Goal: Task Accomplishment & Management: Manage account settings

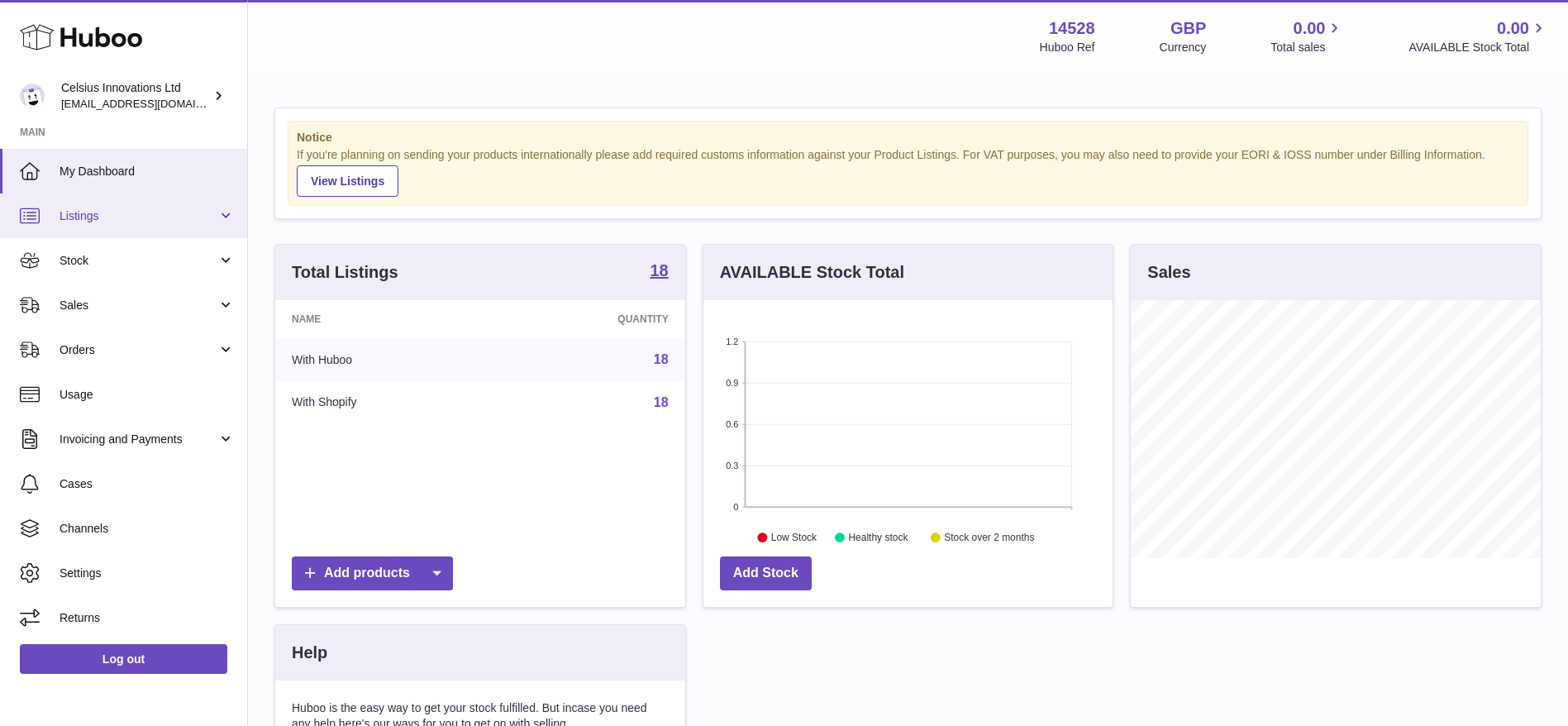
scroll to position [258, 409]
click at [160, 214] on span "Listings" at bounding box center [138, 215] width 158 height 16
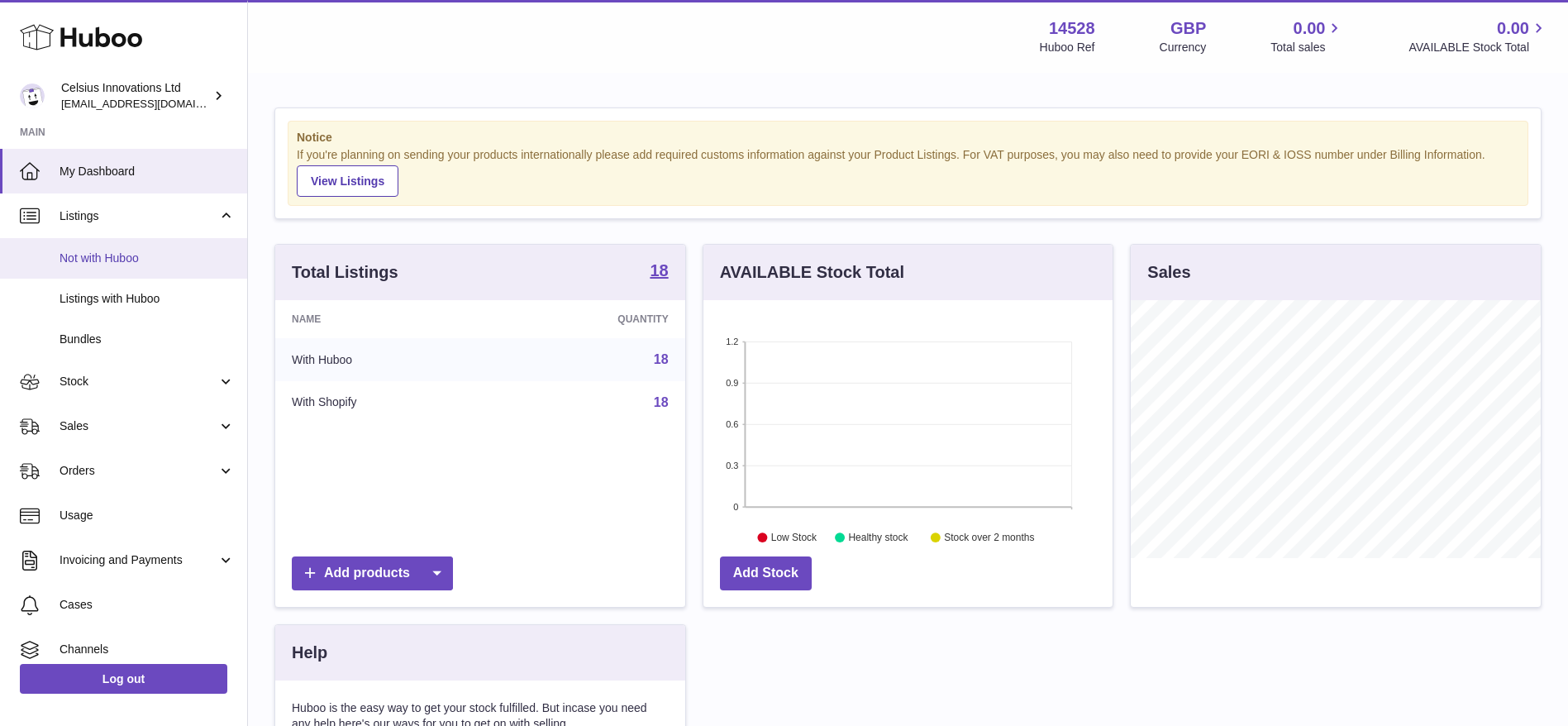
click at [147, 258] on span "Not with Huboo" at bounding box center [147, 258] width 175 height 16
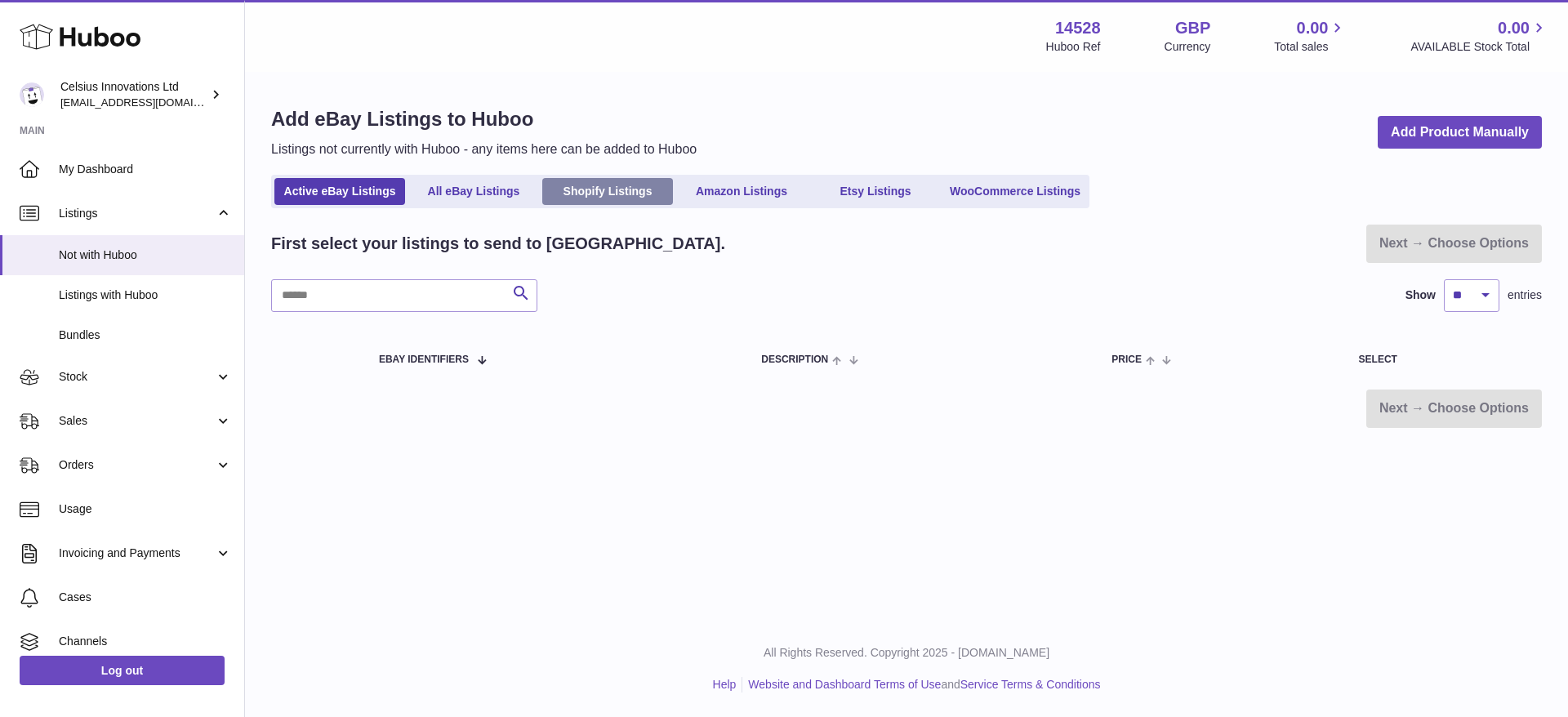
click at [608, 201] on link "Shopify Listings" at bounding box center [608, 192] width 130 height 27
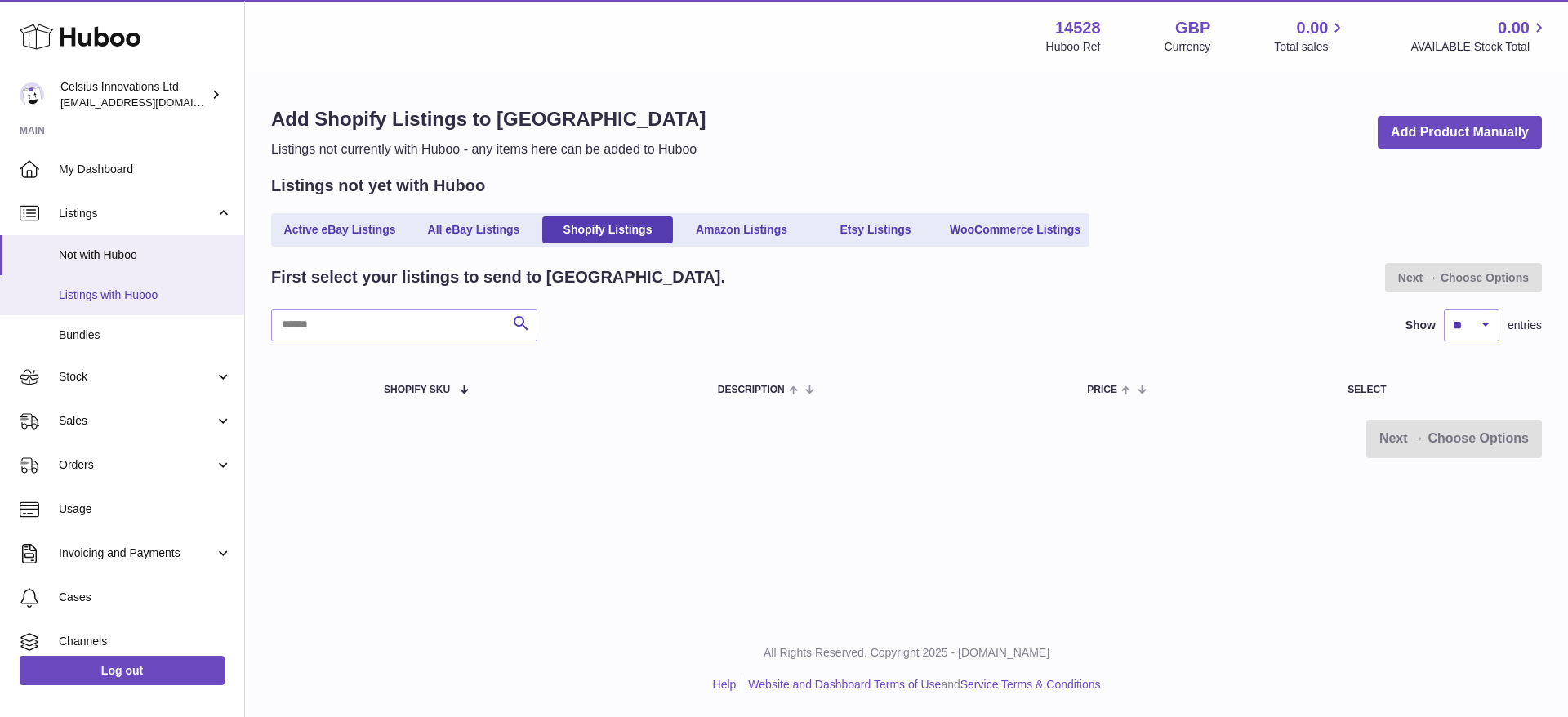
click at [148, 282] on link "Listings with Huboo" at bounding box center [122, 295] width 245 height 40
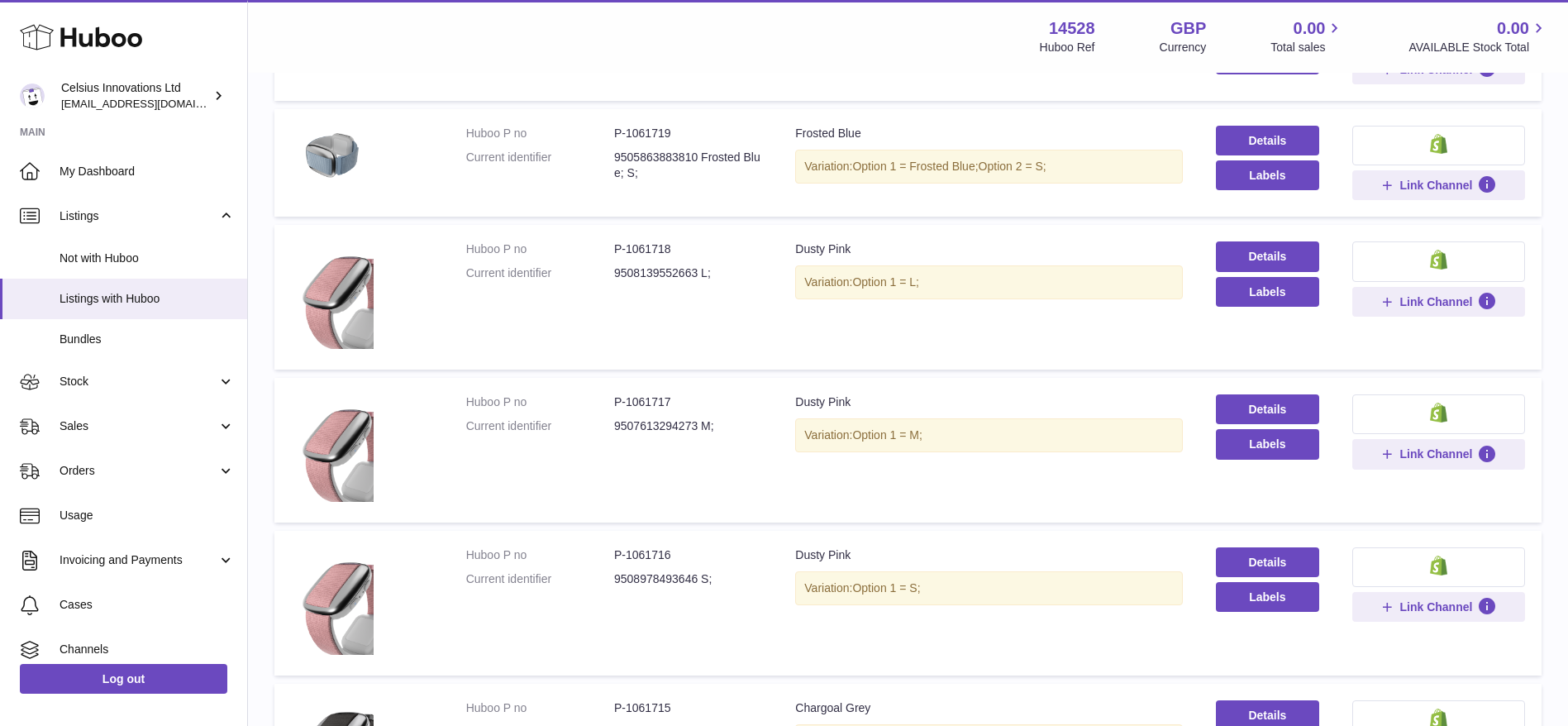
scroll to position [421, 0]
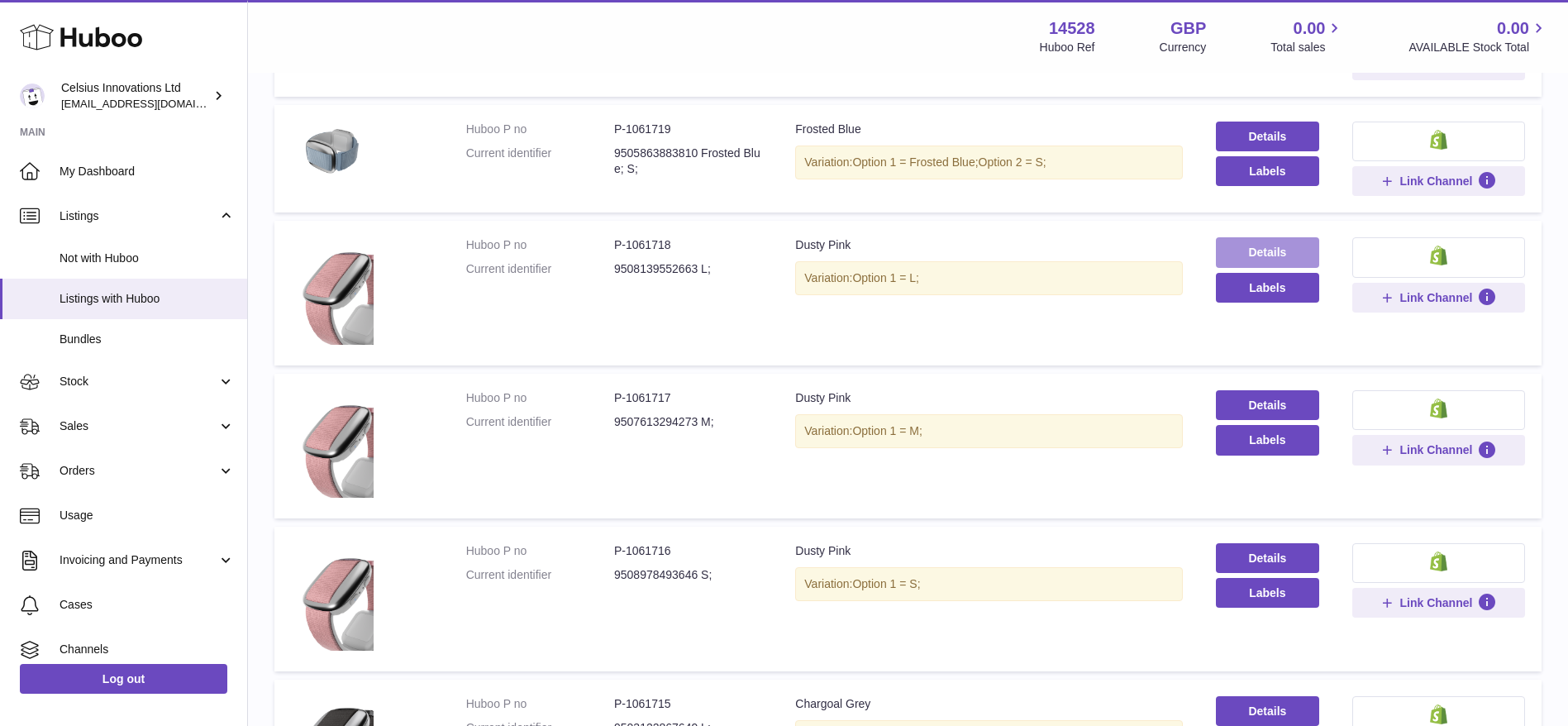
click at [1256, 251] on link "Details" at bounding box center [1267, 252] width 104 height 29
click at [1262, 570] on link "Details" at bounding box center [1267, 557] width 104 height 29
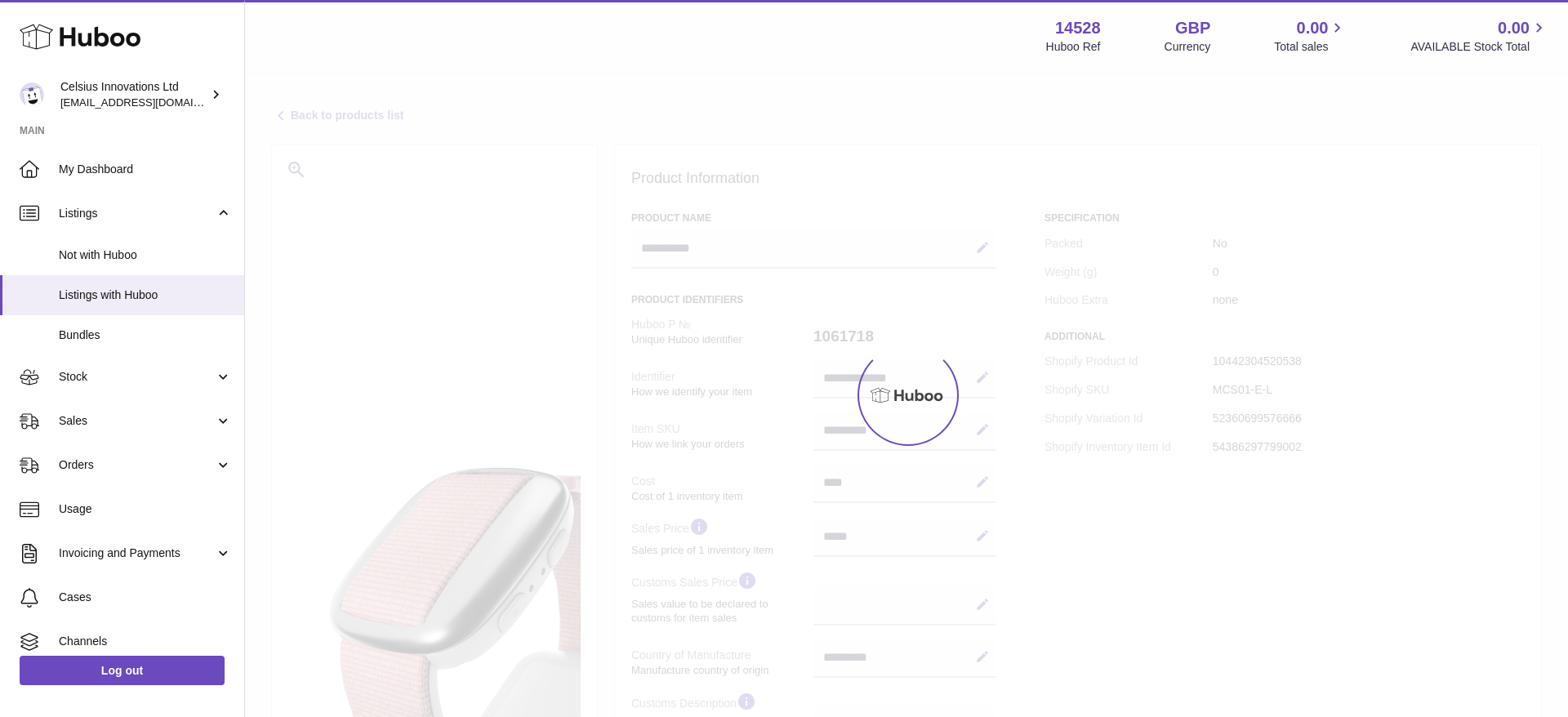
select select "***"
select select "****"
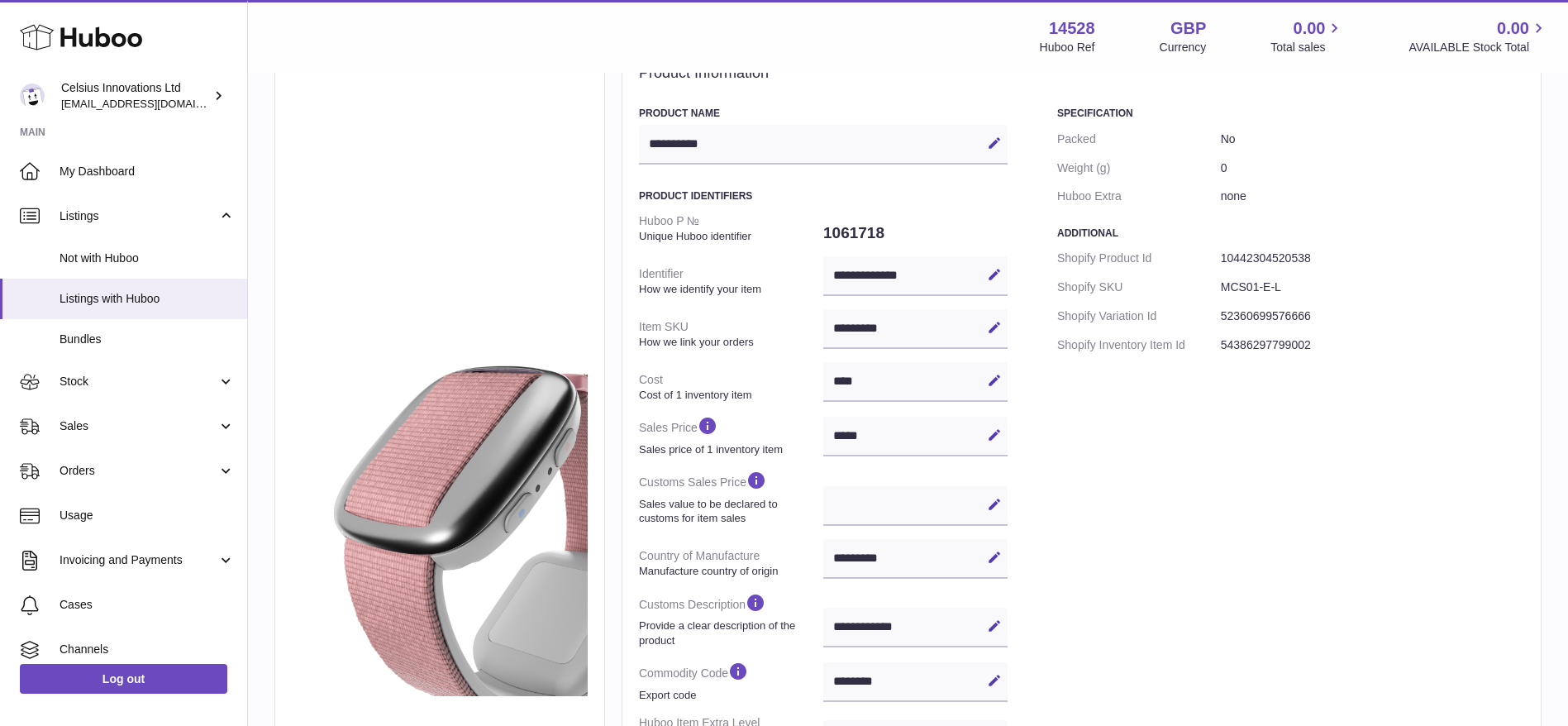
scroll to position [291, 0]
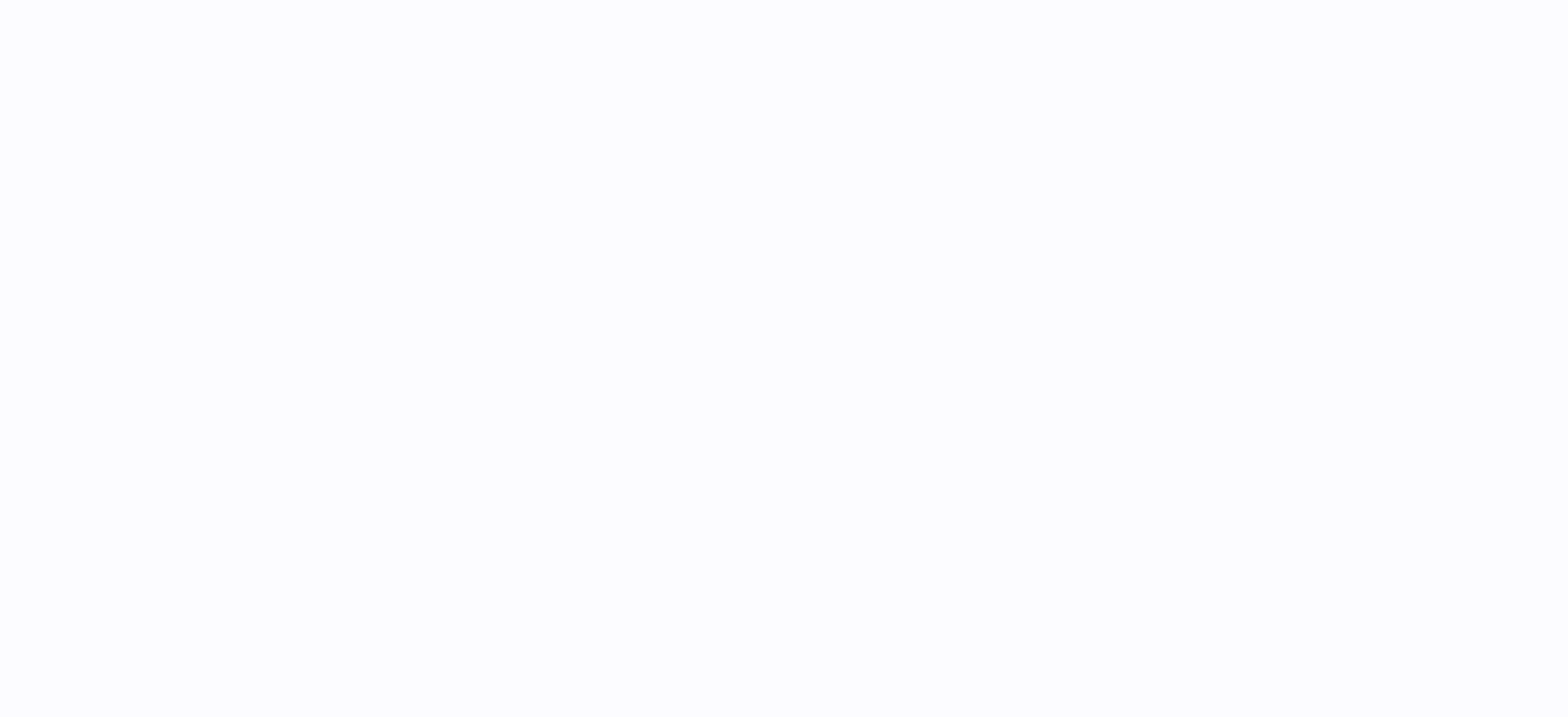
select select "***"
select select "****"
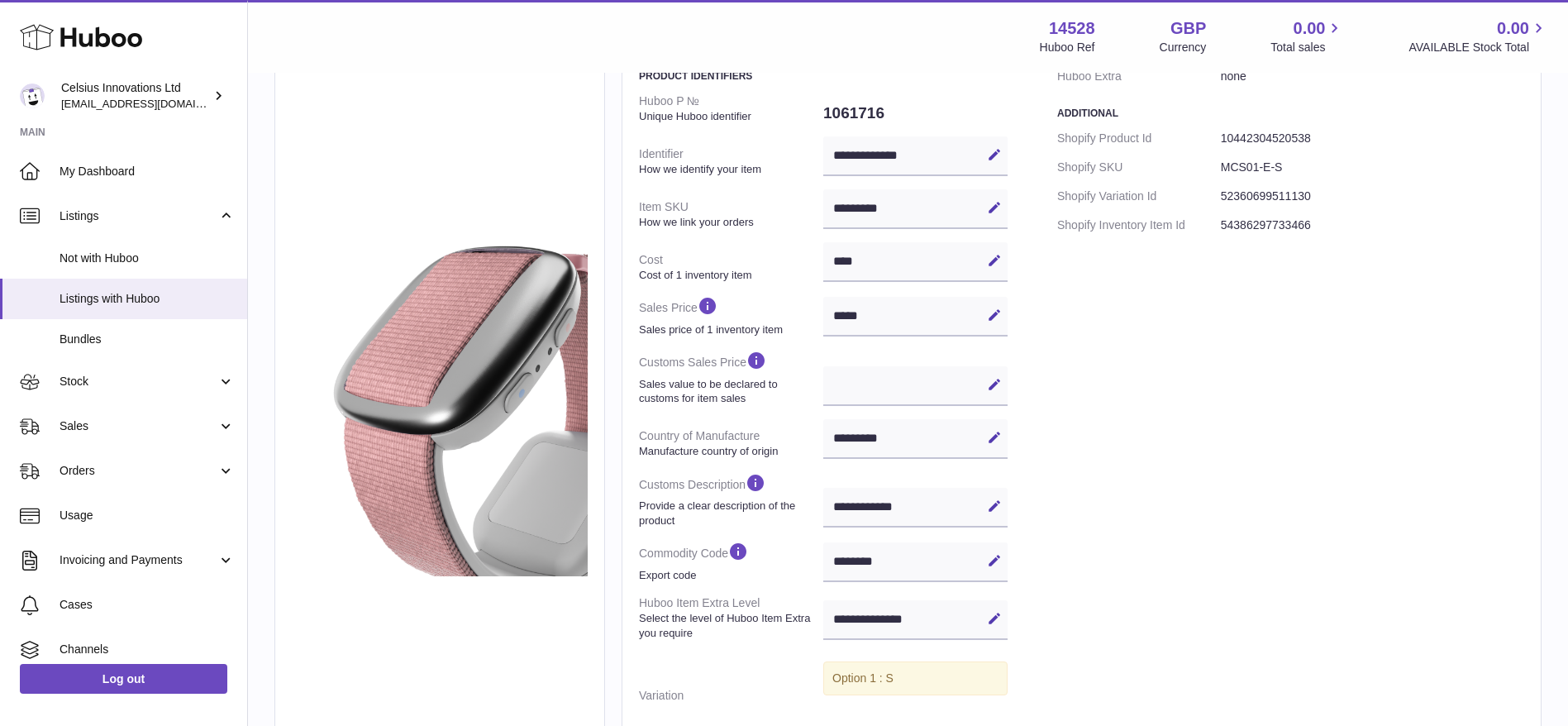
scroll to position [226, 0]
click at [737, 486] on dt "Customs Description Provide a clear description of the product" at bounding box center [731, 500] width 184 height 69
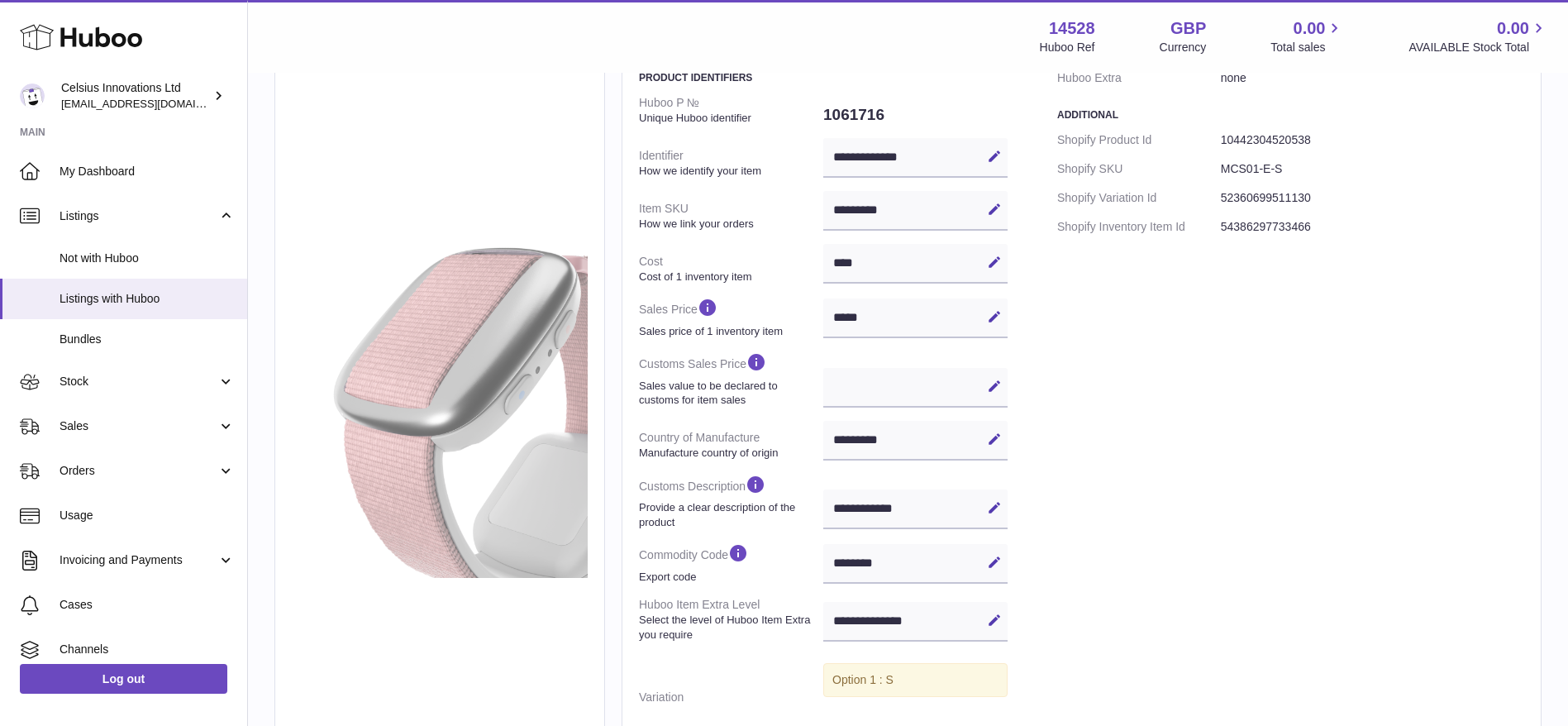
scroll to position [0, 0]
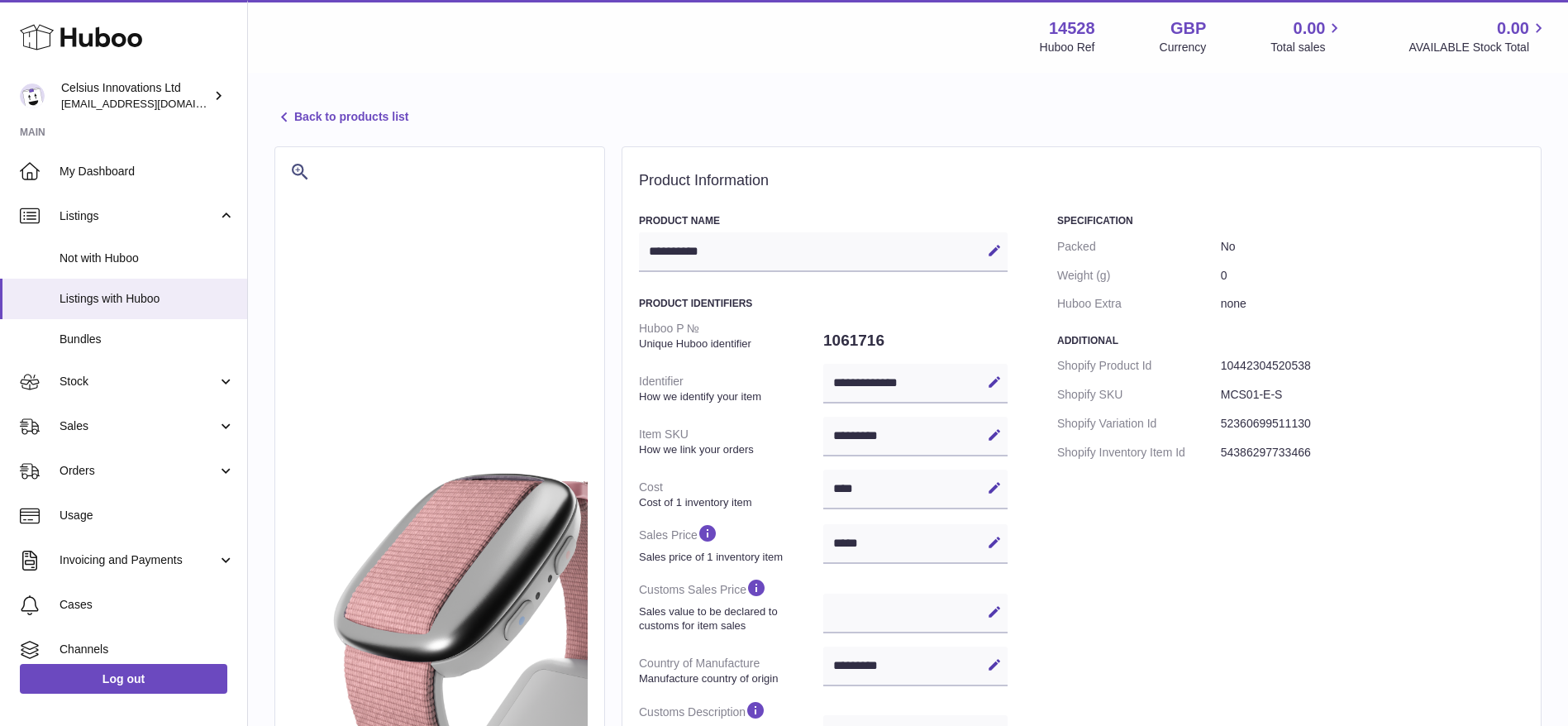
click at [312, 108] on link "Back to products list" at bounding box center [341, 117] width 134 height 20
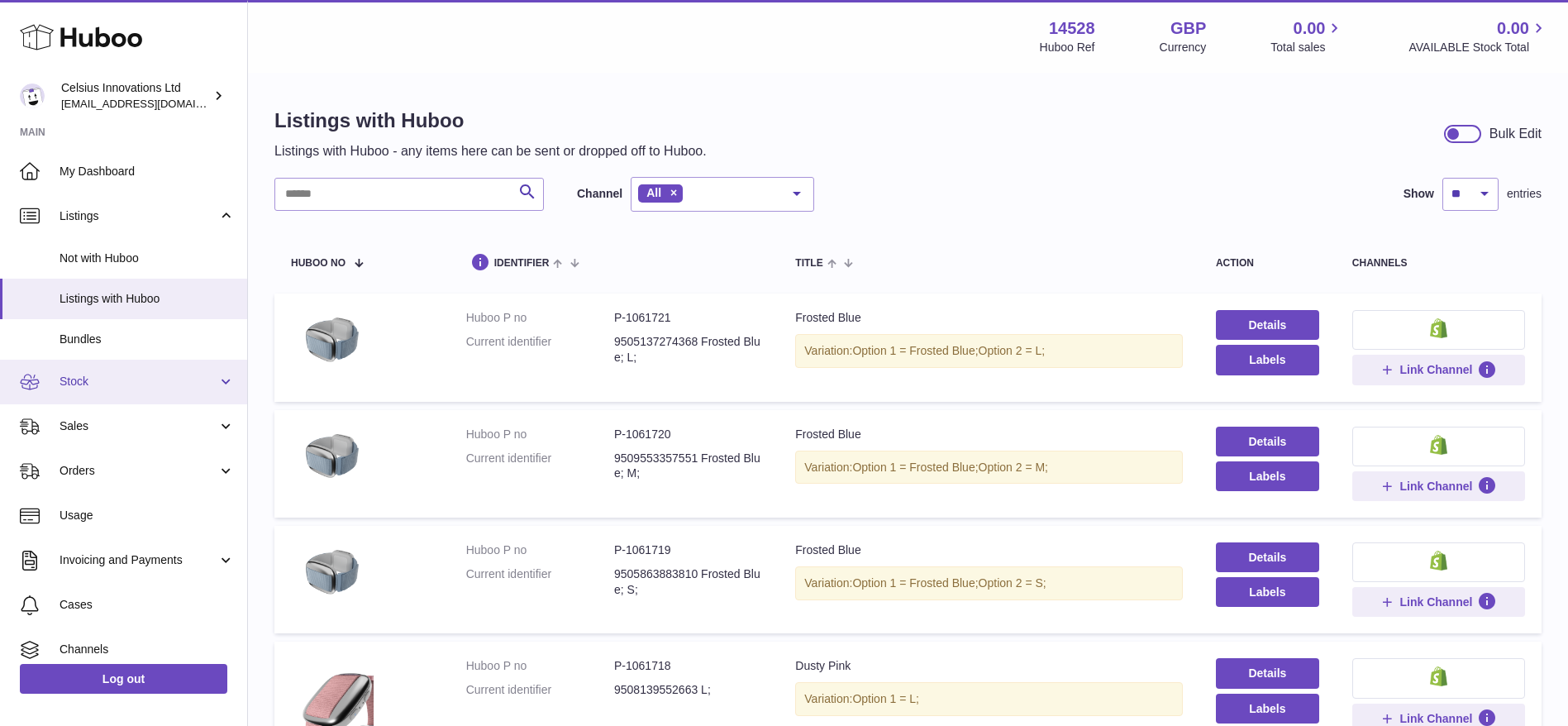
click at [179, 366] on link "Stock" at bounding box center [124, 381] width 248 height 45
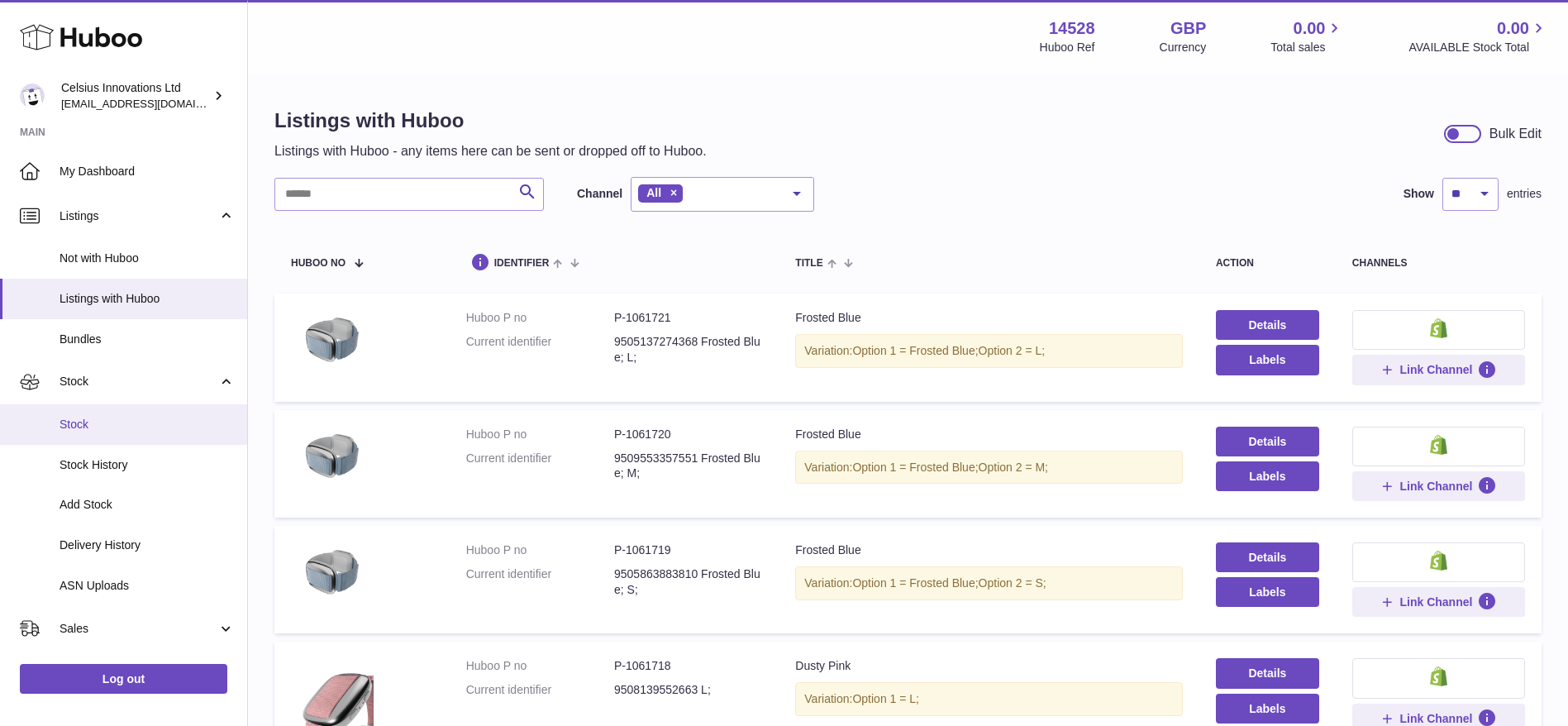
click at [143, 417] on span "Stock" at bounding box center [147, 424] width 175 height 16
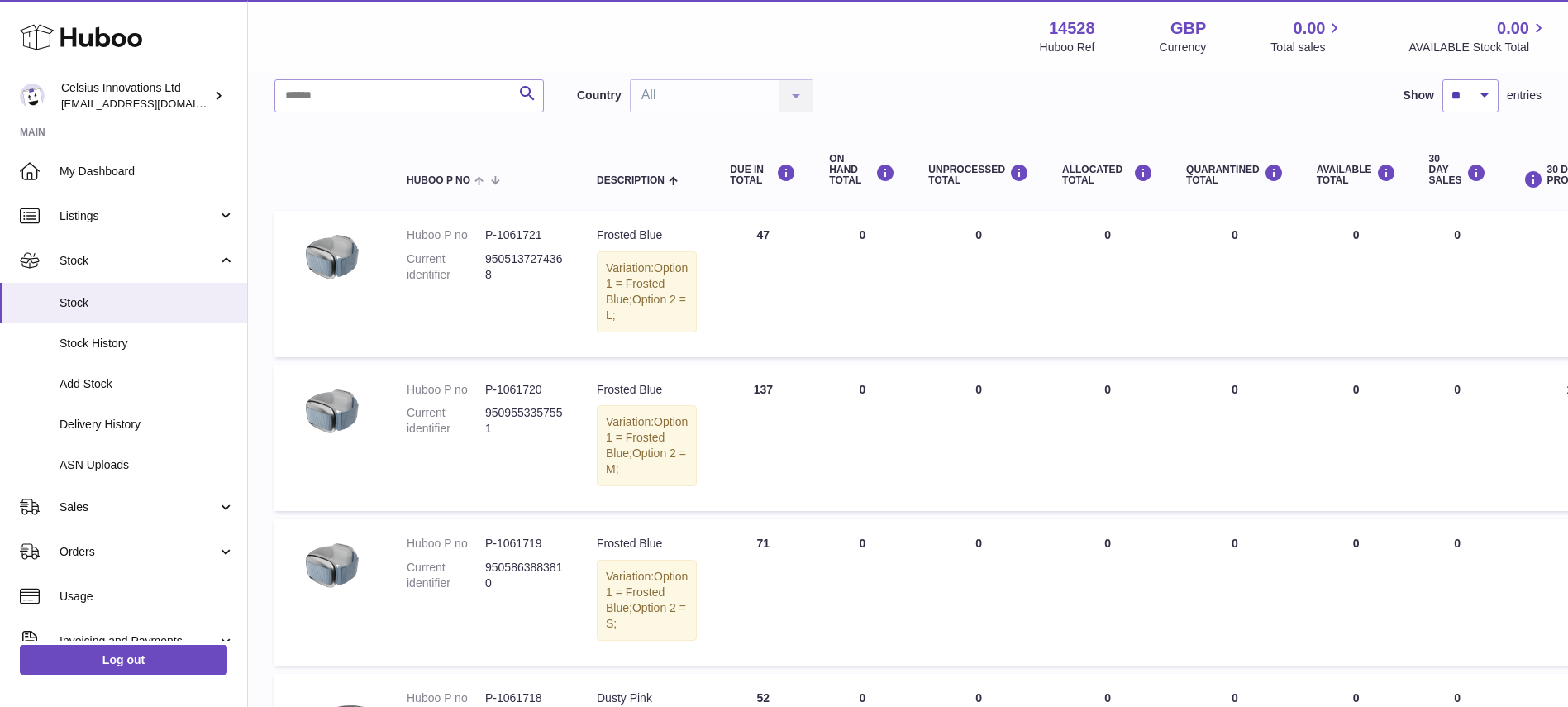
scroll to position [116, 0]
click at [105, 391] on span "Add Stock" at bounding box center [147, 383] width 175 height 16
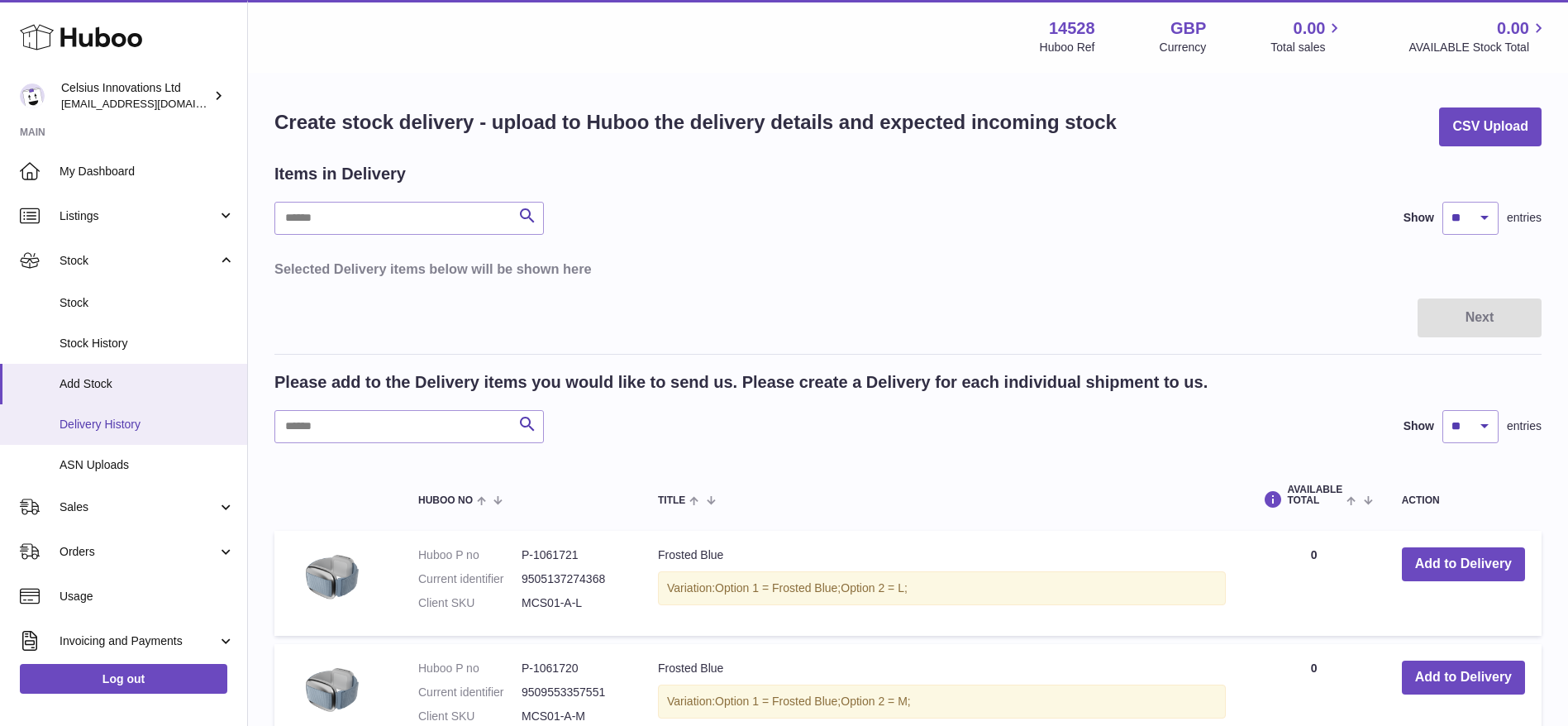
click at [114, 418] on span "Delivery History" at bounding box center [147, 424] width 175 height 16
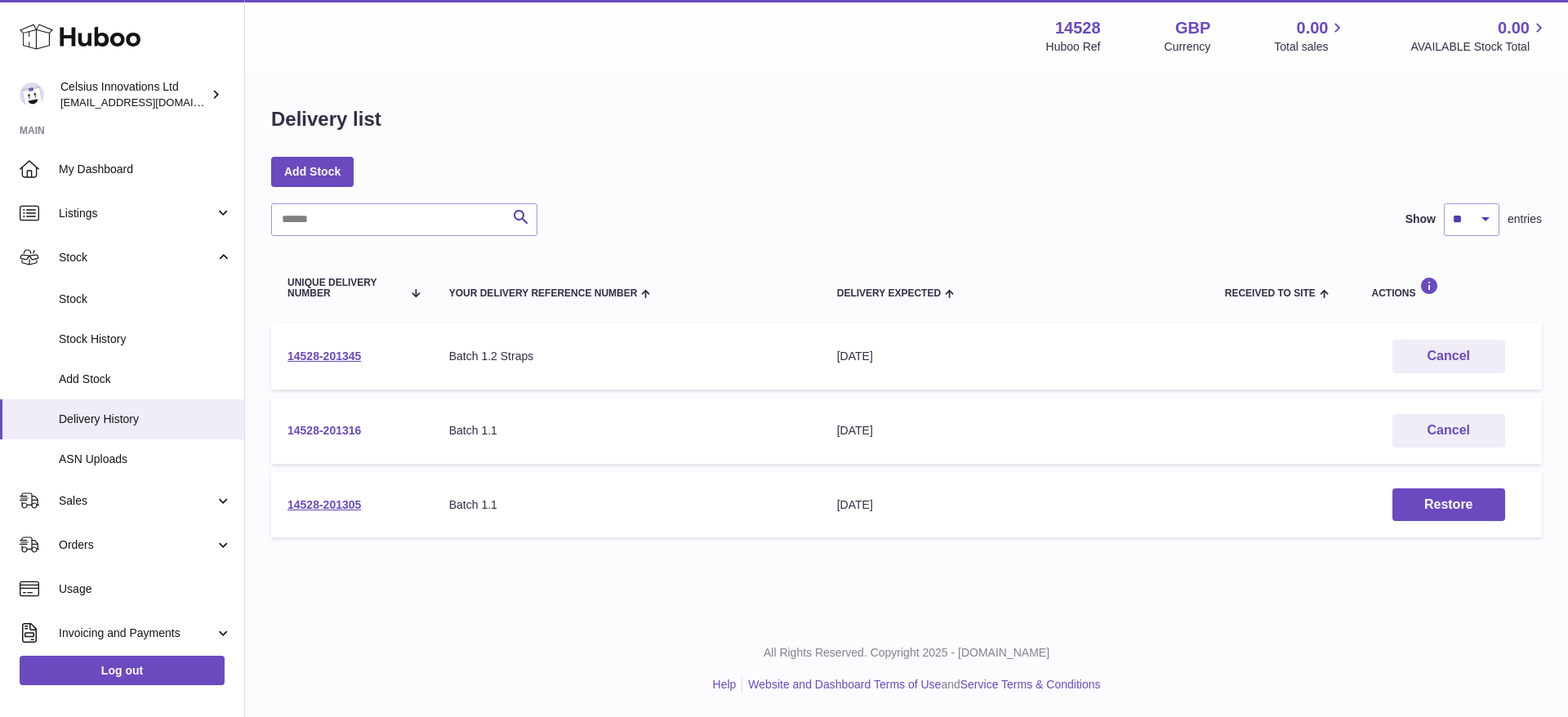
click at [306, 427] on link "14528-201316" at bounding box center [323, 430] width 73 height 13
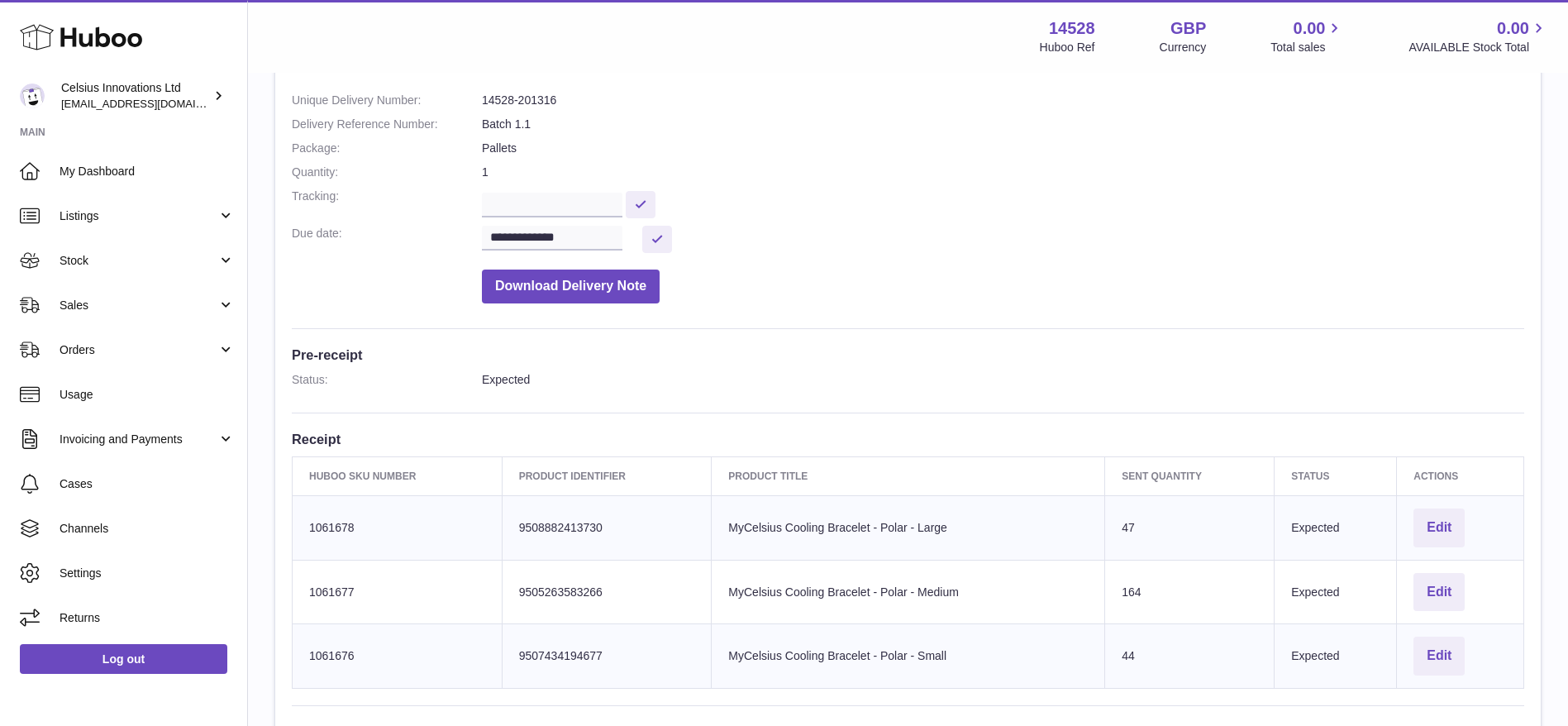
scroll to position [186, 0]
click at [98, 319] on link "Sales" at bounding box center [124, 304] width 248 height 45
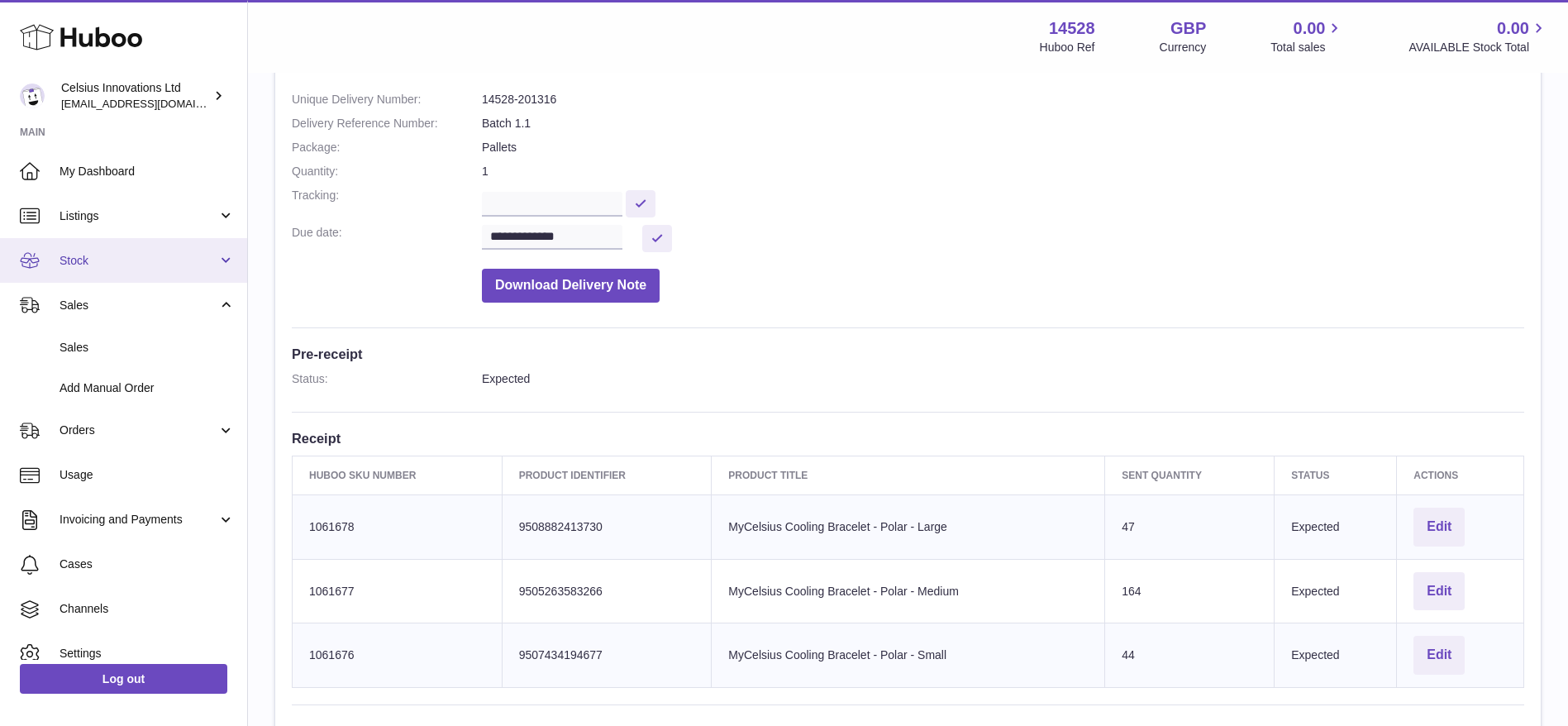
click at [108, 254] on span "Stock" at bounding box center [138, 260] width 158 height 16
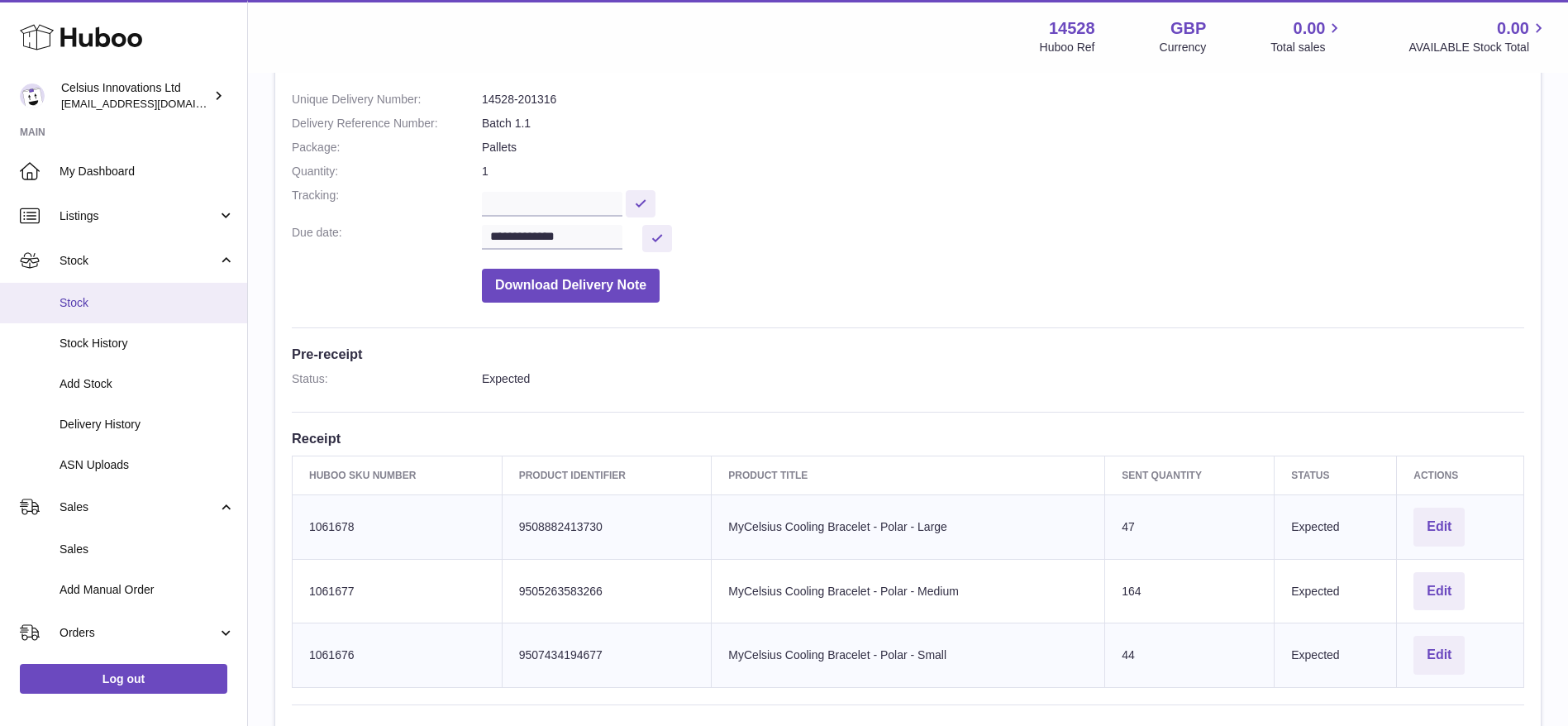
click at [111, 310] on span "Stock" at bounding box center [147, 302] width 175 height 16
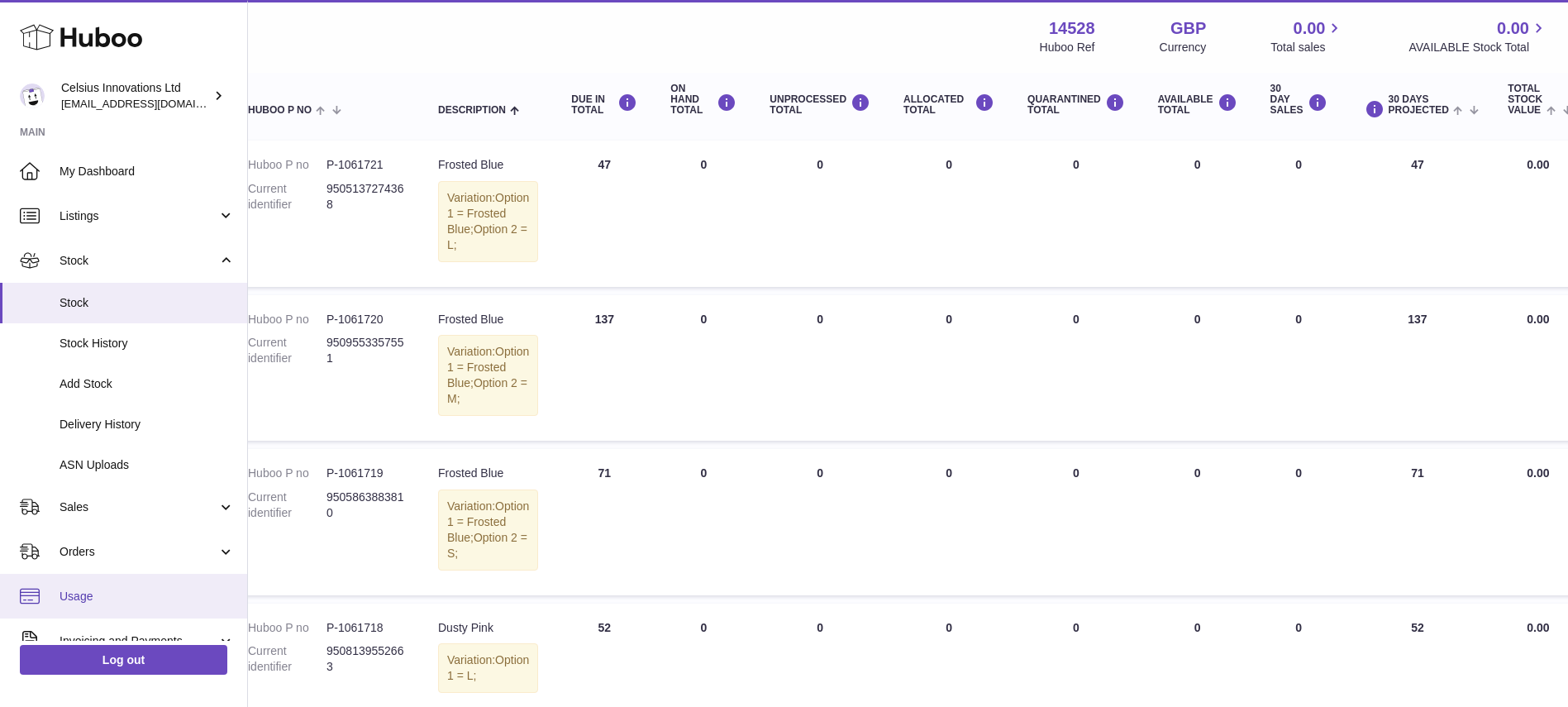
scroll to position [182, 0]
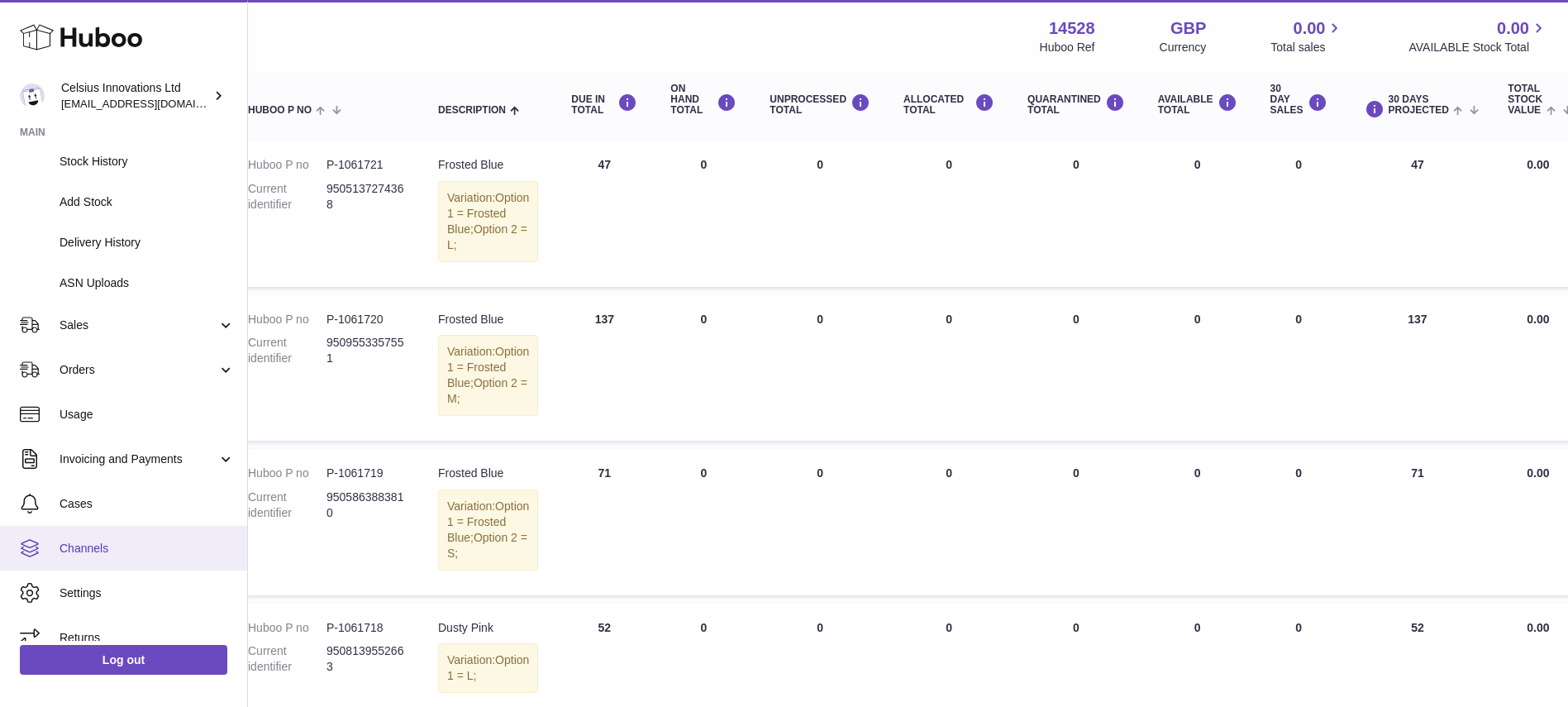
click at [94, 543] on span "Channels" at bounding box center [147, 548] width 175 height 16
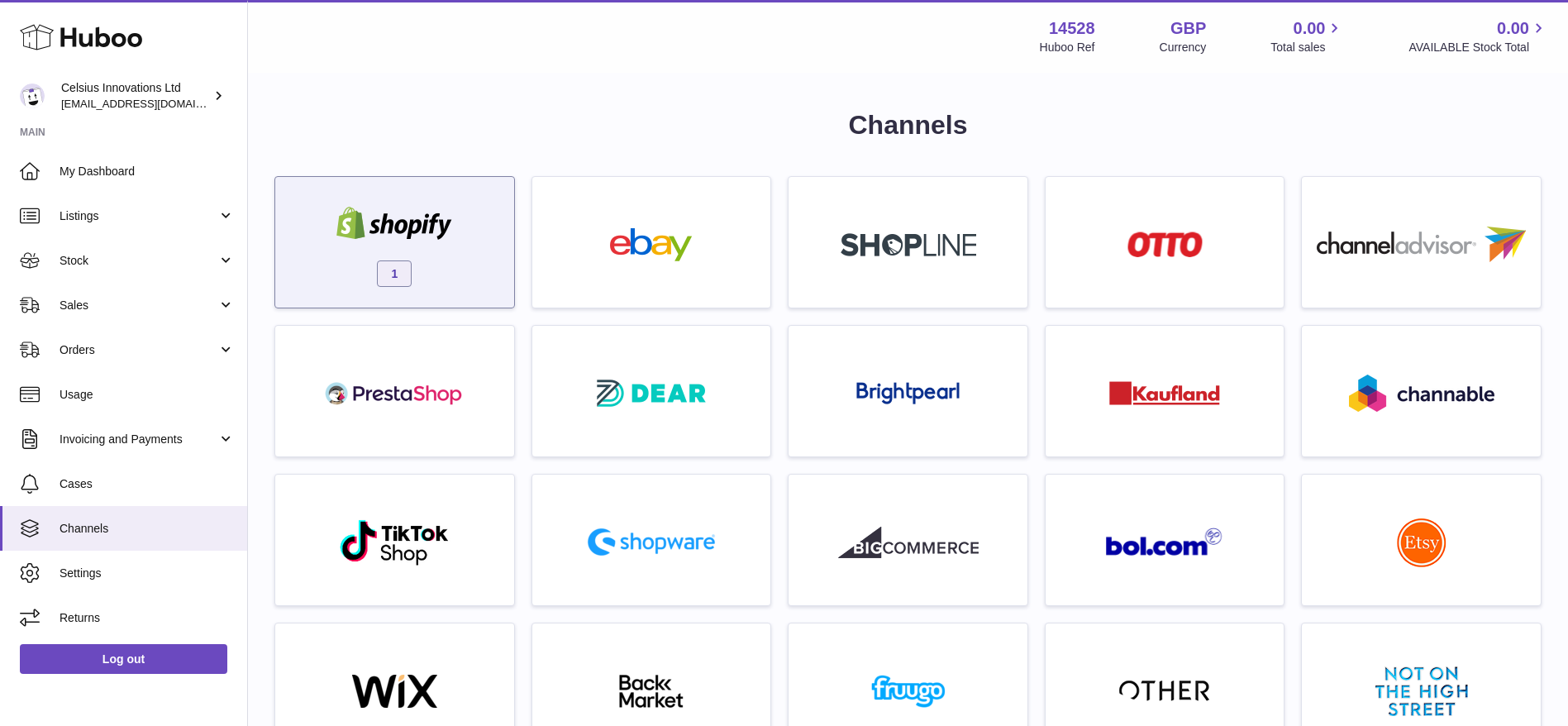
click at [419, 293] on div "1" at bounding box center [394, 246] width 223 height 105
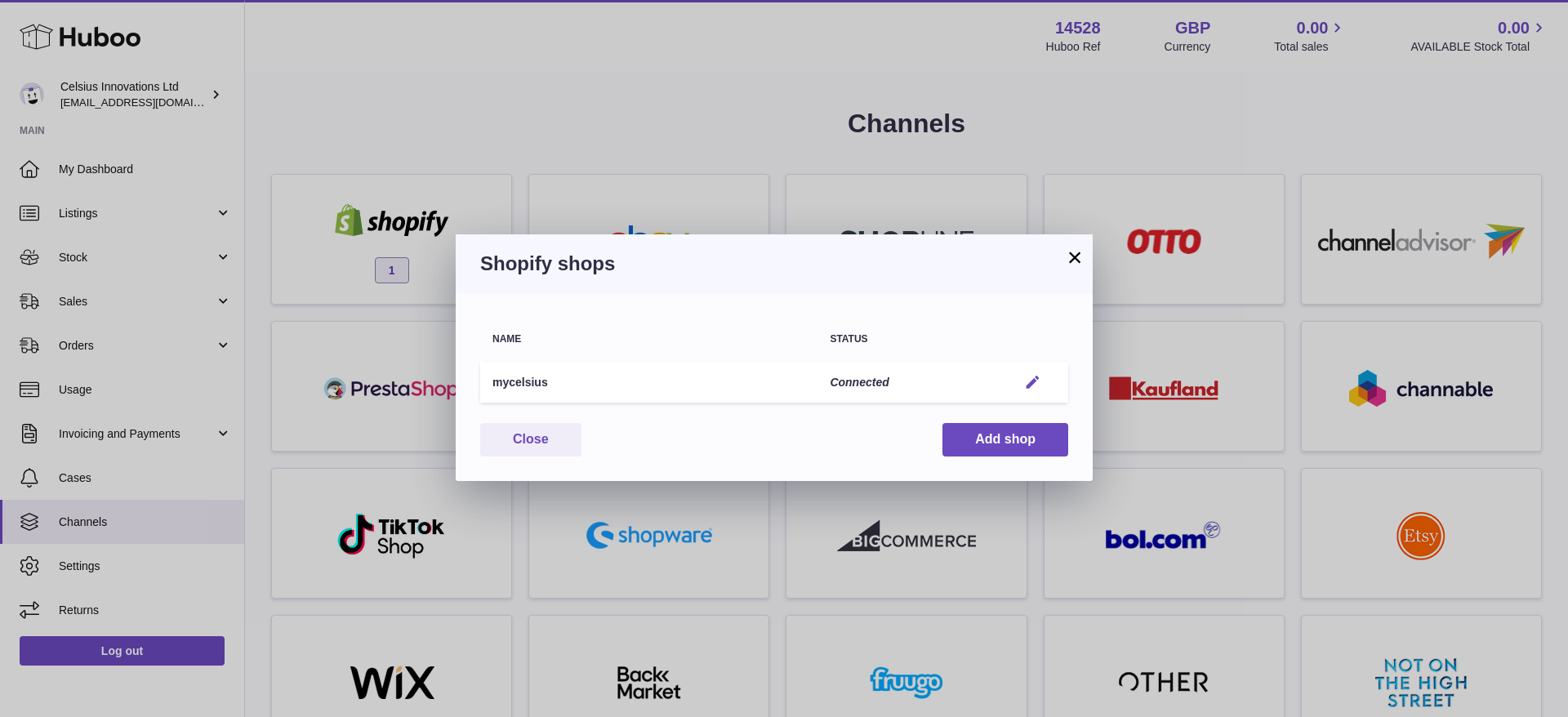
click at [1028, 381] on em "button" at bounding box center [1033, 382] width 17 height 17
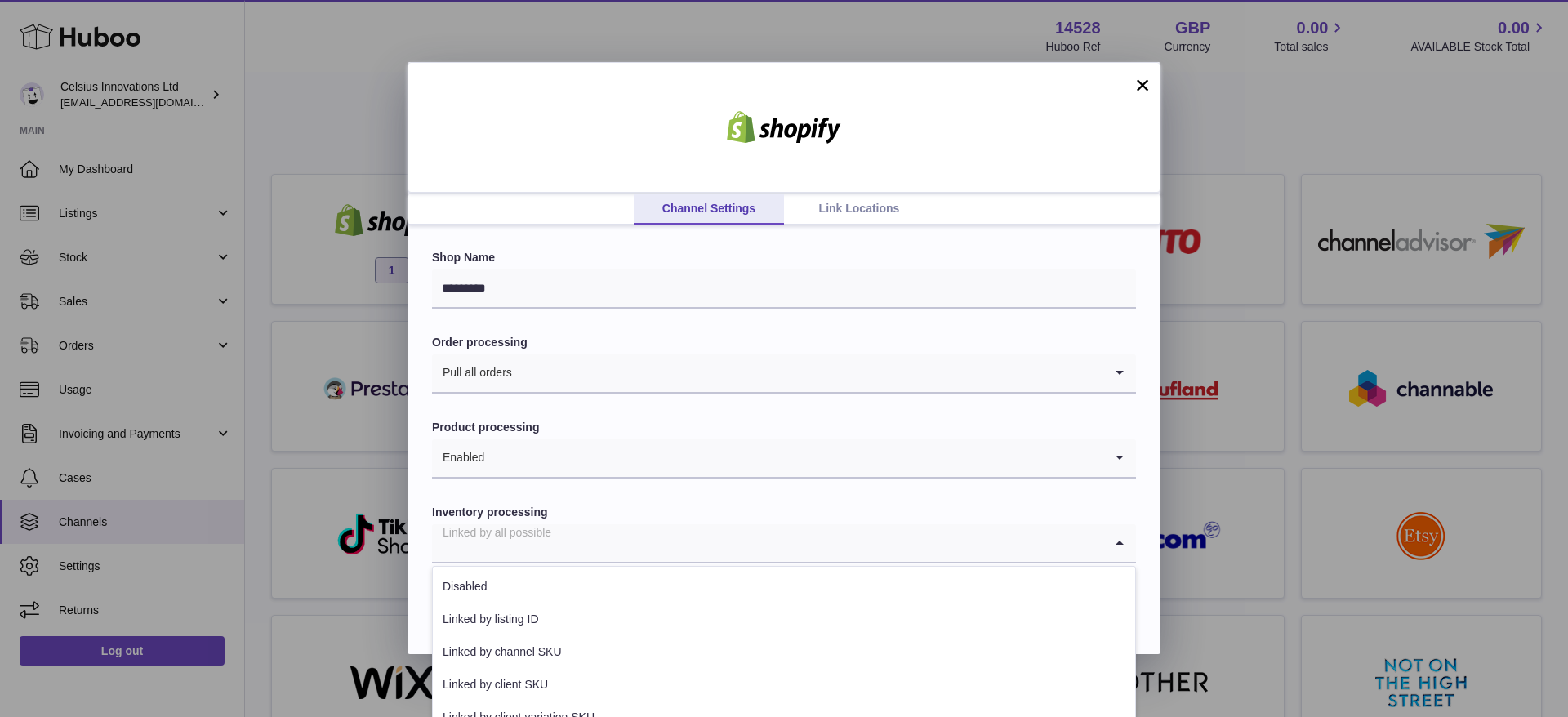
click at [546, 543] on div "Linked by all possible" at bounding box center [767, 542] width 671 height 37
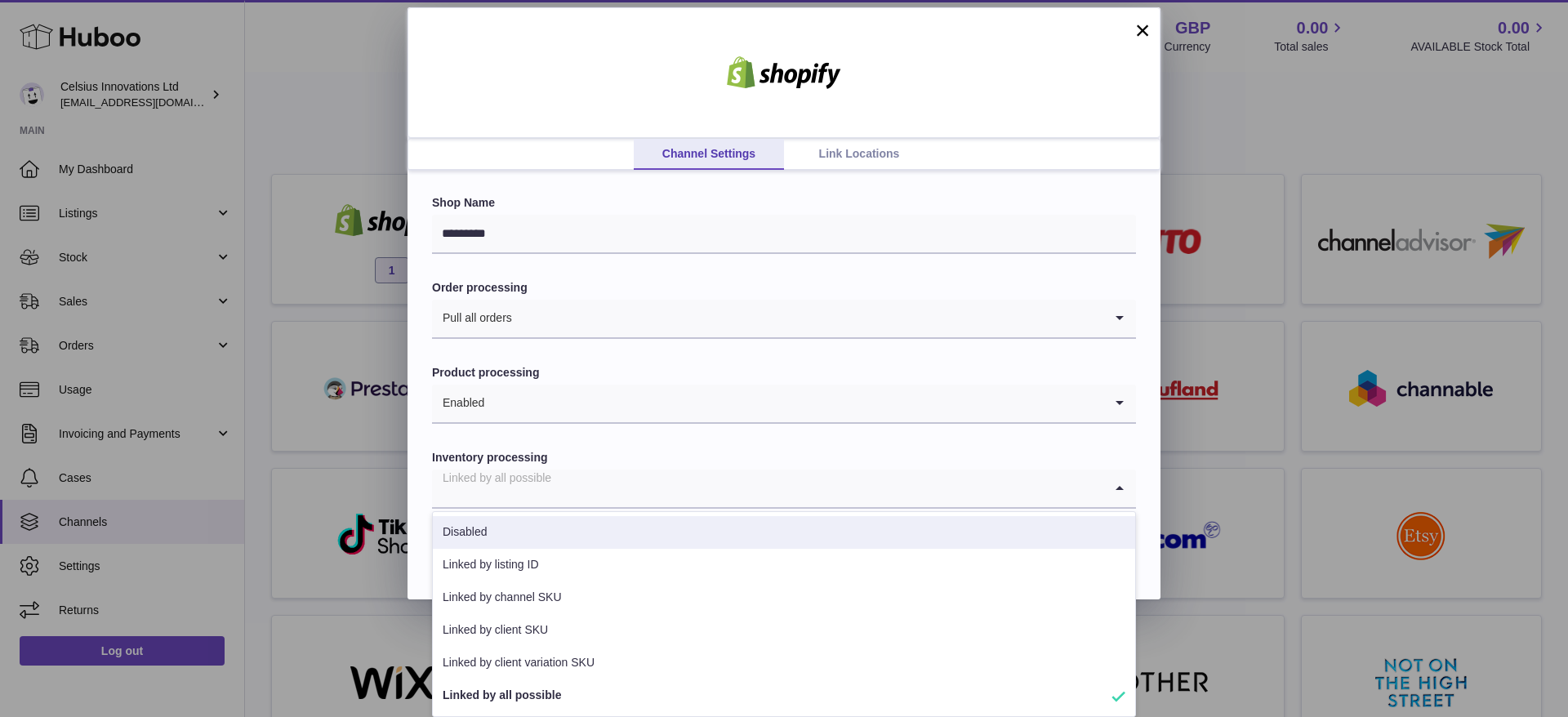
scroll to position [54, 0]
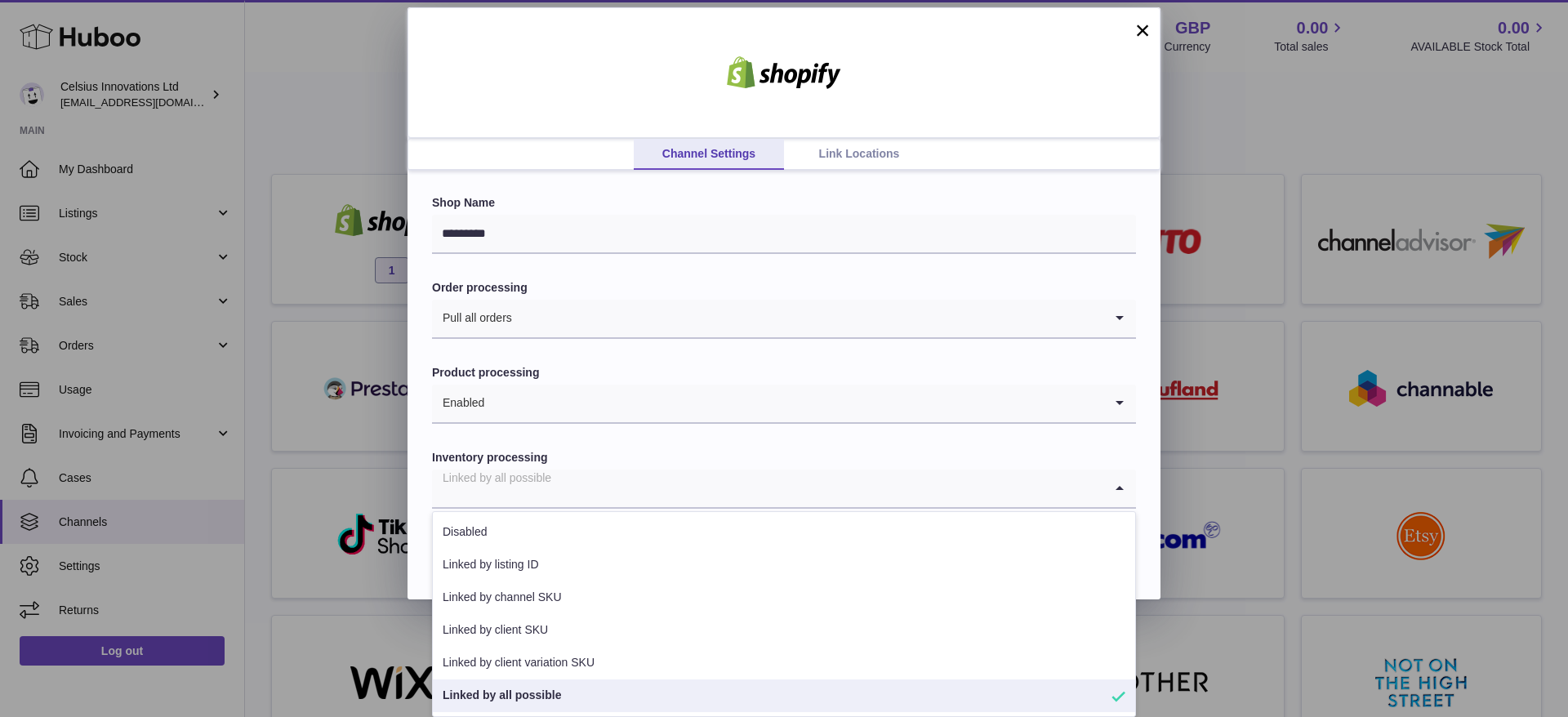
click at [570, 701] on li "Linked by all possible" at bounding box center [784, 695] width 702 height 33
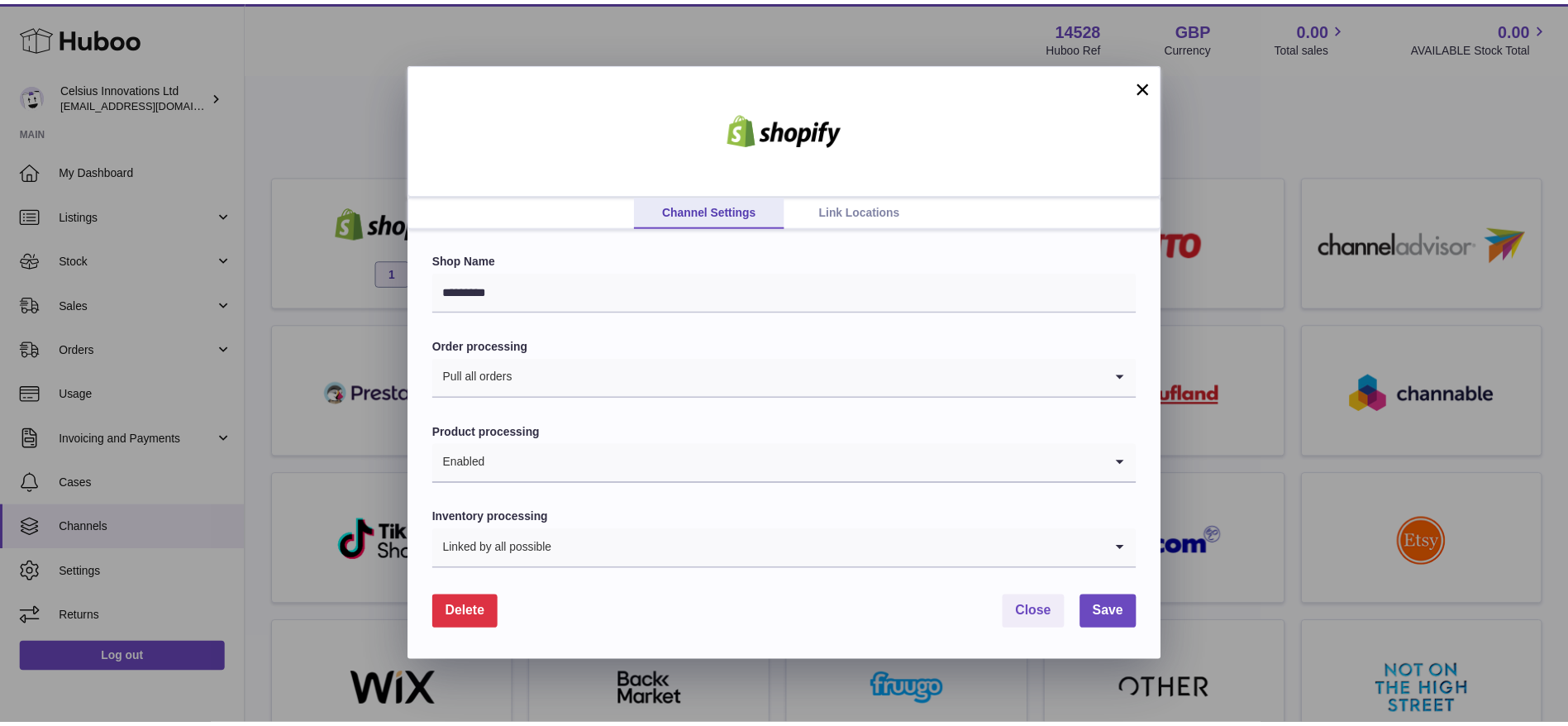
scroll to position [0, 0]
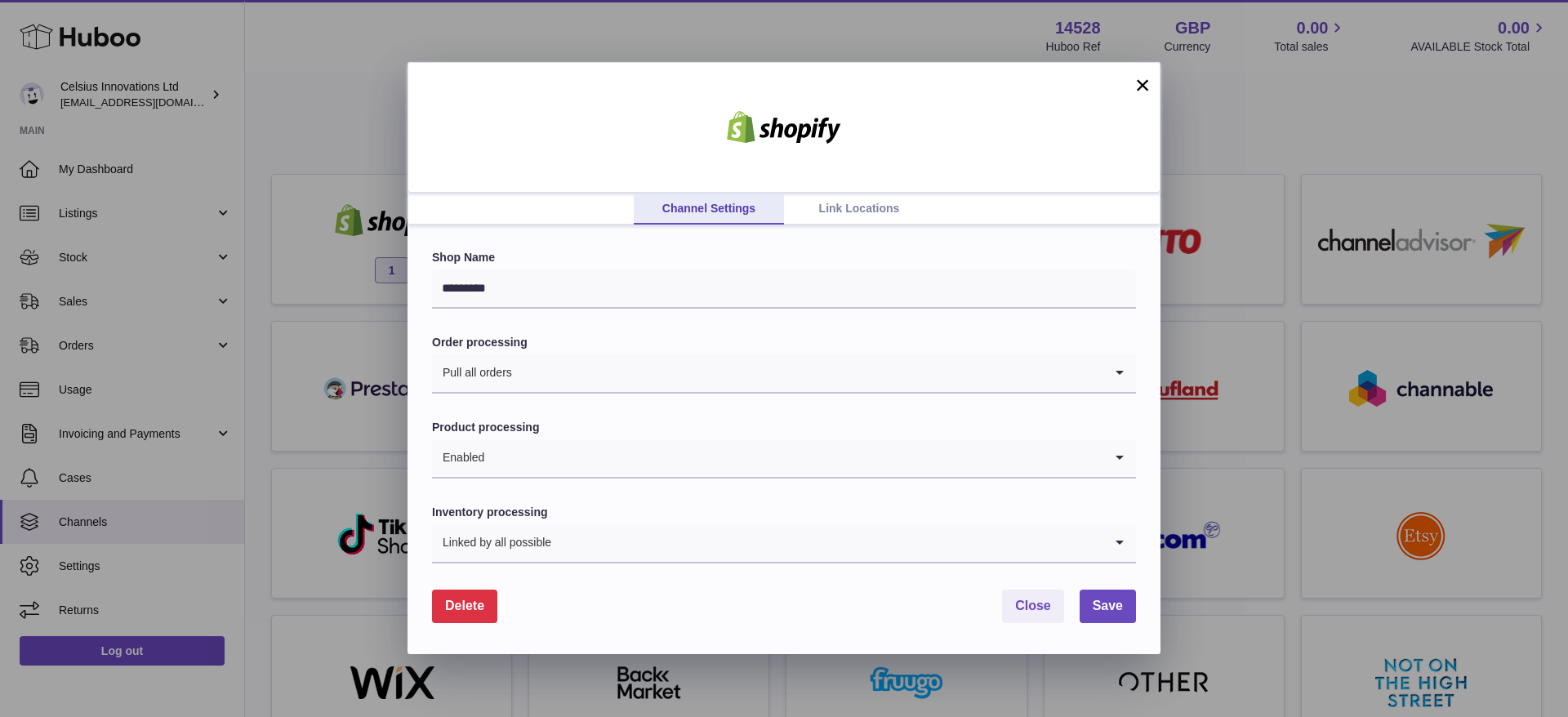
click at [1150, 75] on button "×" at bounding box center [1143, 85] width 20 height 20
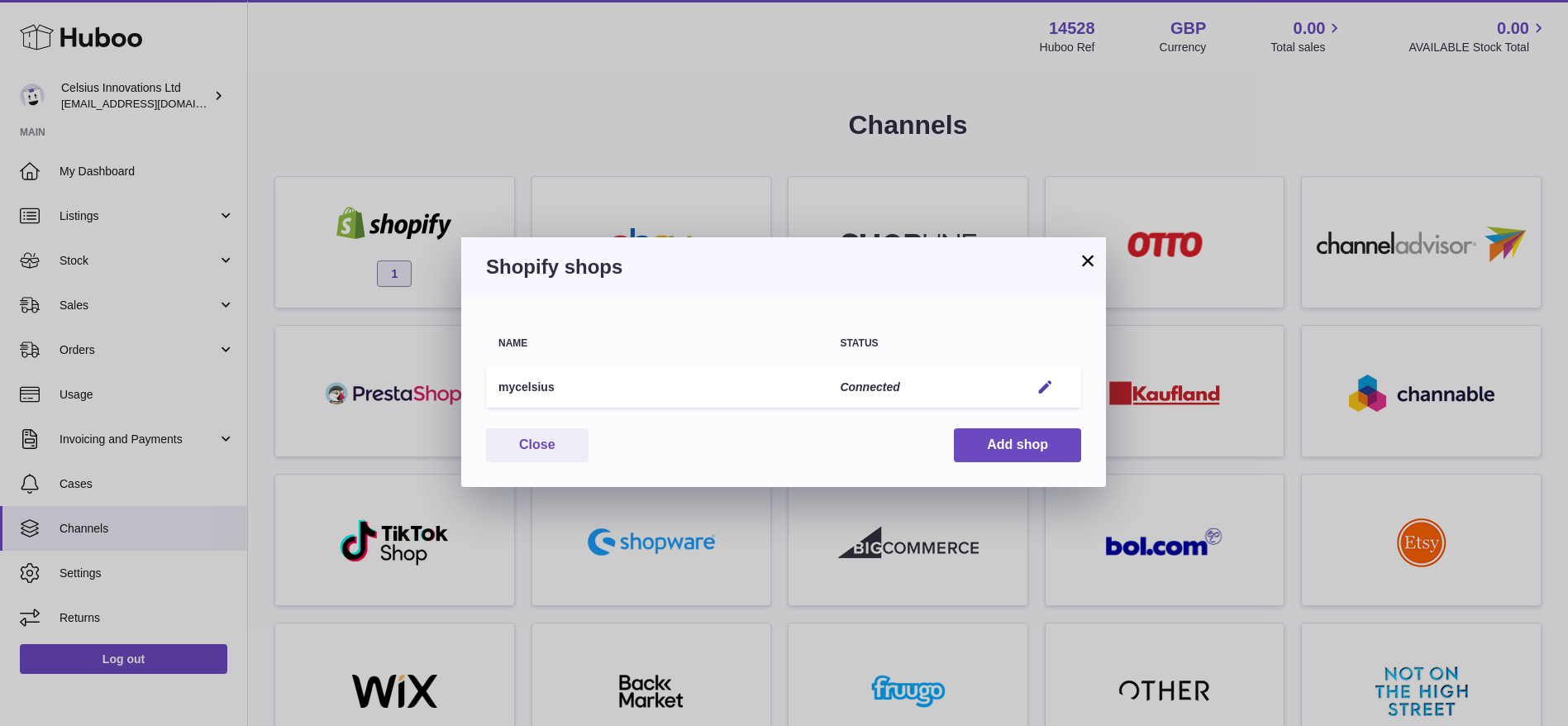
click at [1092, 250] on button "×" at bounding box center [1088, 260] width 20 height 20
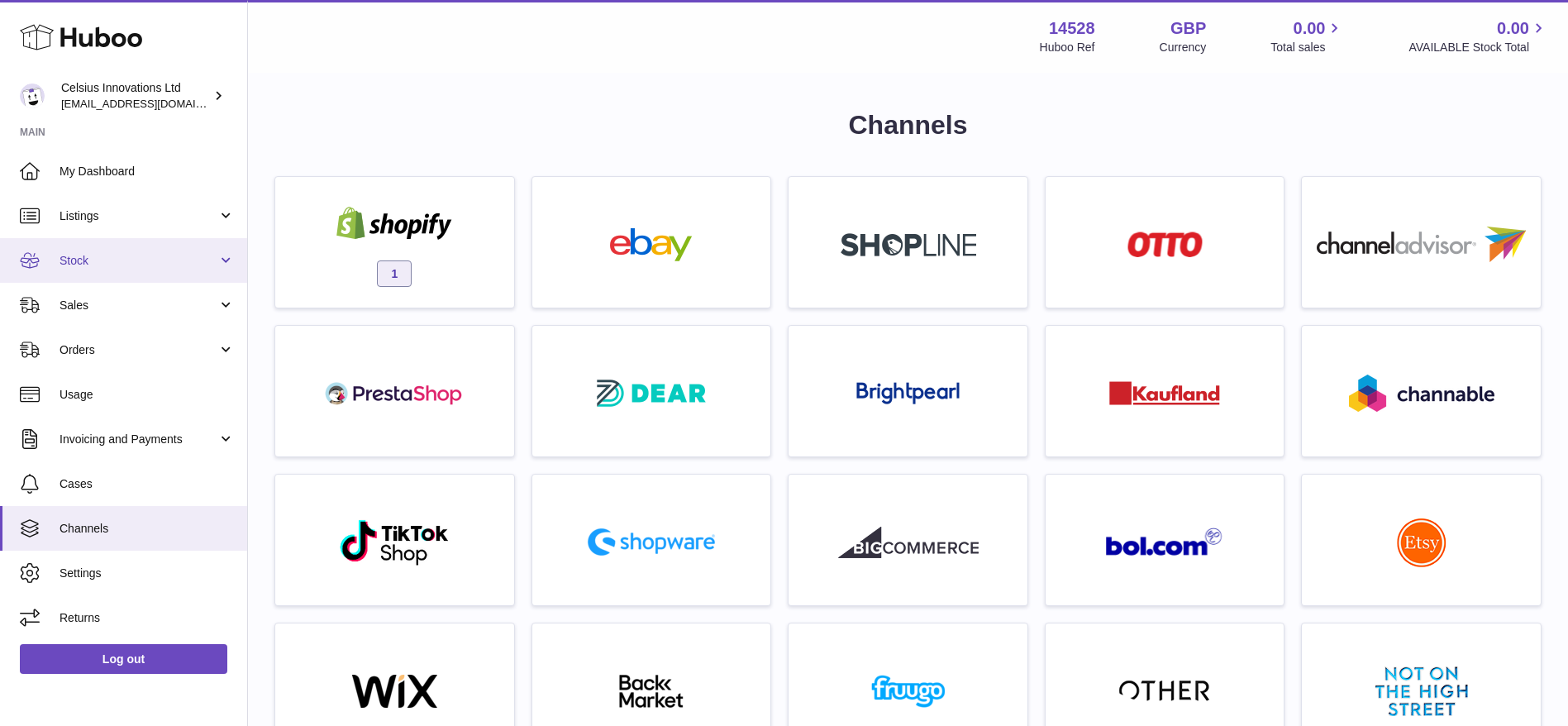
click at [165, 257] on span "Stock" at bounding box center [138, 260] width 158 height 16
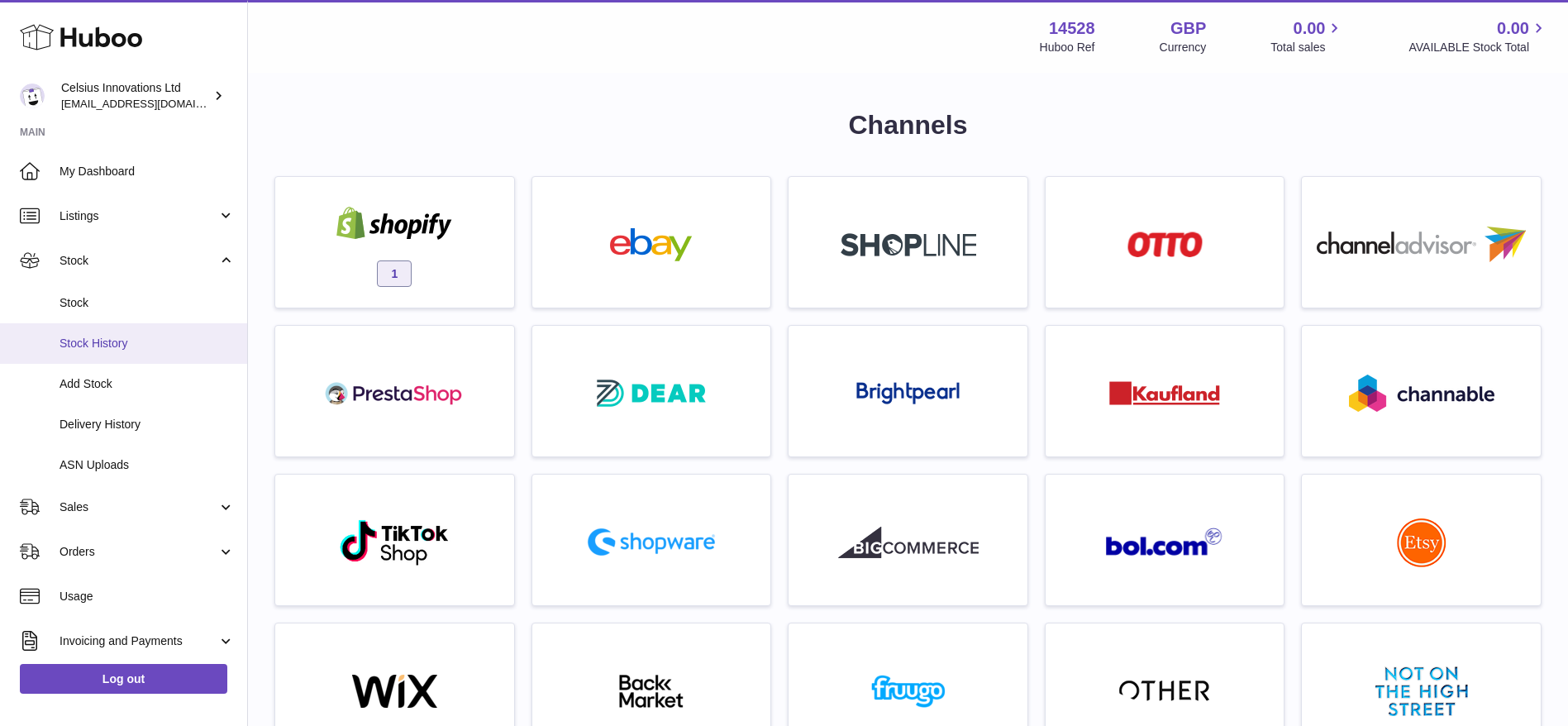
click at [136, 358] on link "Stock History" at bounding box center [124, 344] width 248 height 40
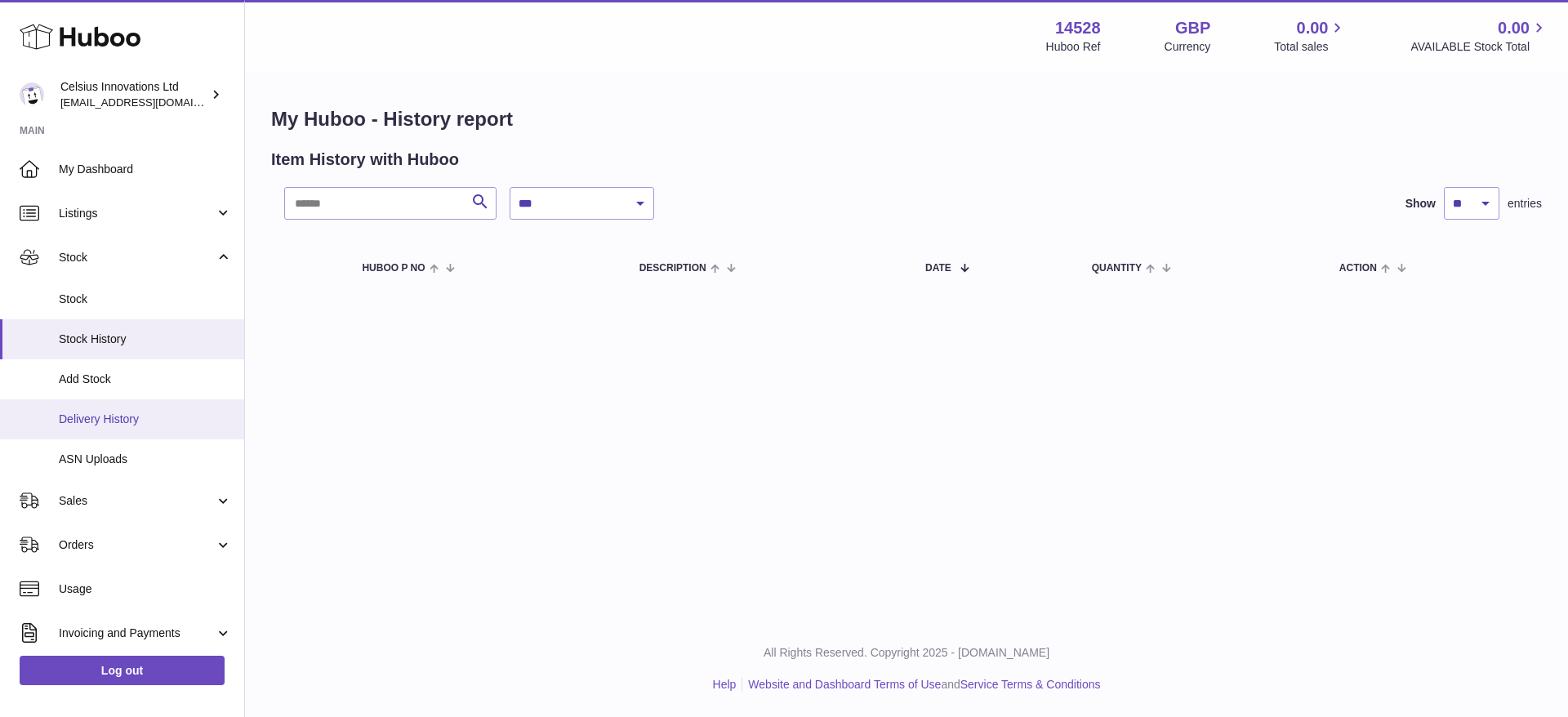
click at [148, 428] on link "Delivery History" at bounding box center [122, 419] width 245 height 40
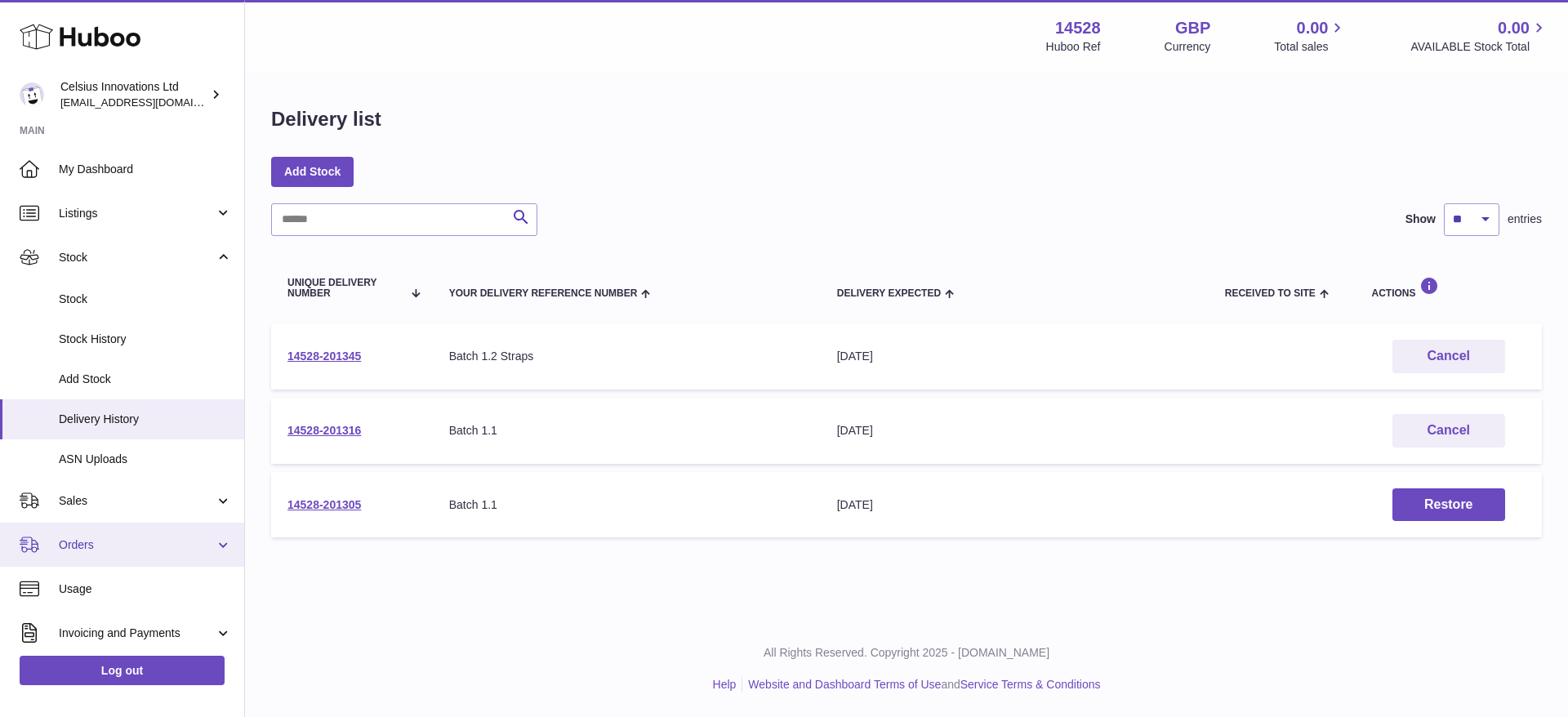
click at [133, 525] on link "Orders" at bounding box center [122, 544] width 245 height 44
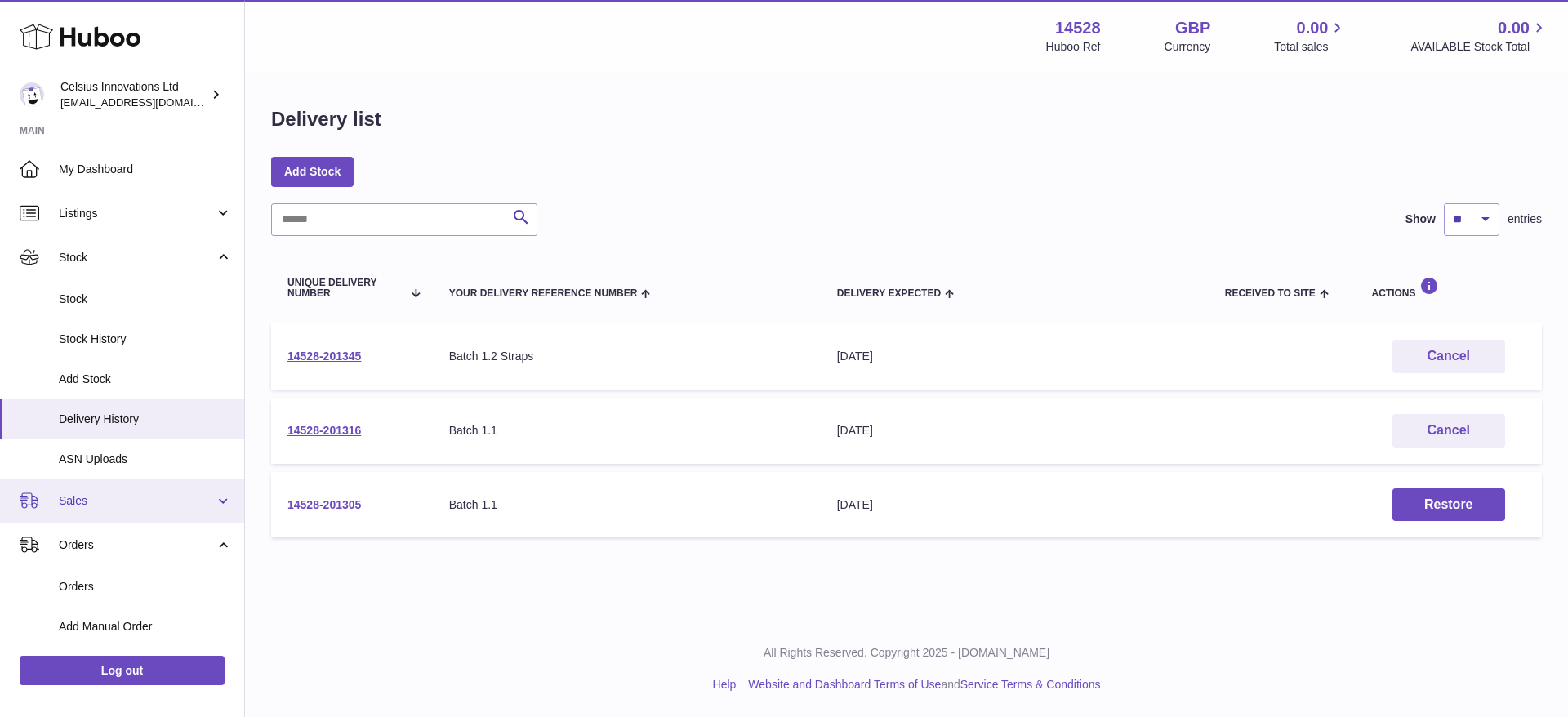
click at [122, 504] on span "Sales" at bounding box center [137, 501] width 156 height 15
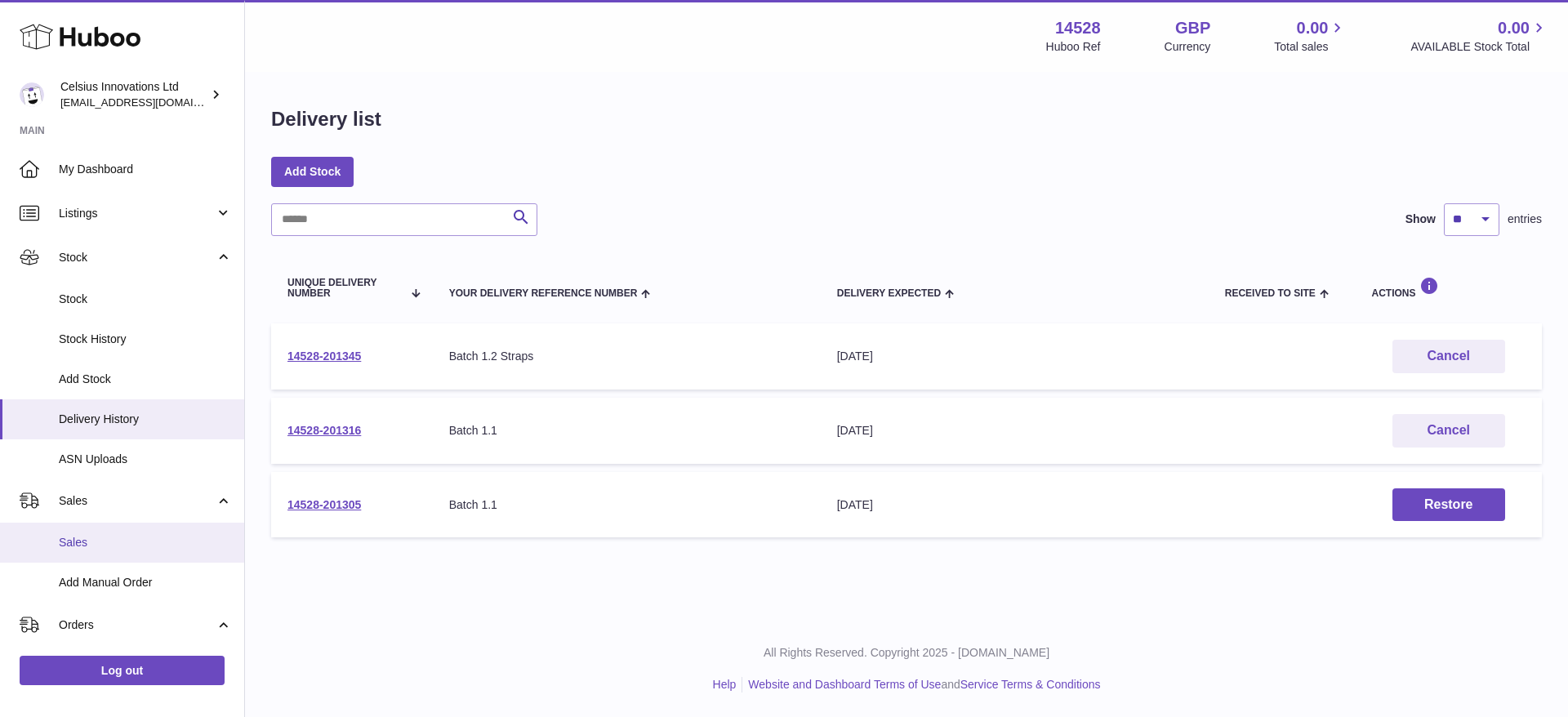
click at [113, 544] on span "Sales" at bounding box center [145, 542] width 173 height 15
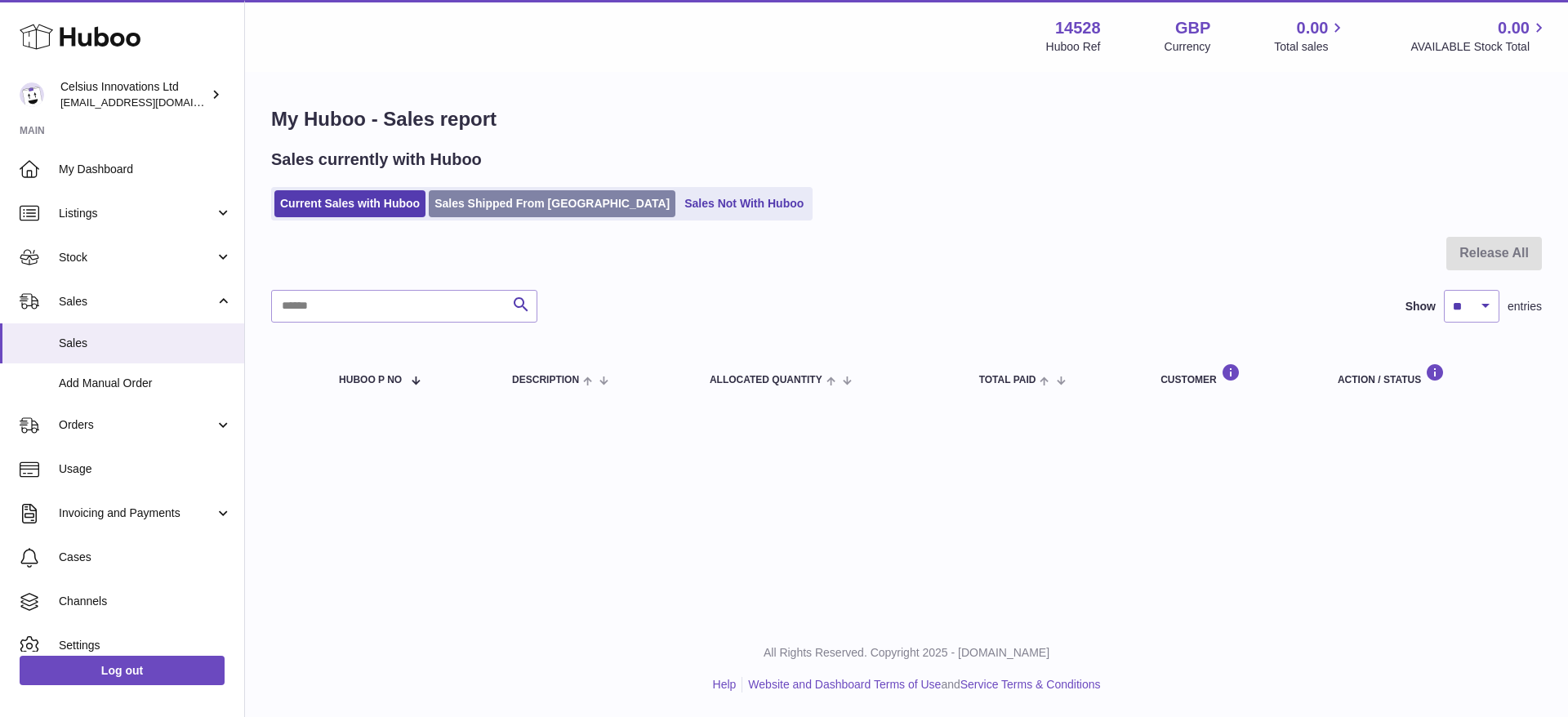
click at [493, 202] on link "Sales Shipped From [GEOGRAPHIC_DATA]" at bounding box center [552, 204] width 246 height 27
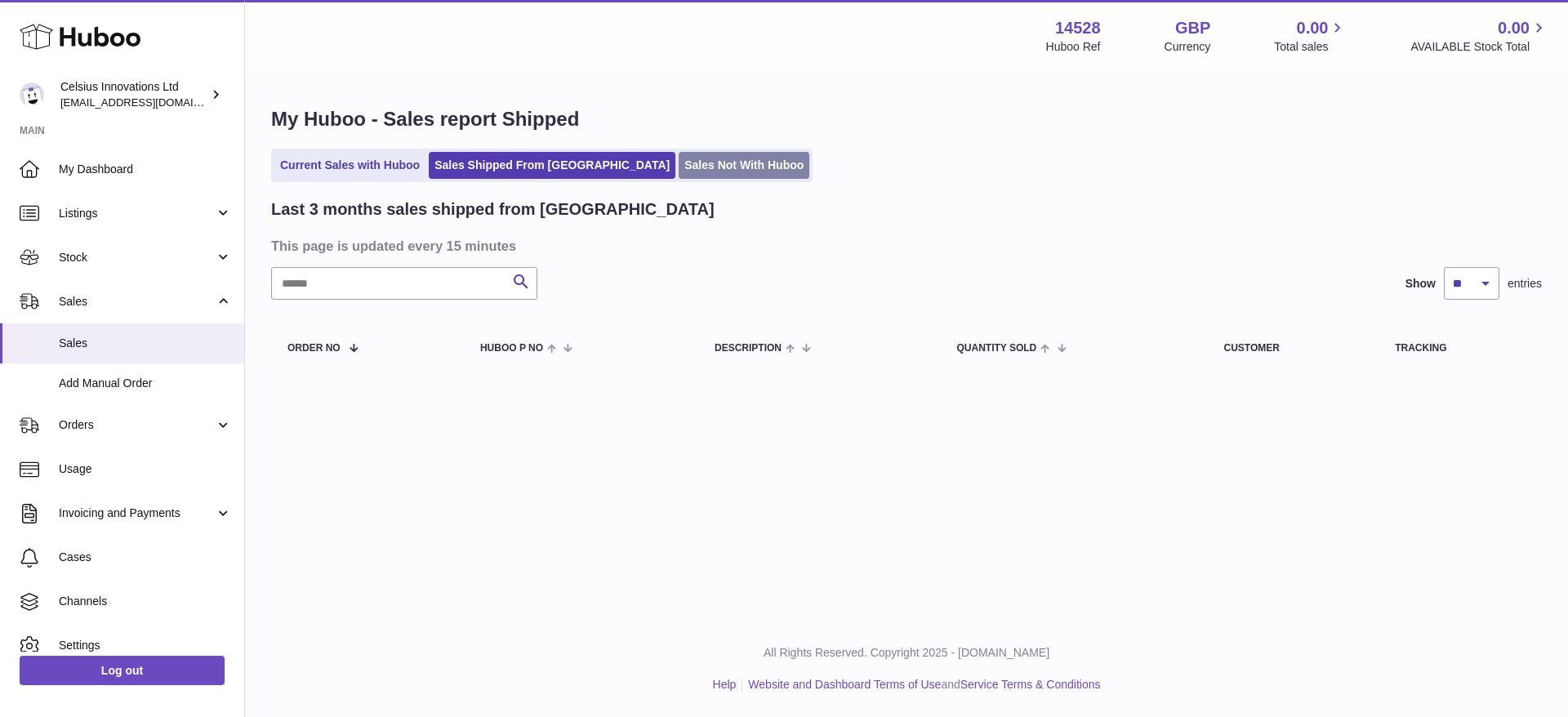
click at [691, 155] on link "Sales Not With Huboo" at bounding box center [744, 166] width 130 height 27
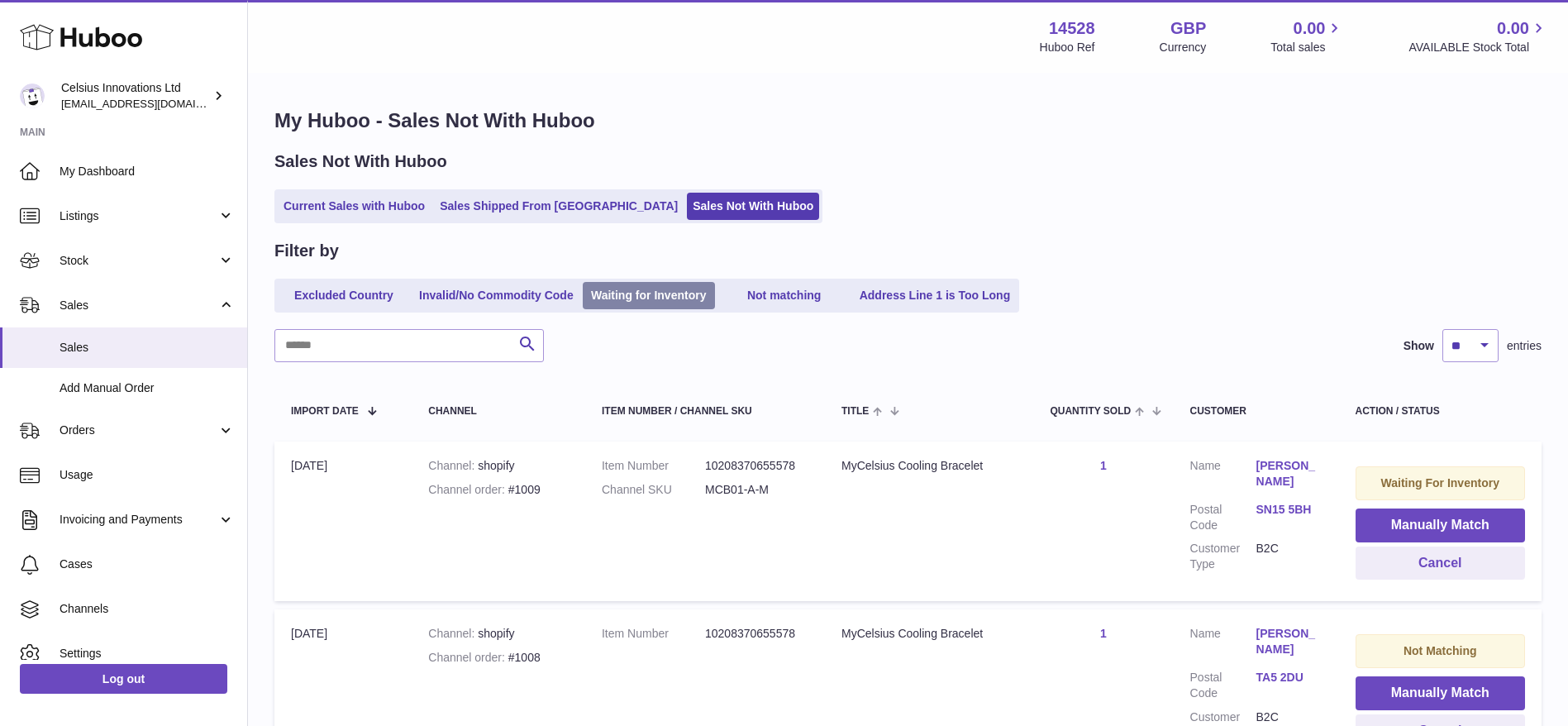
click at [714, 295] on link "Waiting for Inventory" at bounding box center [649, 295] width 132 height 28
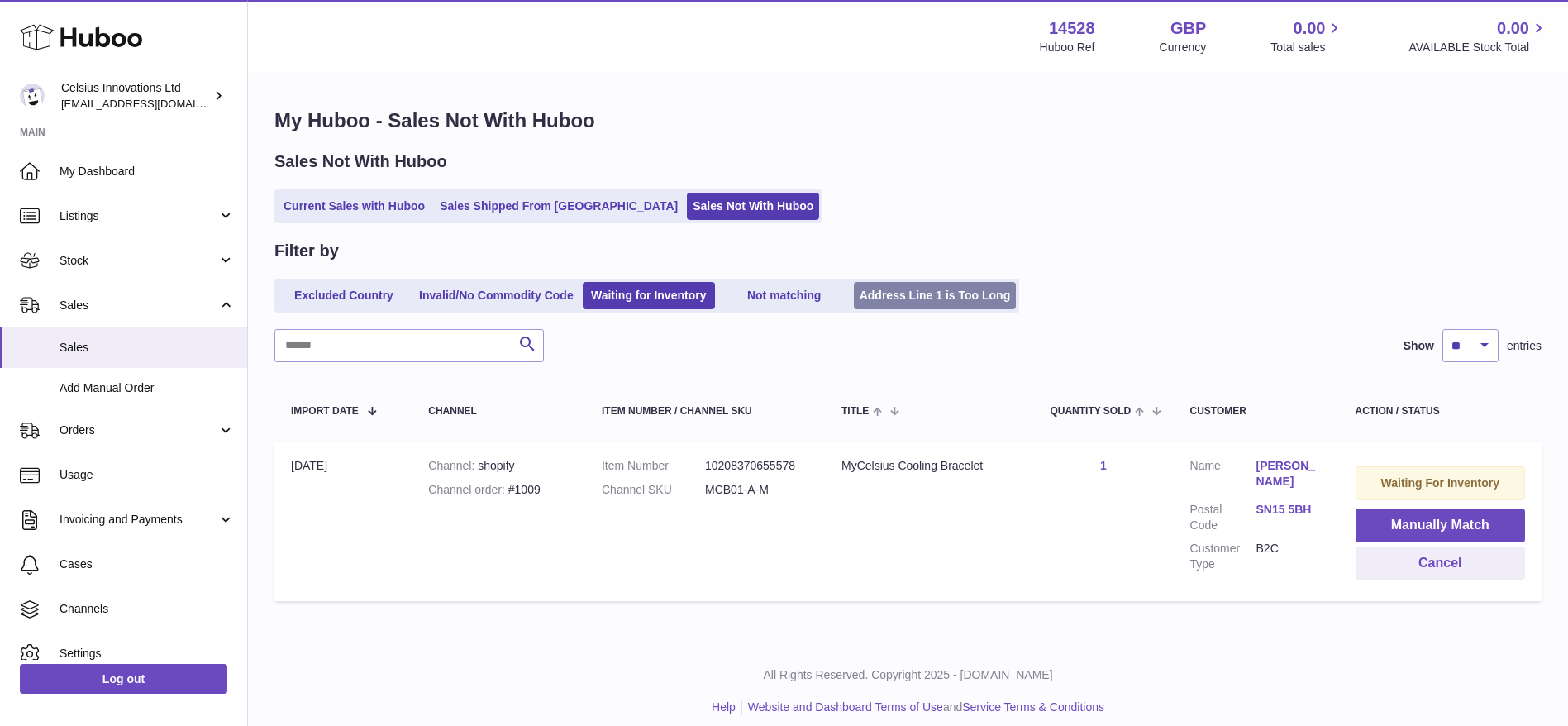
click at [902, 302] on link "Address Line 1 is Too Long" at bounding box center [935, 295] width 163 height 28
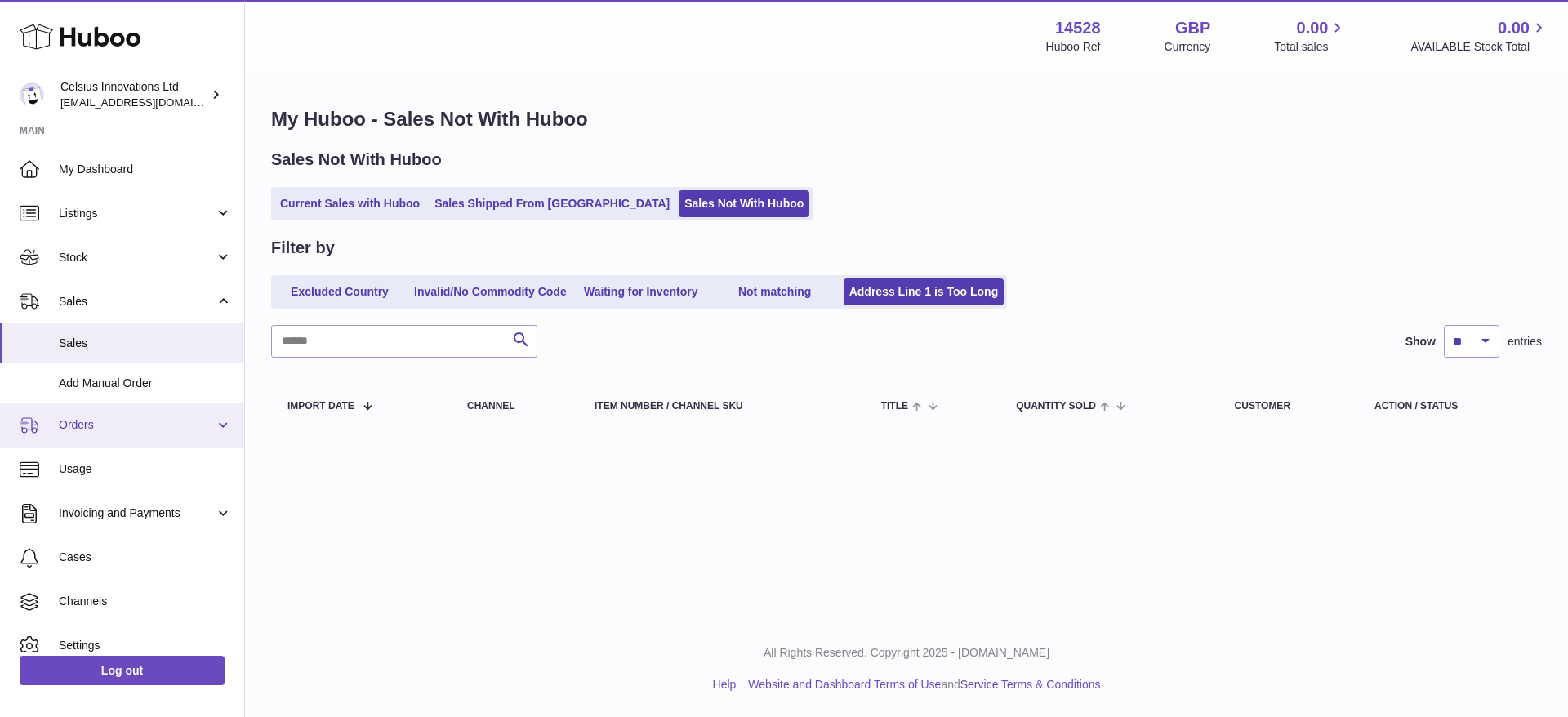
scroll to position [61, 0]
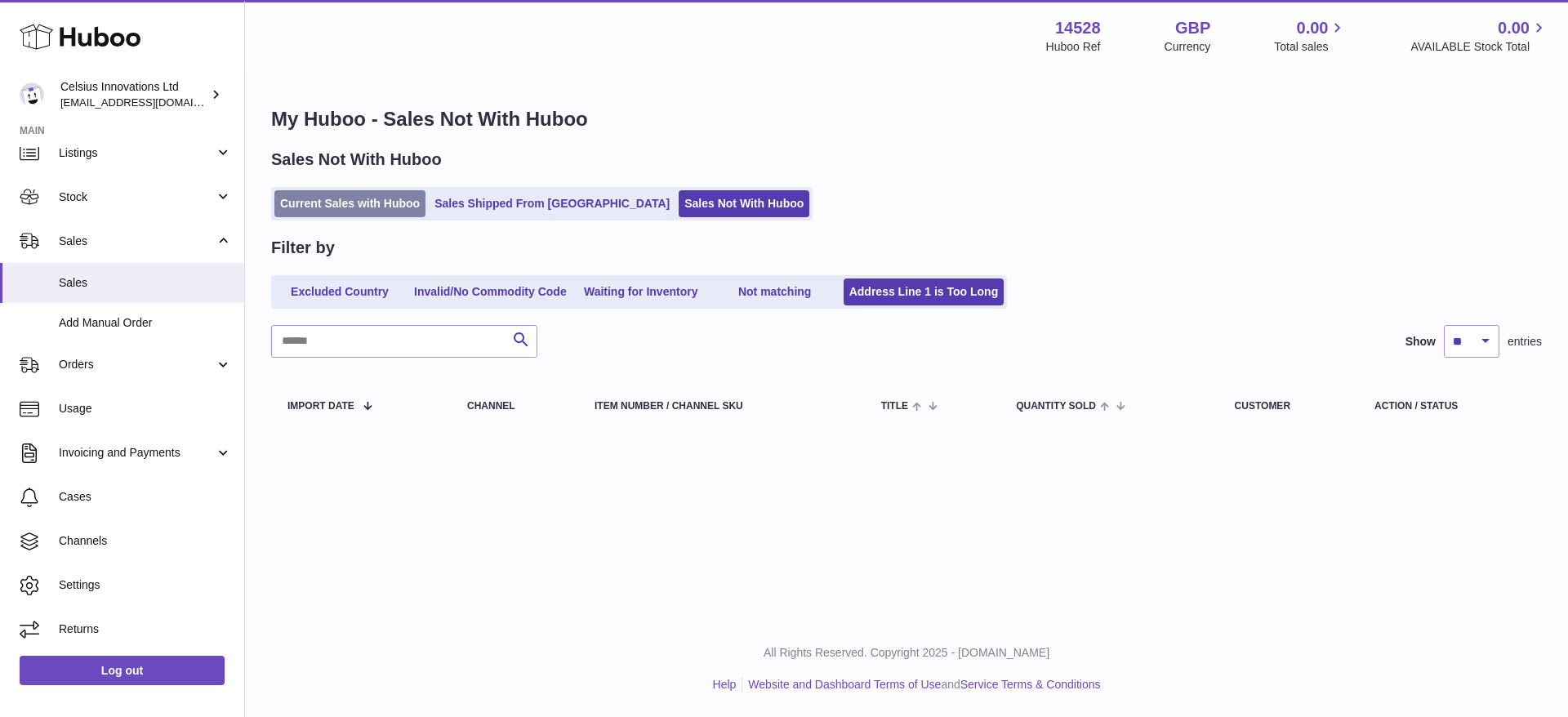
click at [361, 197] on link "Current Sales with Huboo" at bounding box center [350, 204] width 151 height 27
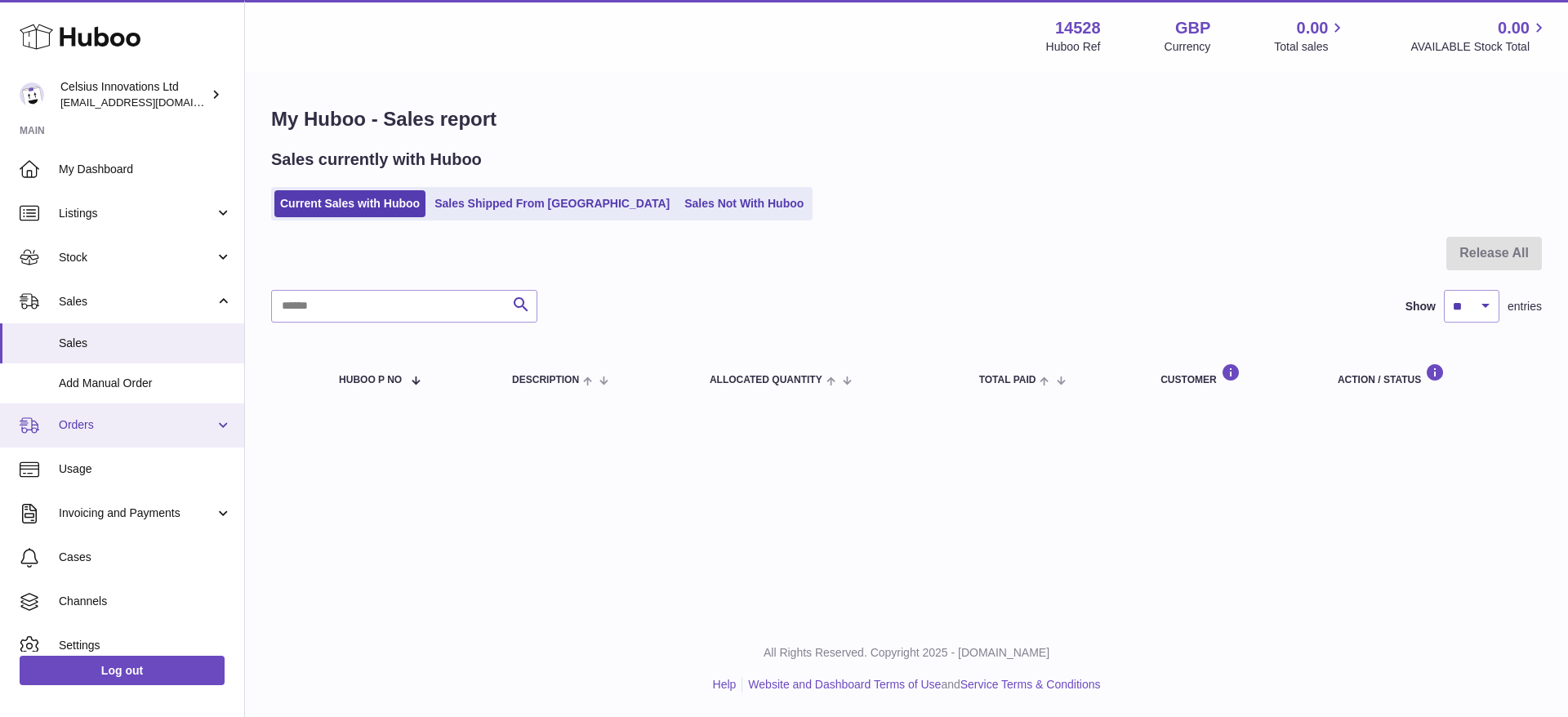
click at [154, 428] on span "Orders" at bounding box center [137, 425] width 156 height 15
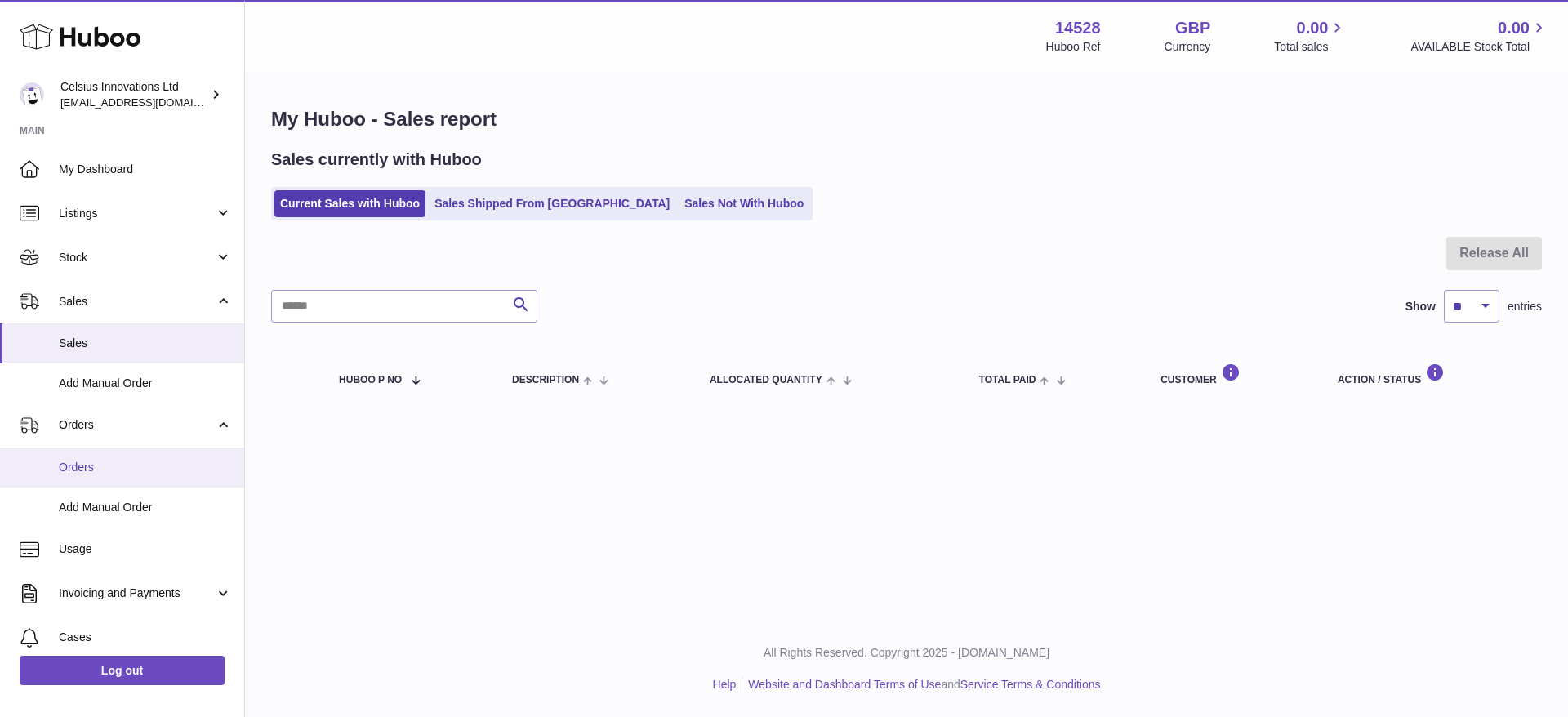
click at [108, 473] on span "Orders" at bounding box center [145, 467] width 173 height 15
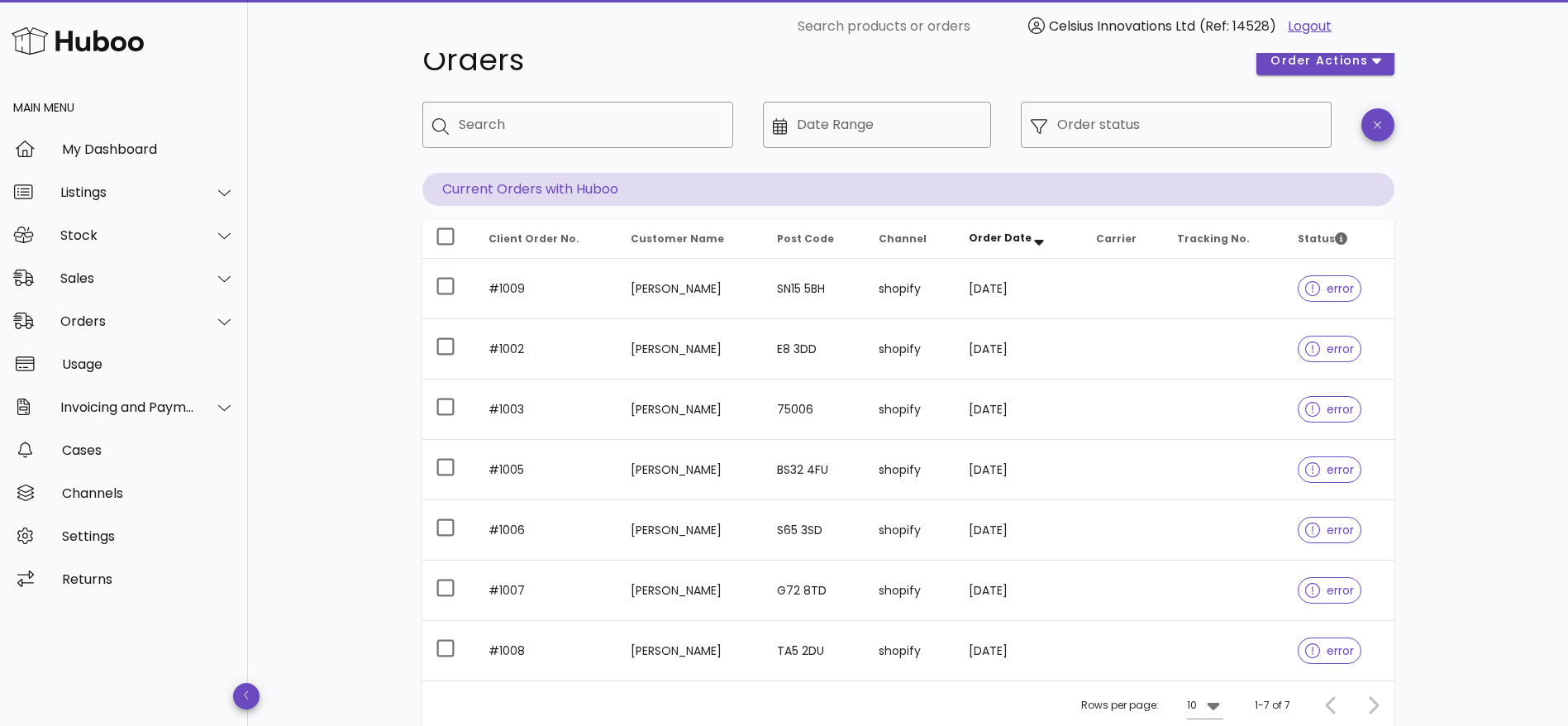
scroll to position [38, 0]
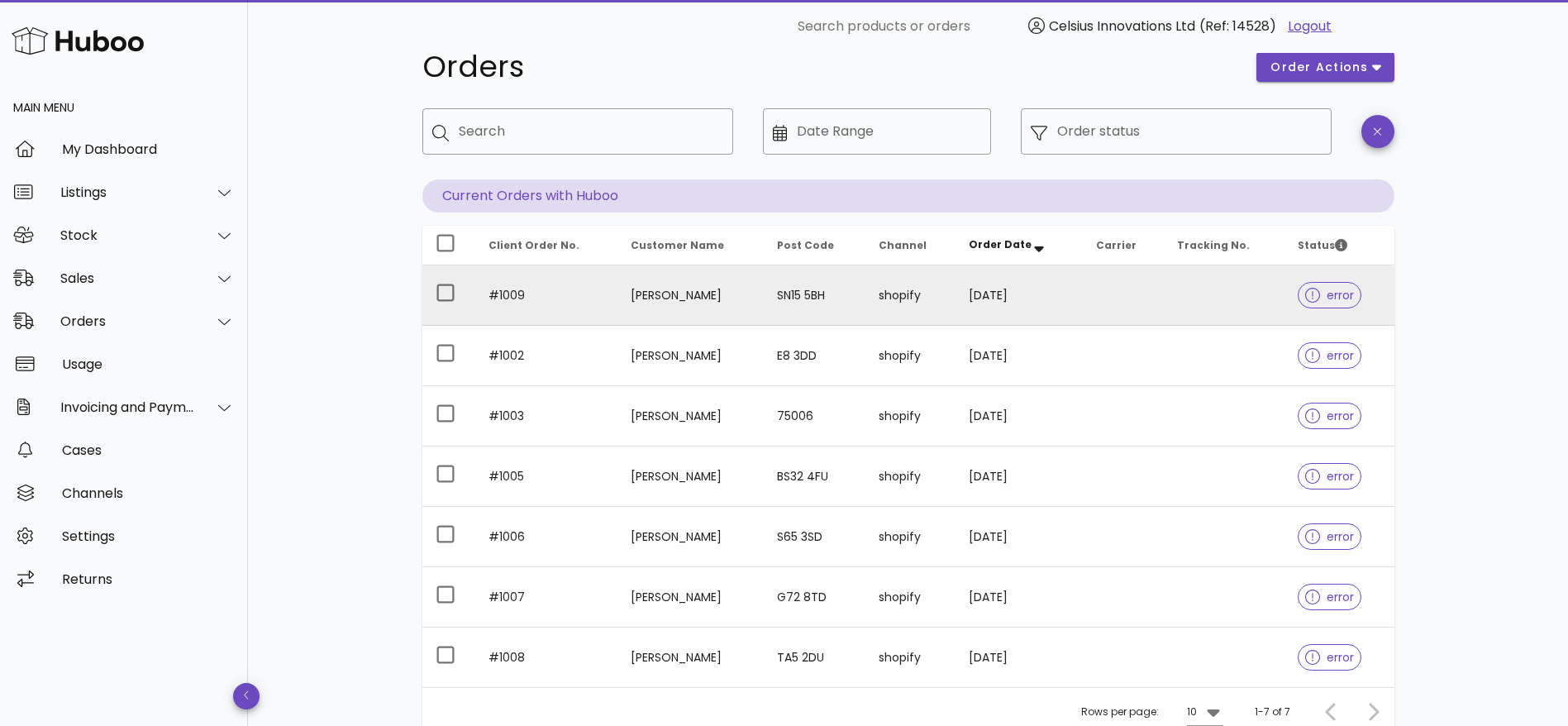
click at [509, 298] on td "#1009" at bounding box center [547, 295] width 143 height 60
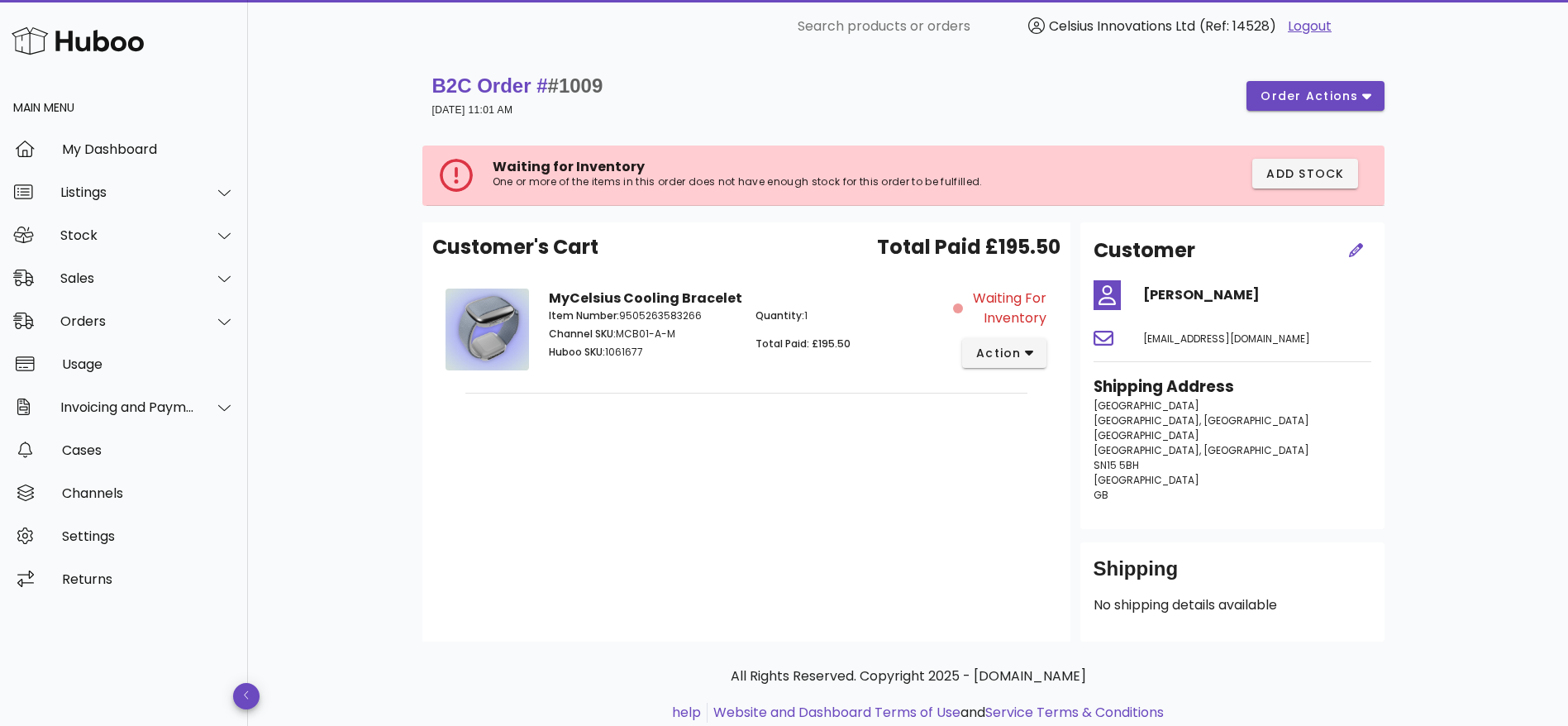
scroll to position [50, 0]
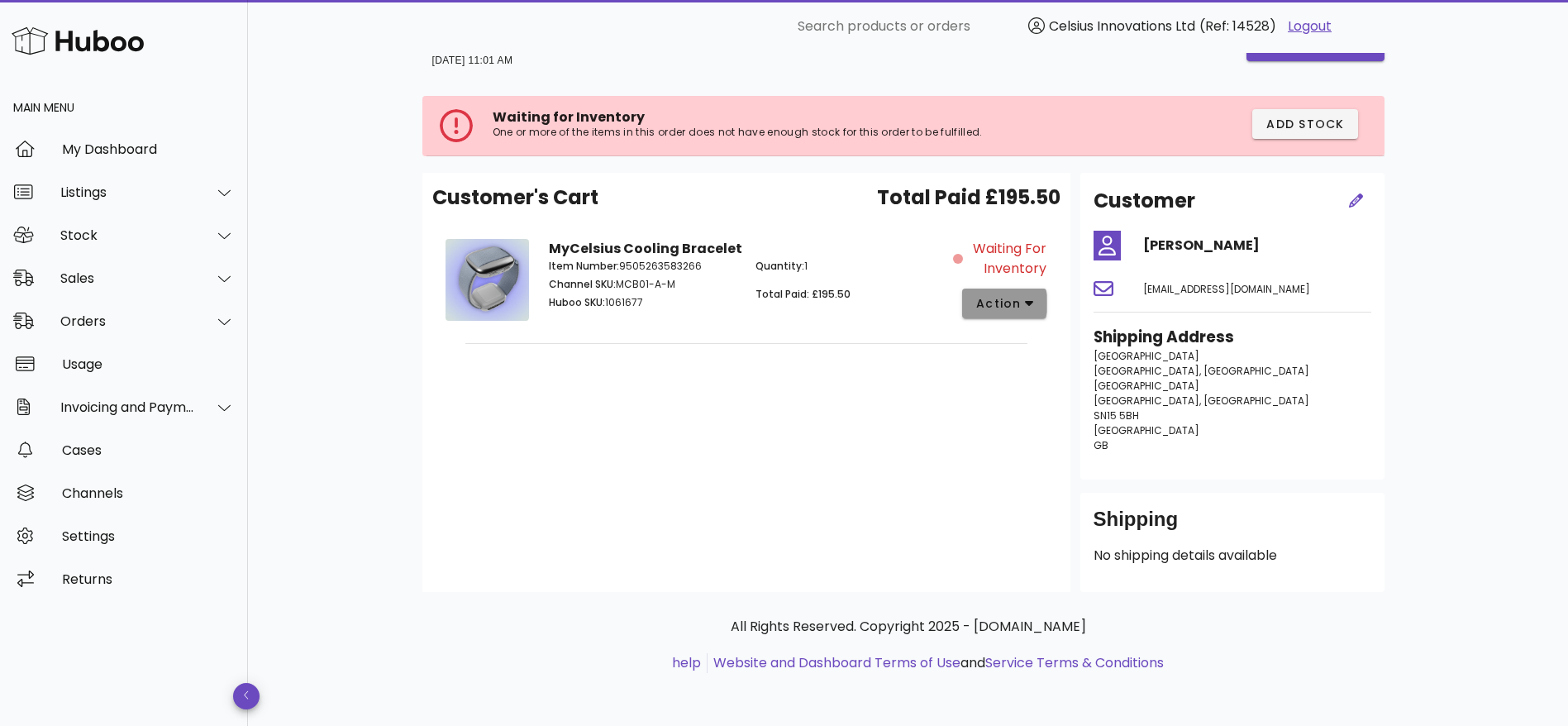
click at [1004, 307] on span "action" at bounding box center [999, 303] width 46 height 17
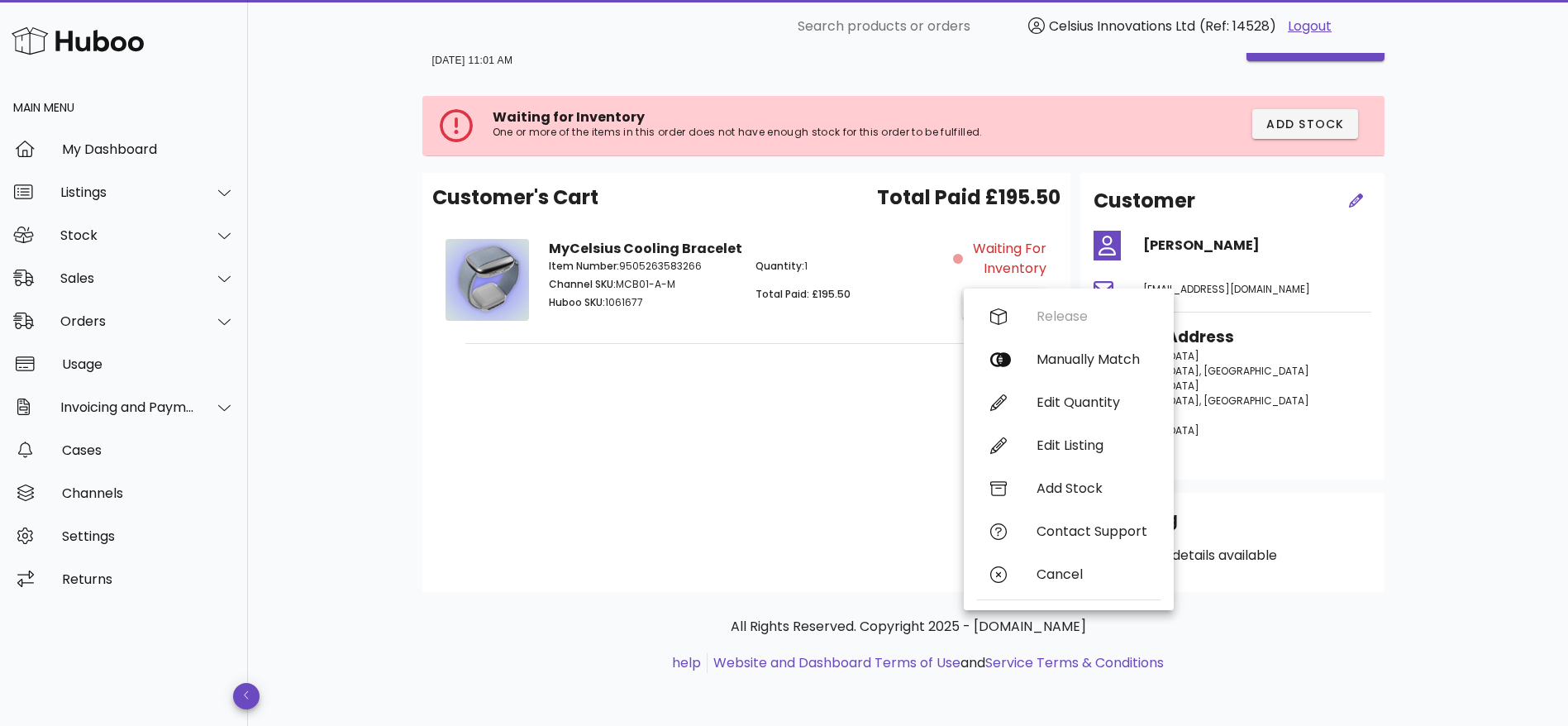
click at [836, 412] on div "Customer's Cart Total Paid £195.50 MyCelsius Cooling Bracelet Item Number: 9505…" at bounding box center [746, 381] width 648 height 419
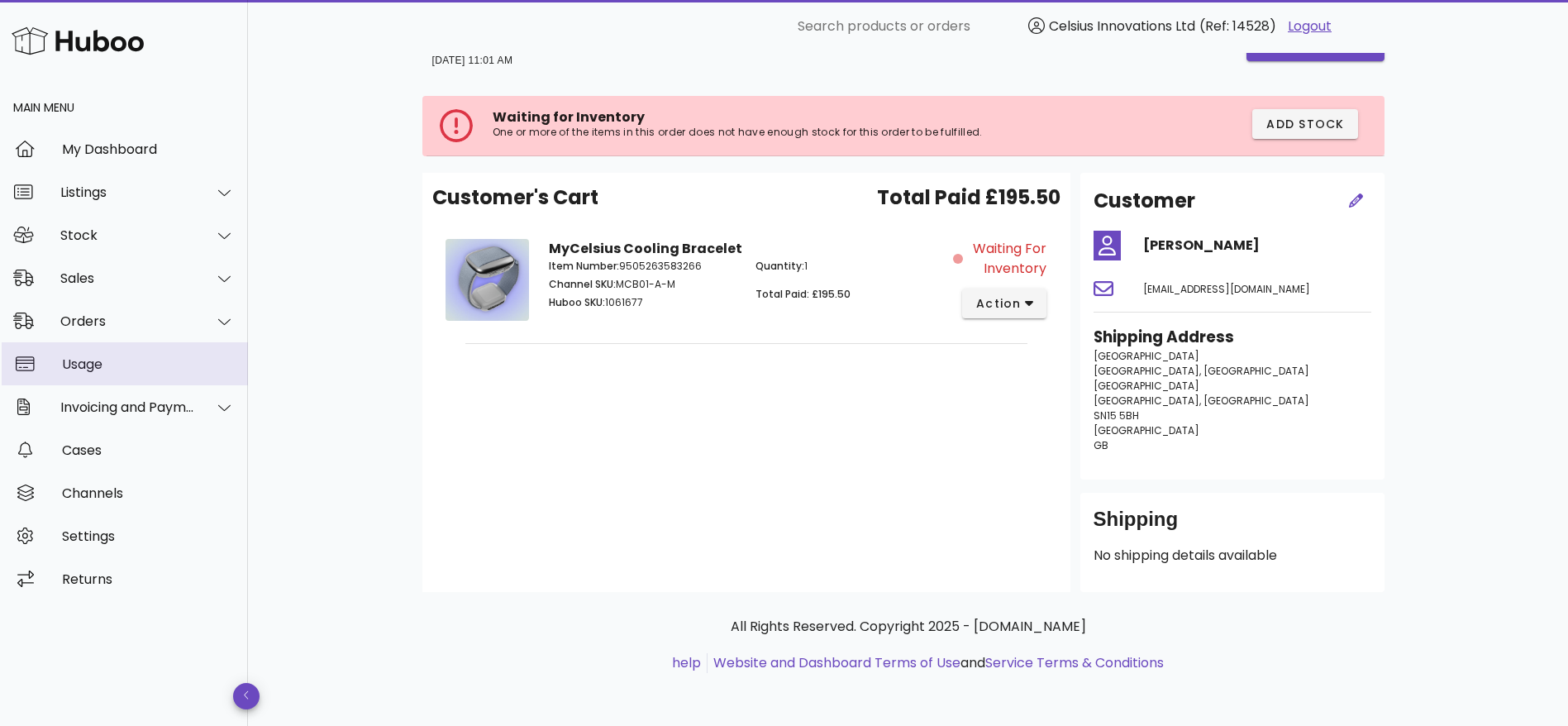
click at [89, 364] on div "Usage" at bounding box center [149, 364] width 172 height 16
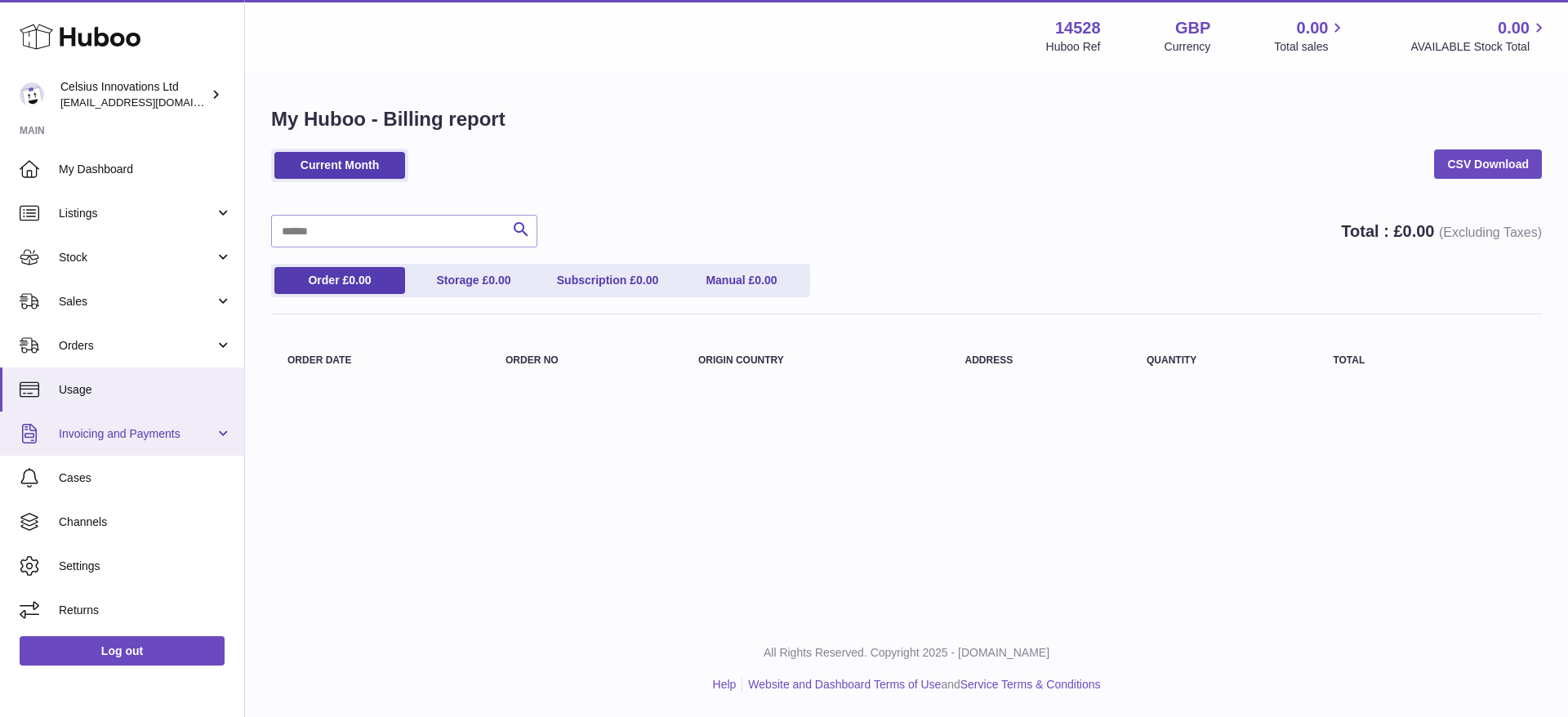
click at [124, 443] on link "Invoicing and Payments" at bounding box center [122, 433] width 245 height 44
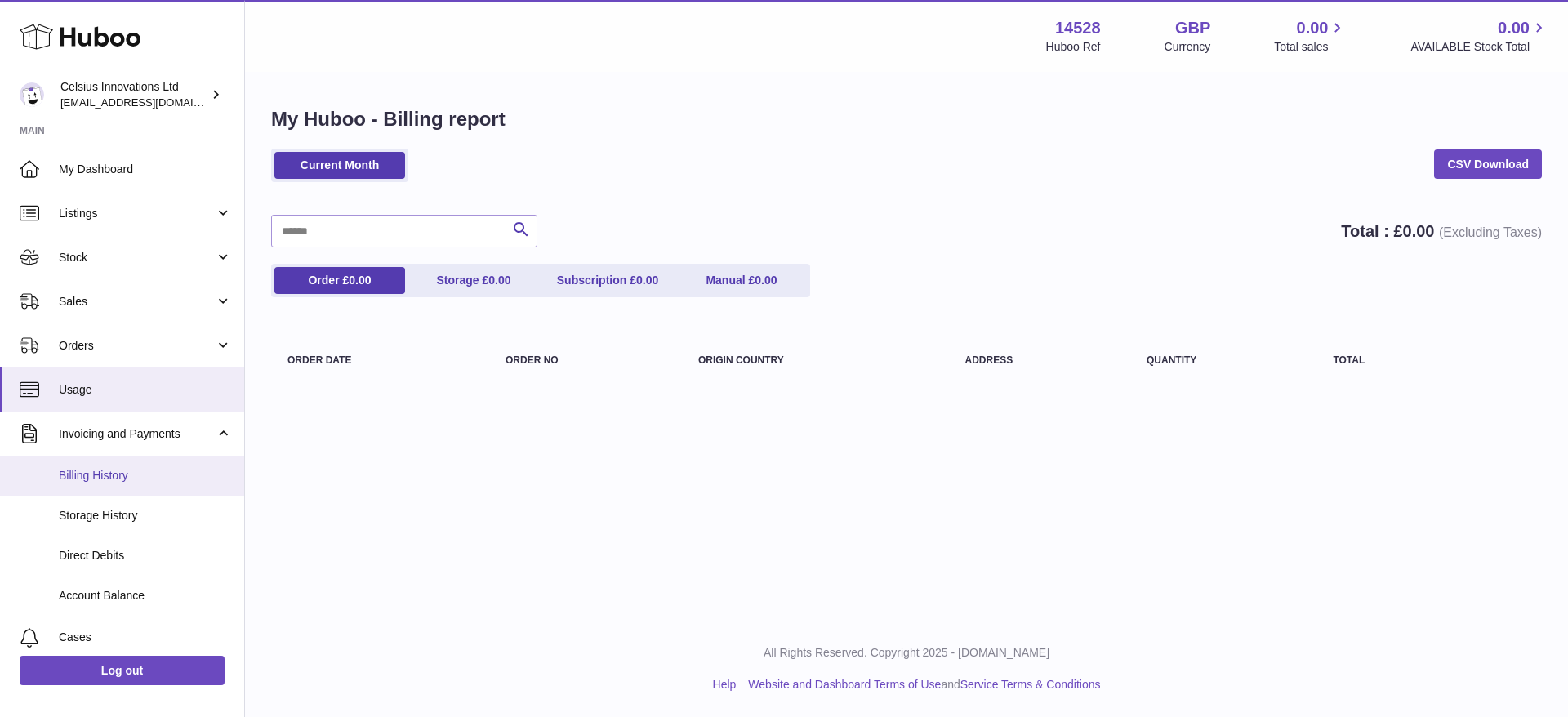
click at [131, 477] on span "Billing History" at bounding box center [145, 475] width 173 height 15
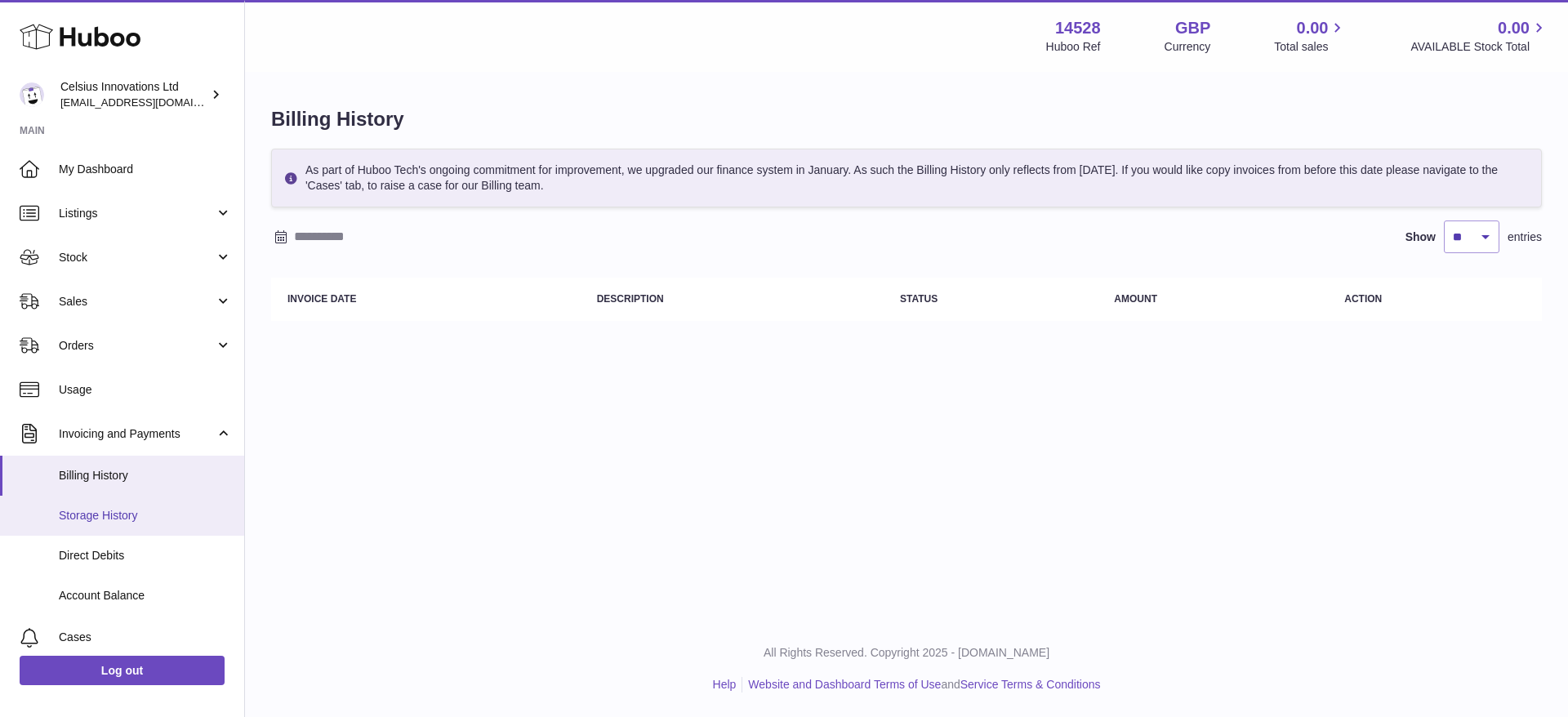
click at [76, 512] on span "Storage History" at bounding box center [145, 515] width 173 height 15
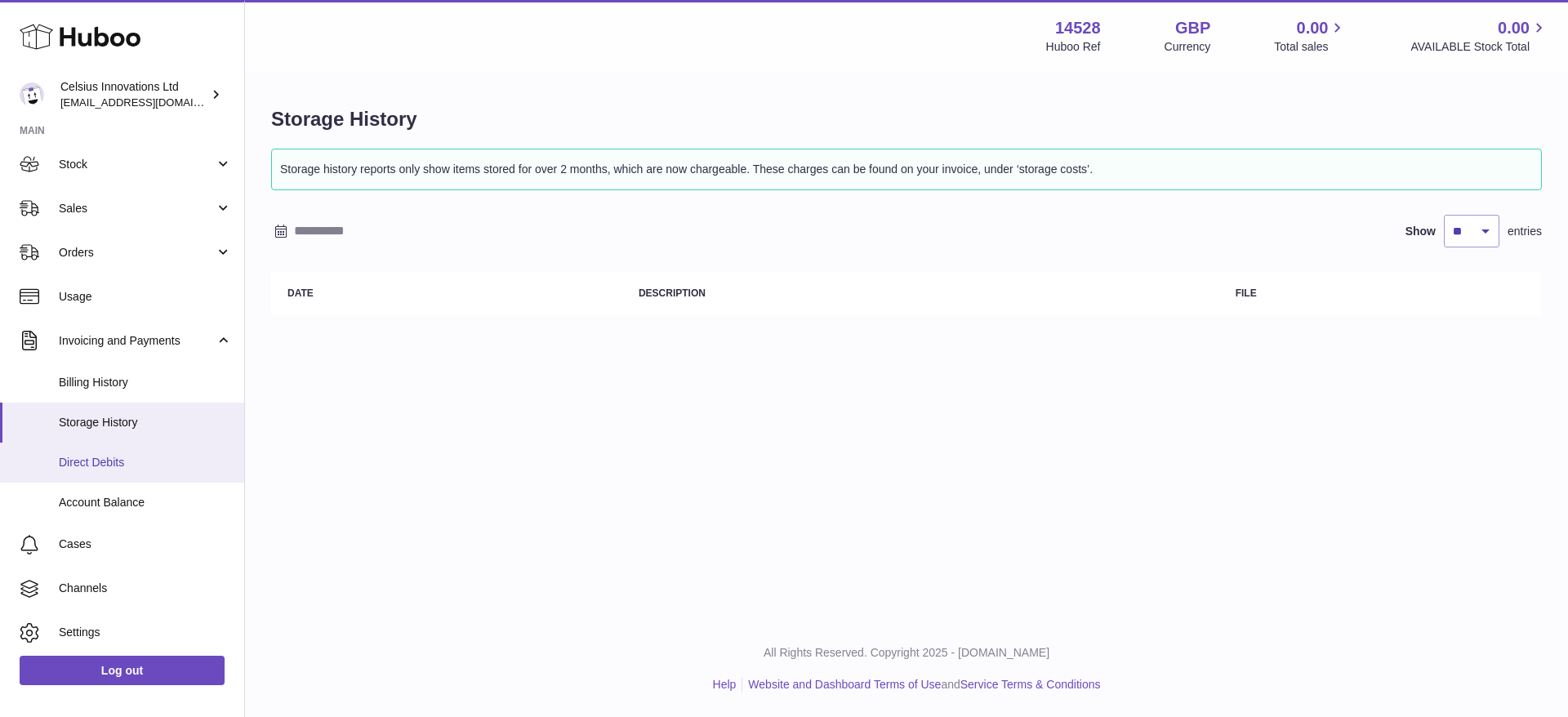
scroll to position [100, 0]
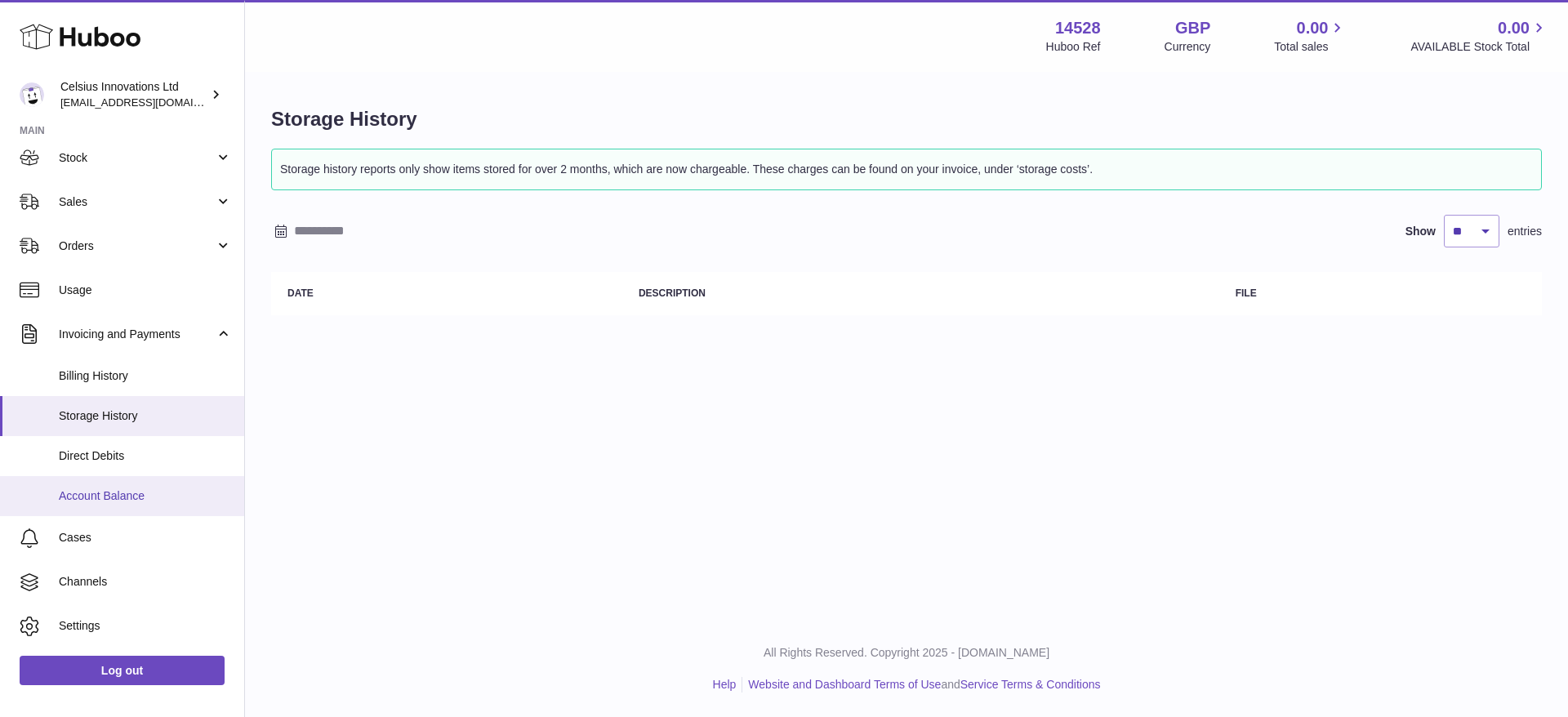
click at [118, 490] on span "Account Balance" at bounding box center [145, 495] width 173 height 15
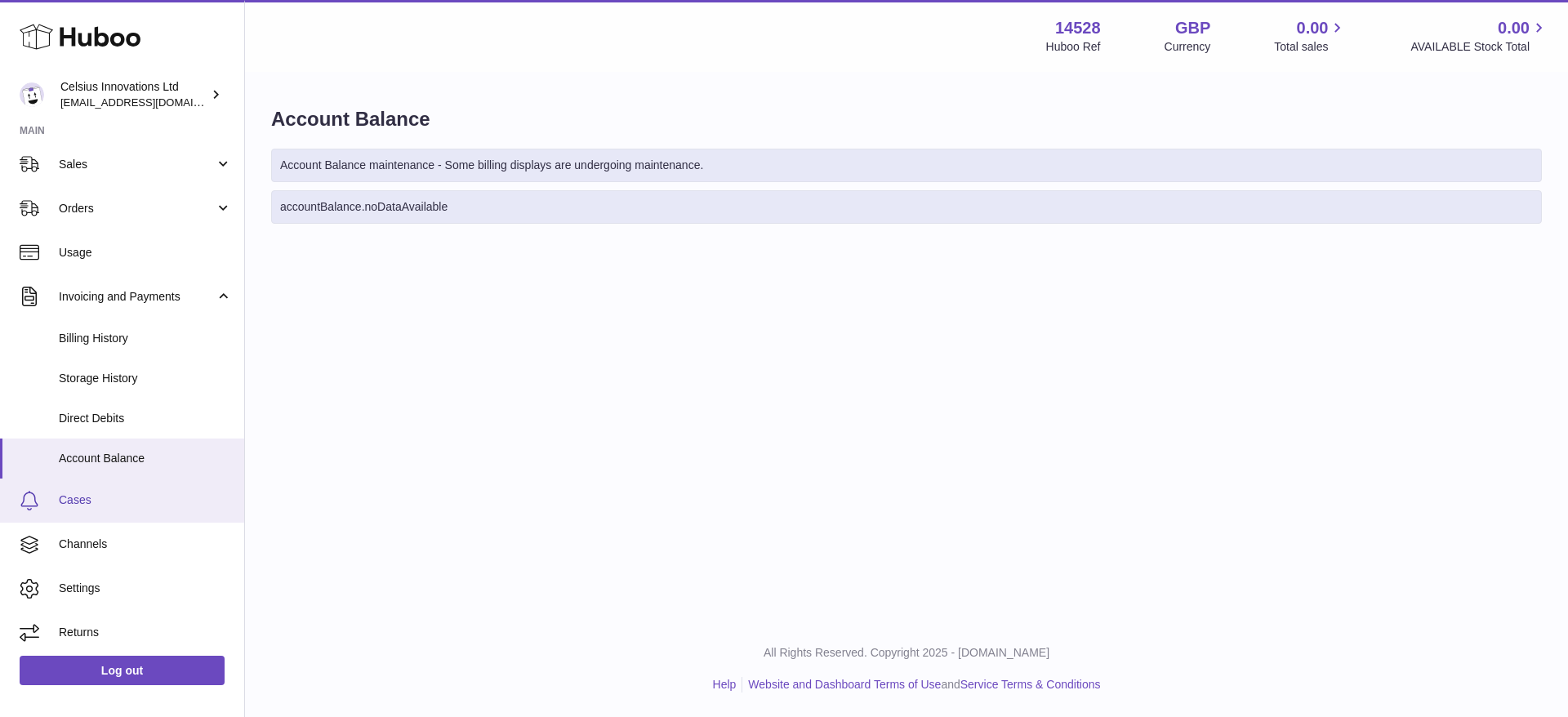
scroll to position [140, 0]
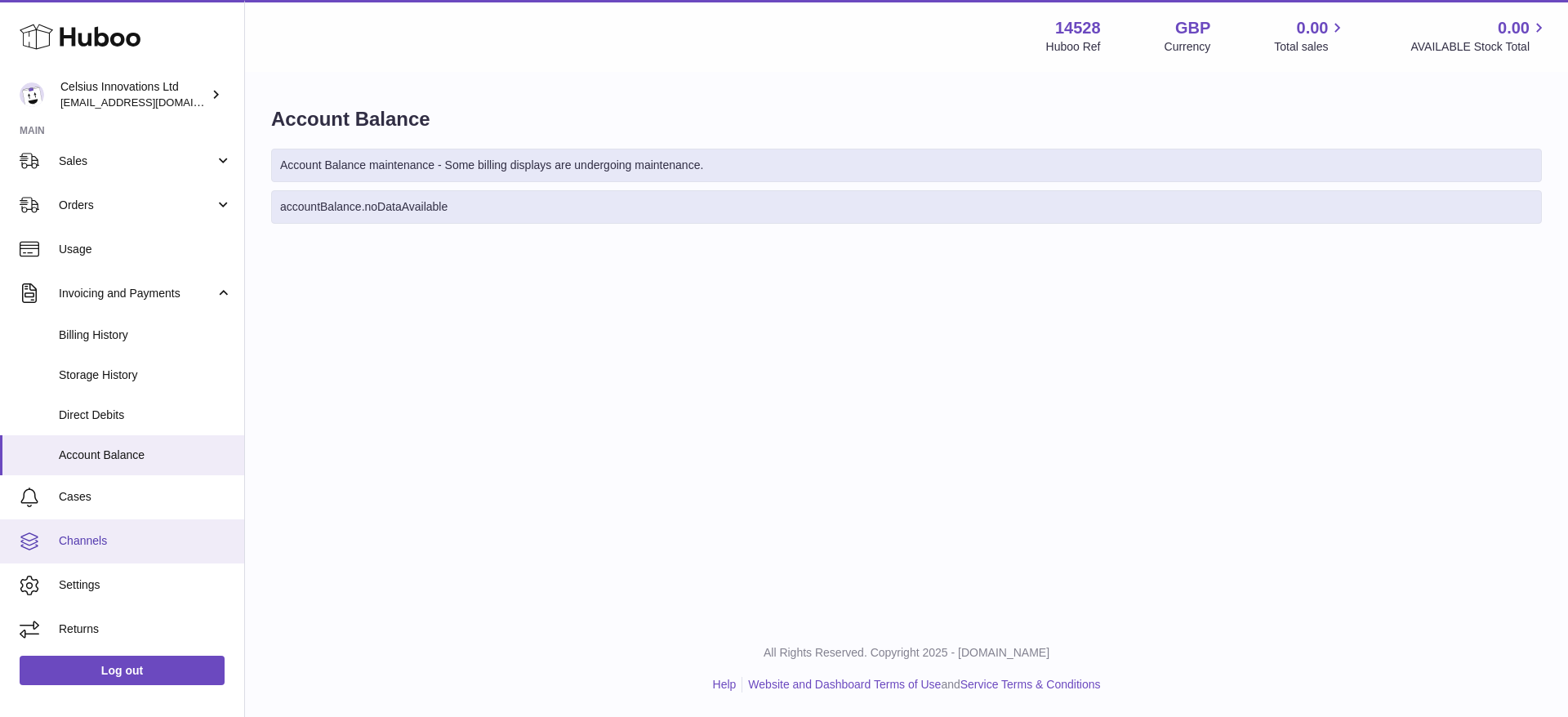
click at [134, 543] on span "Channels" at bounding box center [145, 540] width 173 height 15
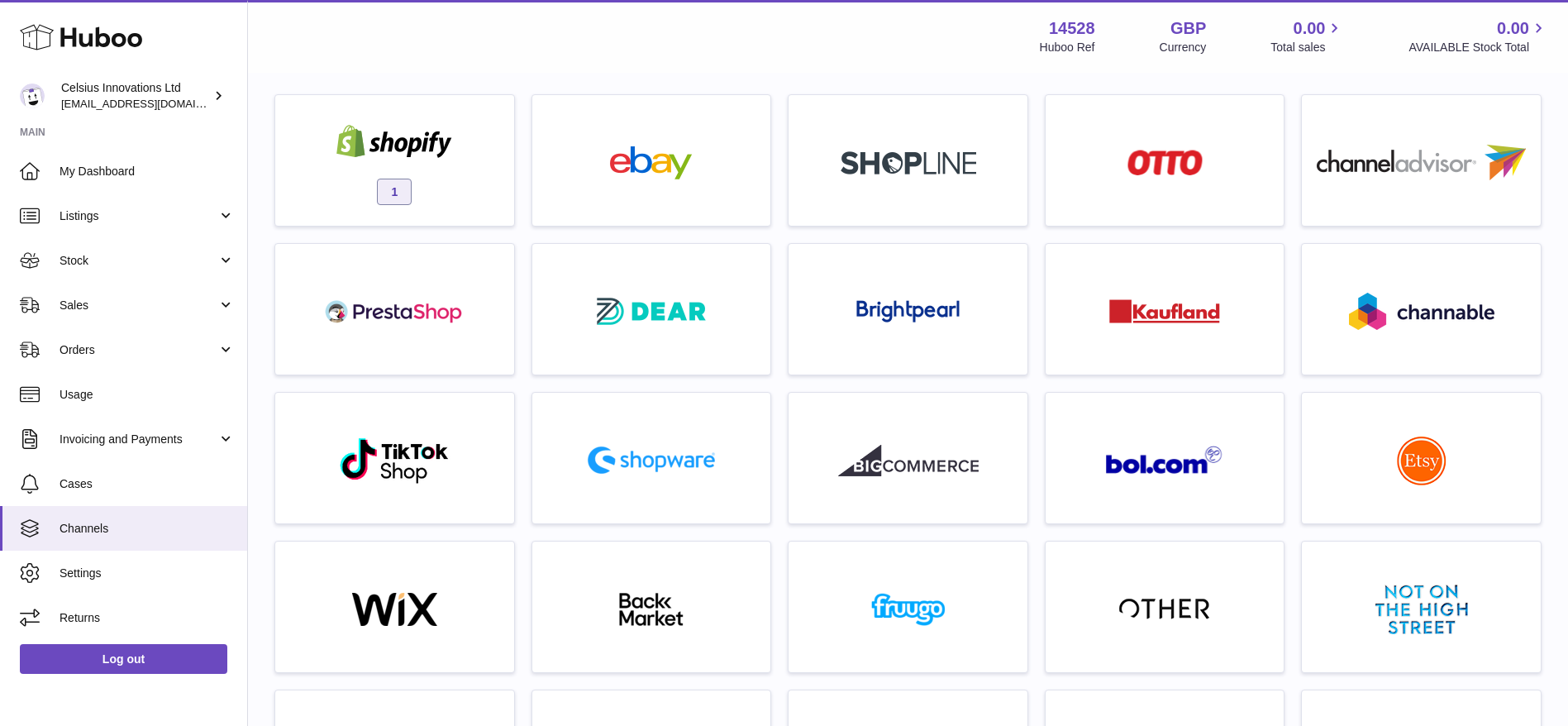
scroll to position [96, 0]
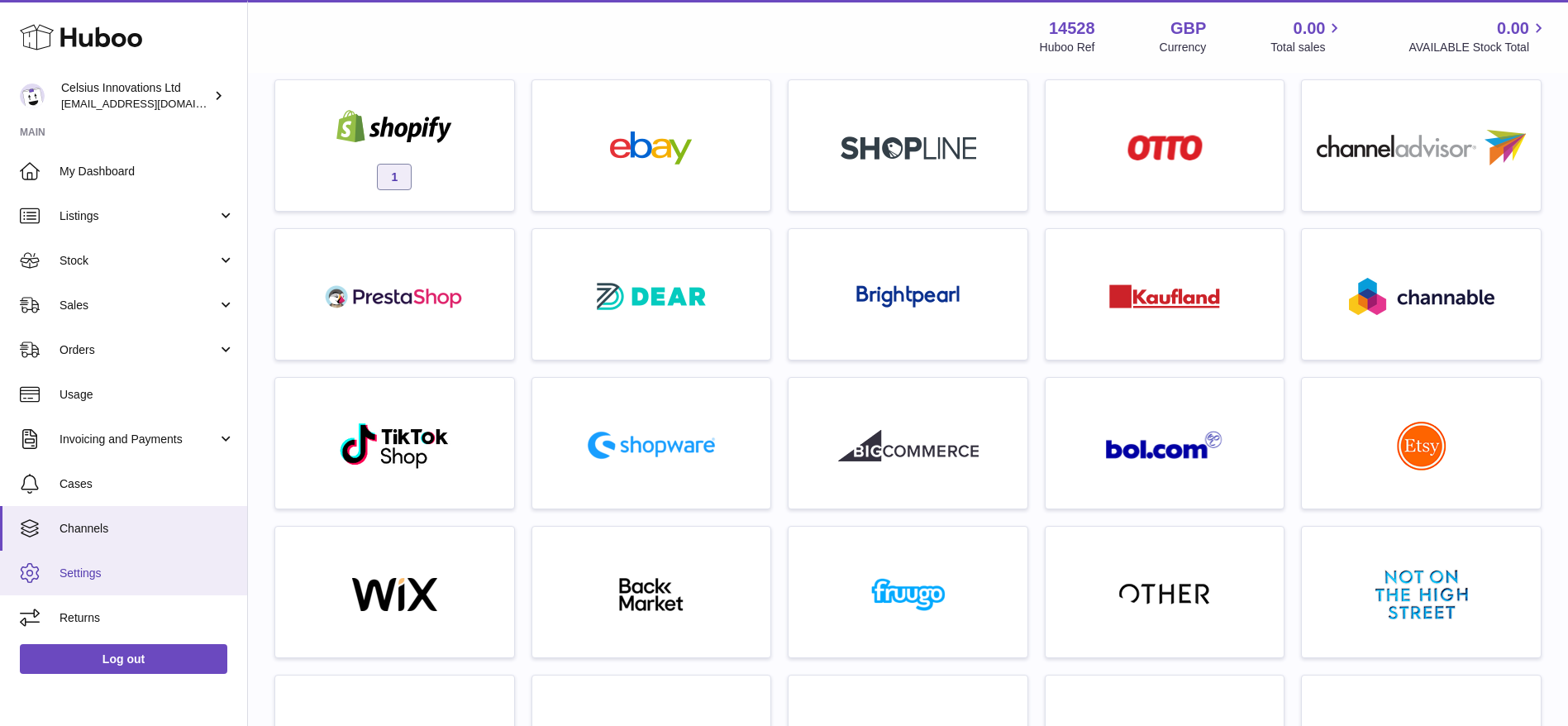
click at [118, 569] on span "Settings" at bounding box center [147, 573] width 175 height 16
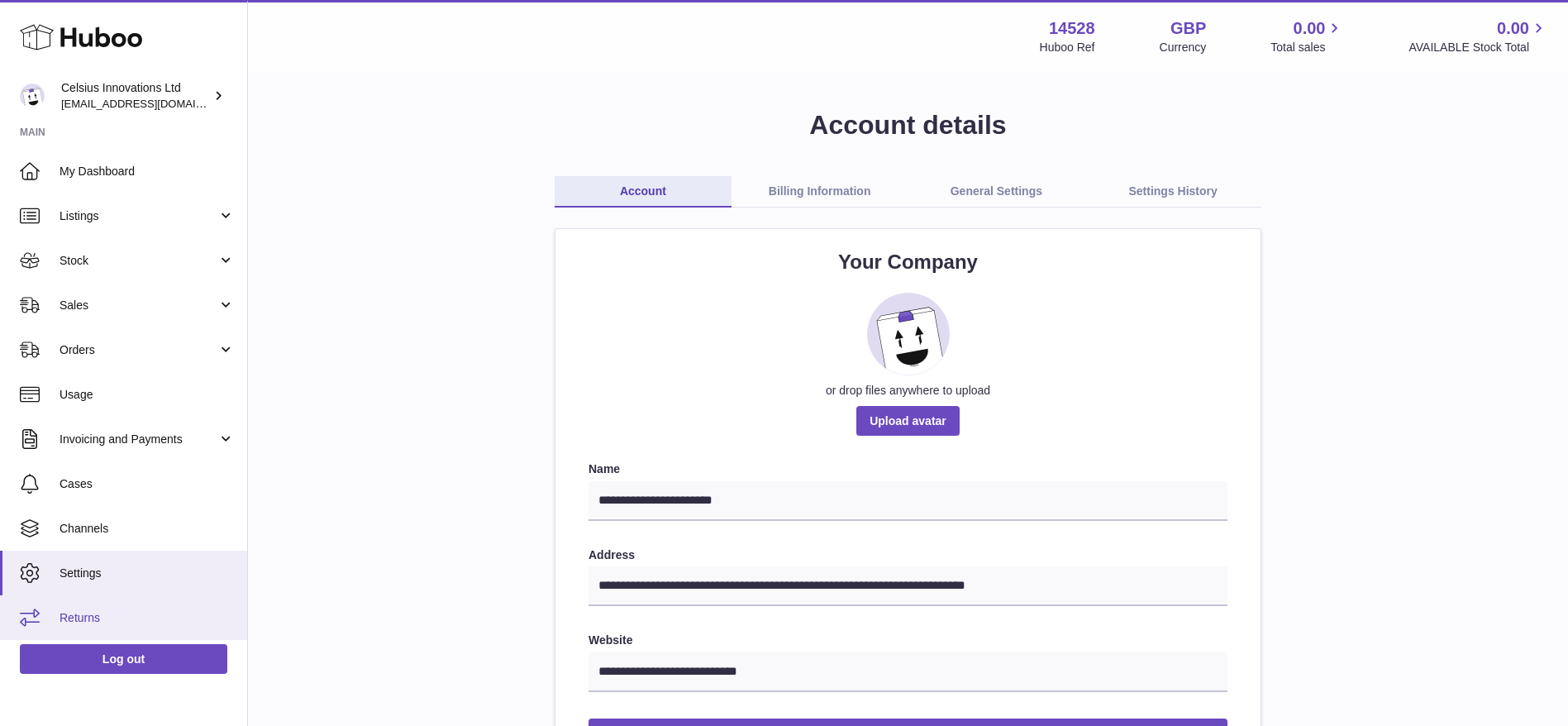
click at [116, 614] on span "Returns" at bounding box center [147, 617] width 175 height 16
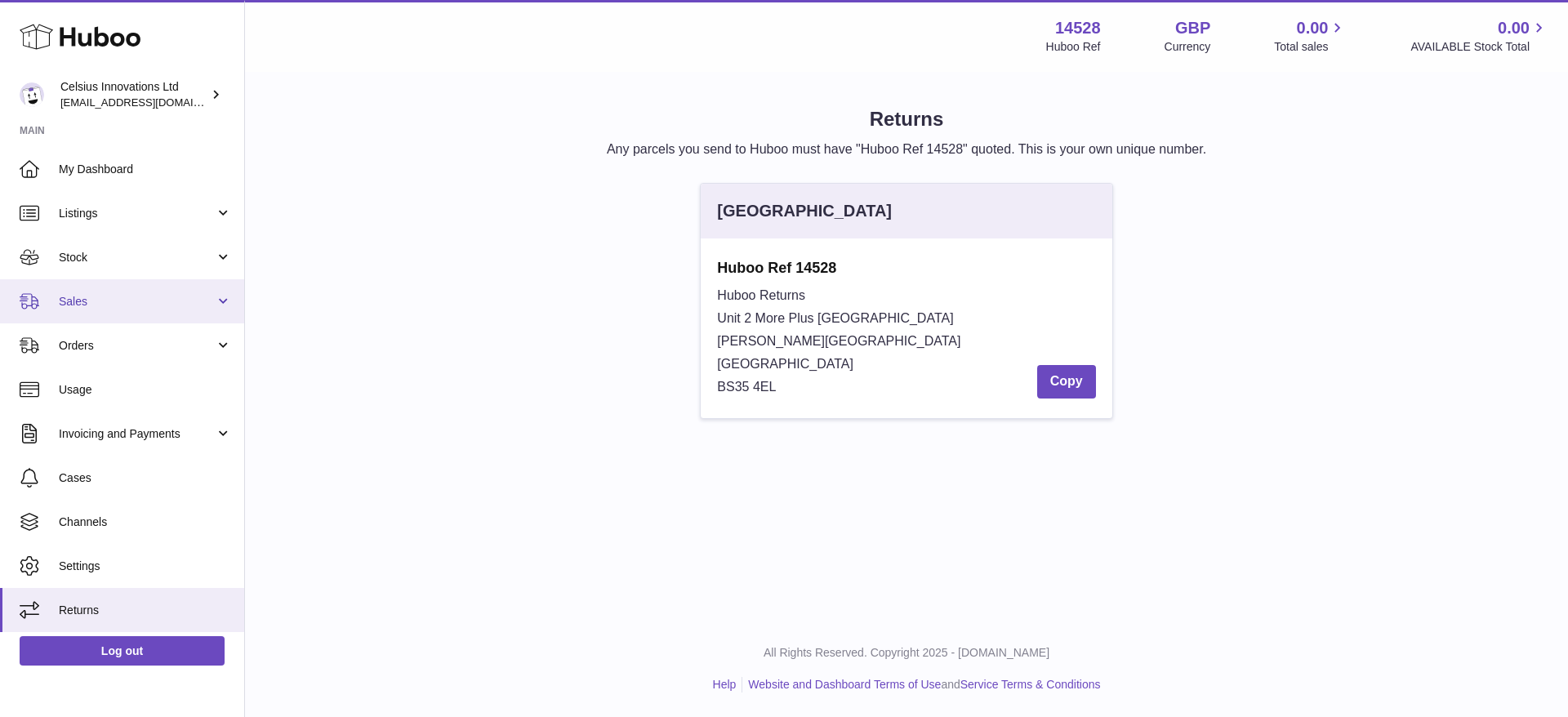
click at [121, 292] on link "Sales" at bounding box center [122, 301] width 245 height 44
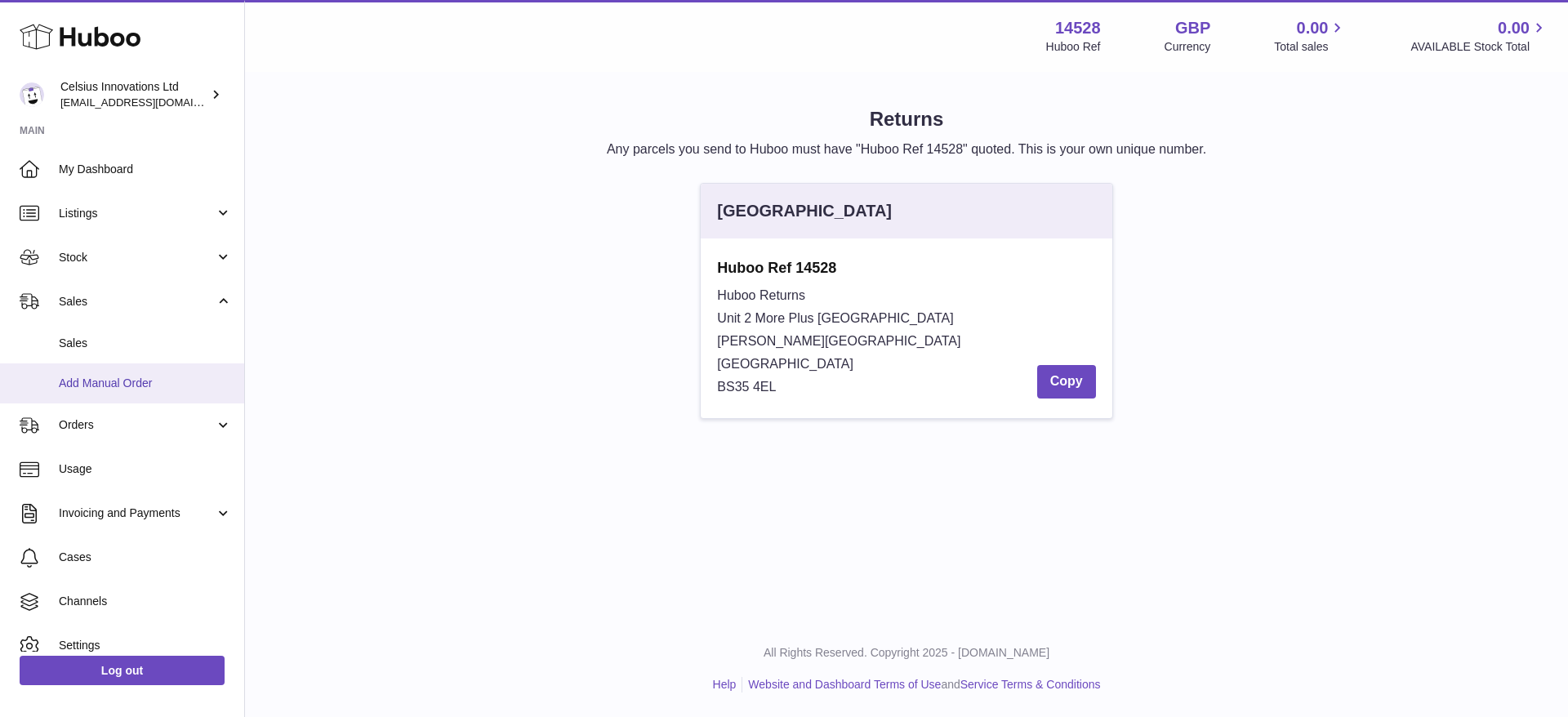
click at [127, 389] on span "Add Manual Order" at bounding box center [145, 383] width 173 height 15
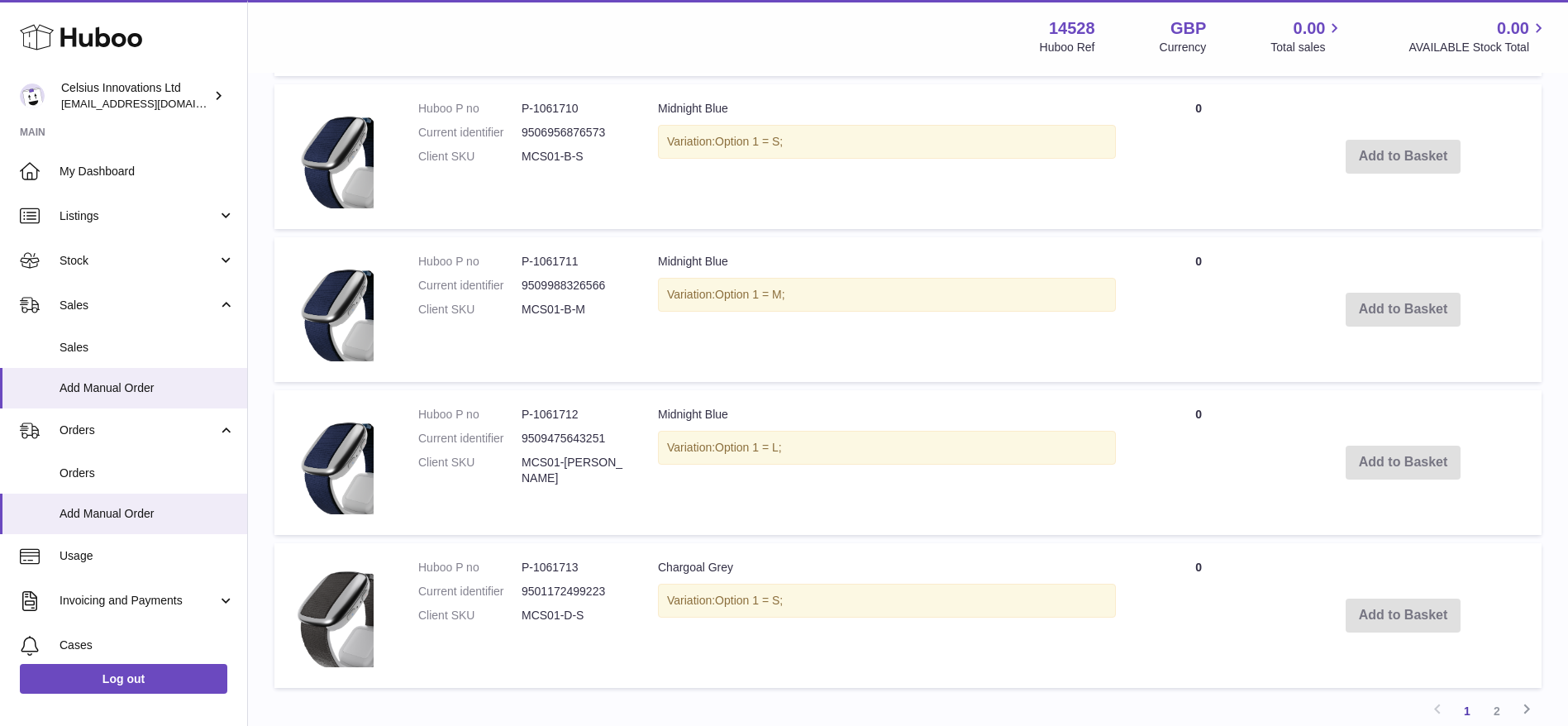
scroll to position [1491, 0]
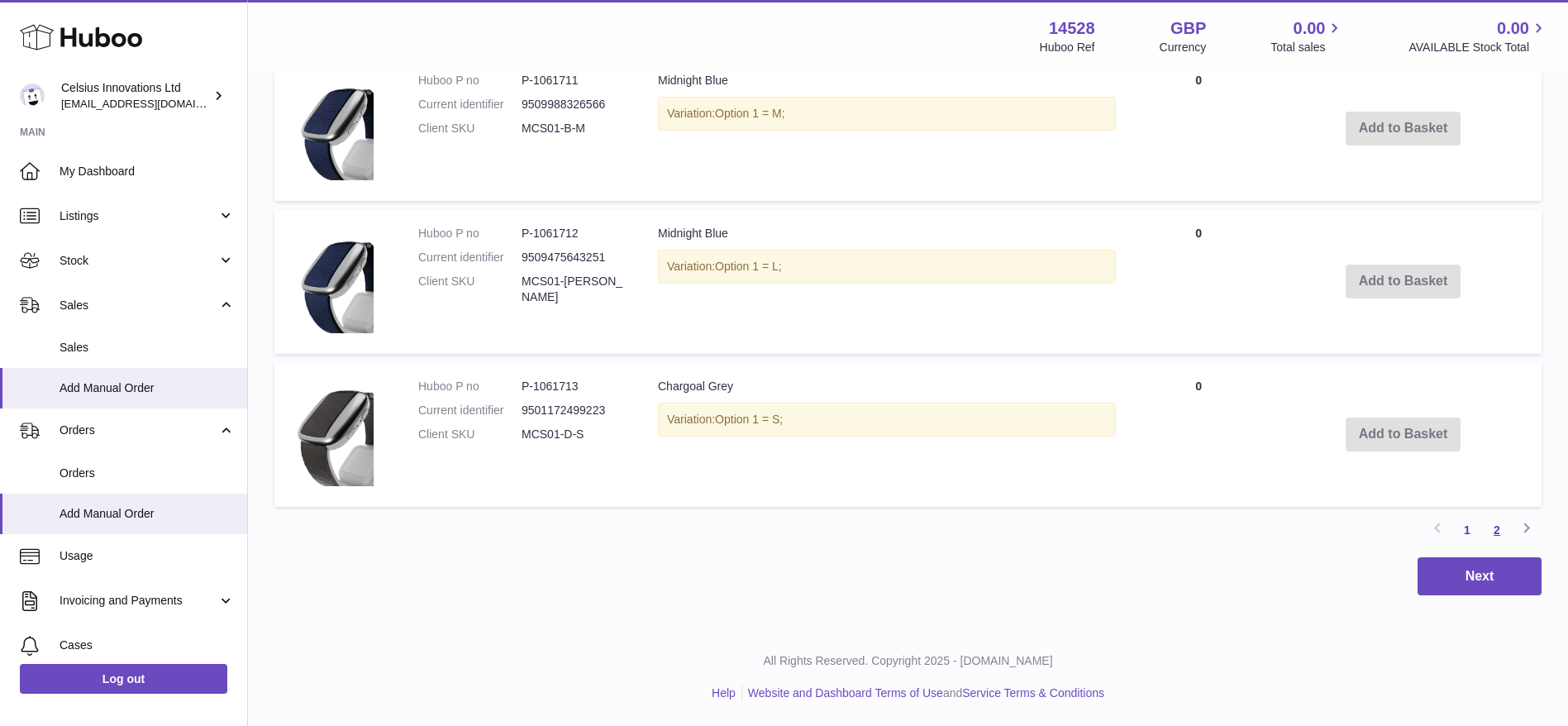
click at [1507, 527] on link "2" at bounding box center [1497, 530] width 29 height 29
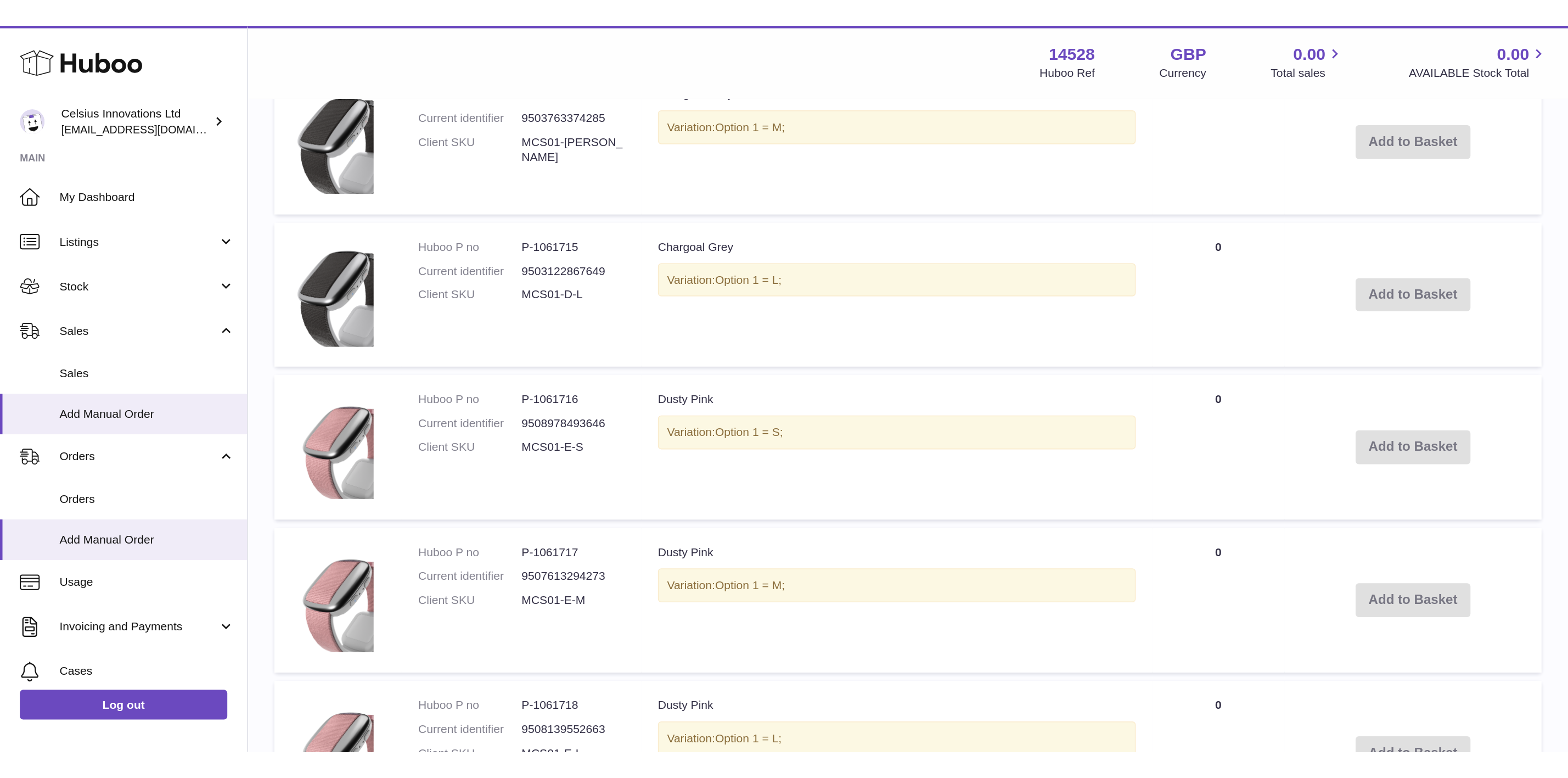
scroll to position [343, 0]
